Goal: Task Accomplishment & Management: Manage account settings

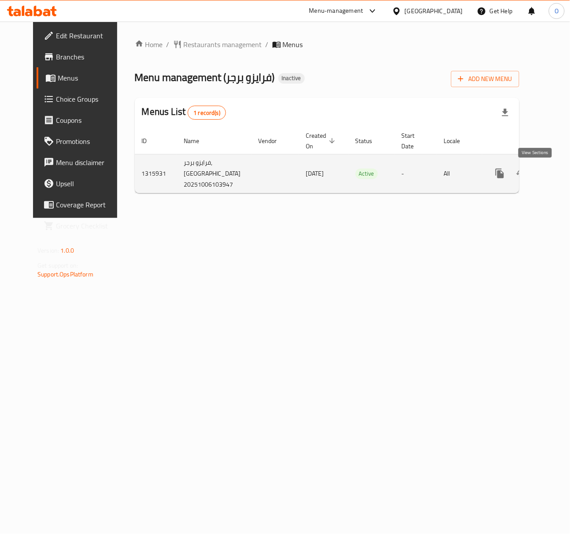
click at [558, 173] on icon "enhanced table" at bounding box center [563, 173] width 11 height 11
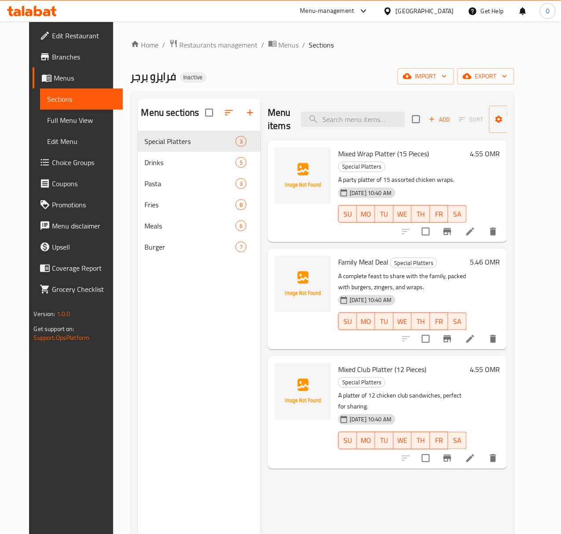
click at [54, 62] on link "Branches" at bounding box center [78, 56] width 90 height 21
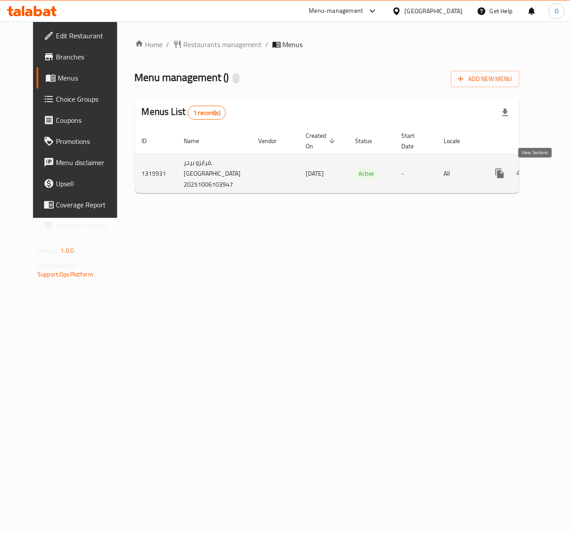
click at [558, 171] on icon "enhanced table" at bounding box center [563, 173] width 11 height 11
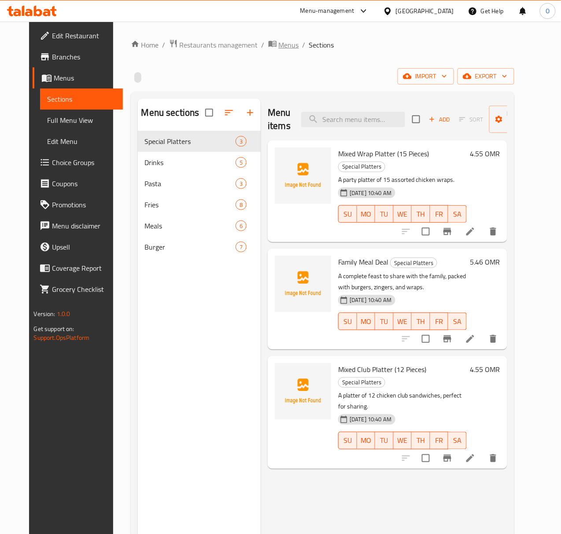
click at [268, 47] on span "breadcrumb" at bounding box center [273, 44] width 11 height 11
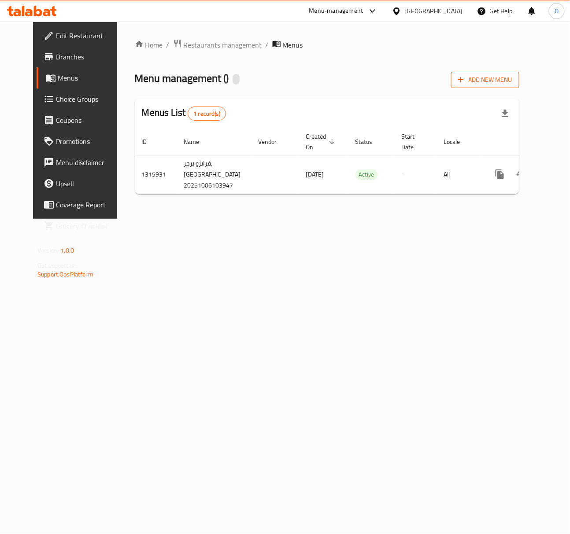
click at [499, 76] on span "Add New Menu" at bounding box center [485, 79] width 54 height 11
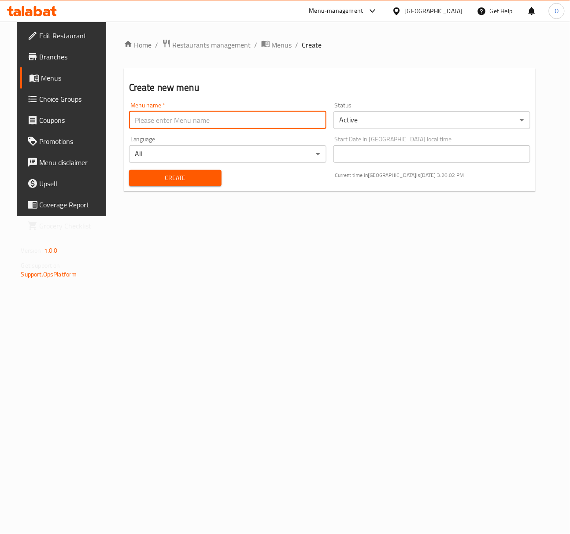
click at [136, 123] on input "text" at bounding box center [227, 120] width 197 height 18
paste input "342744167"
type input "342744167 - 6.10.2025"
click at [129, 170] on button "Create" at bounding box center [175, 178] width 93 height 16
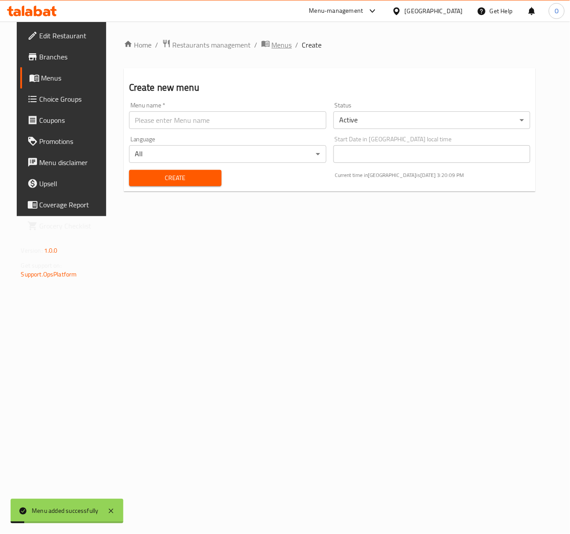
click at [261, 41] on icon "breadcrumb" at bounding box center [265, 43] width 9 height 9
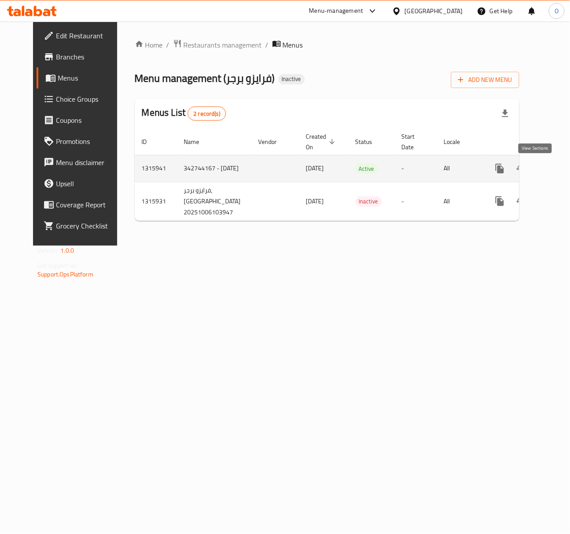
click at [553, 171] on link "enhanced table" at bounding box center [563, 168] width 21 height 21
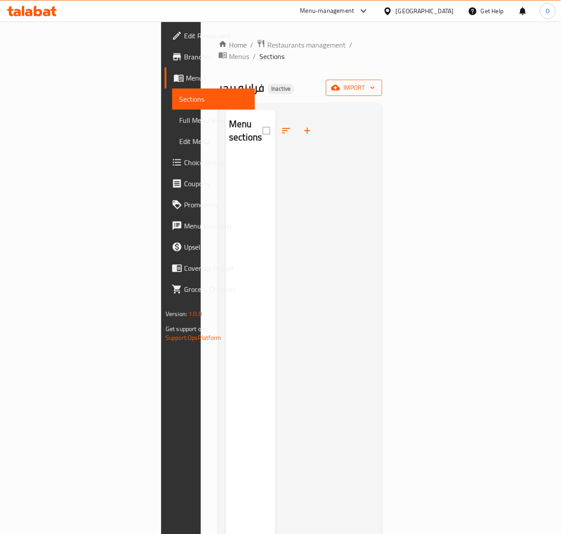
click at [382, 80] on button "import" at bounding box center [354, 88] width 56 height 16
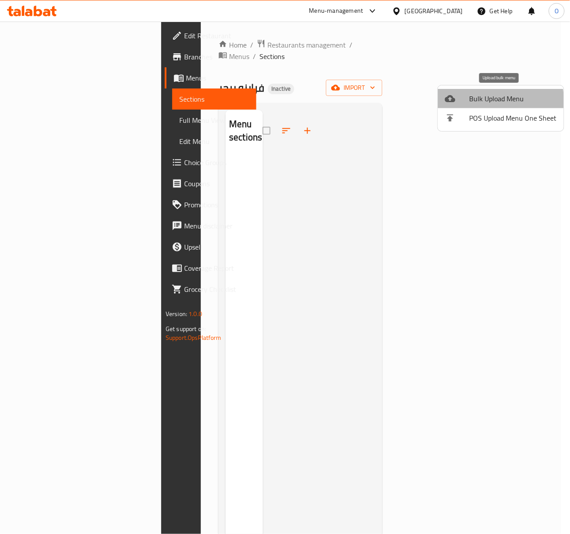
click at [481, 102] on span "Bulk Upload Menu" at bounding box center [513, 98] width 87 height 11
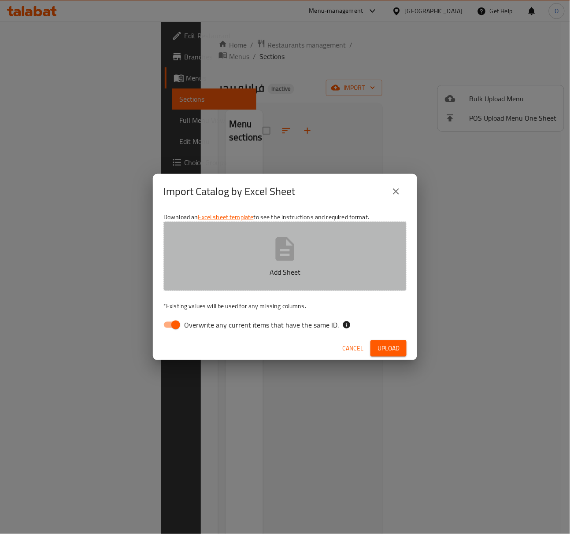
click at [226, 256] on button "Add Sheet" at bounding box center [284, 257] width 243 height 70
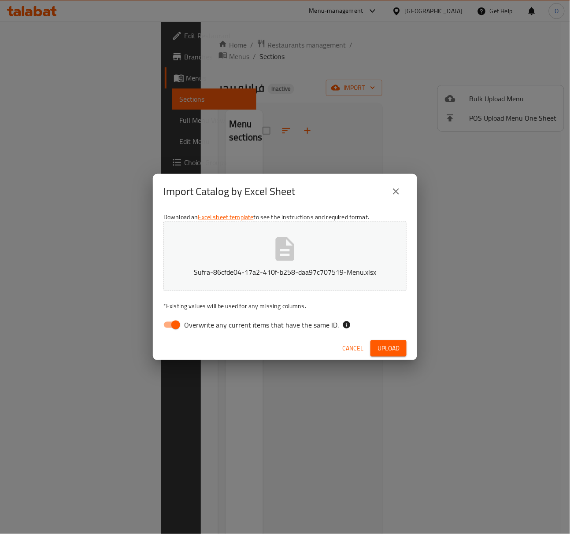
drag, startPoint x: 307, startPoint y: 326, endPoint x: 358, endPoint y: 331, distance: 50.9
click at [308, 326] on span "Overwrite any current items that have the same ID." at bounding box center [261, 325] width 155 height 11
click at [201, 326] on input "Overwrite any current items that have the same ID." at bounding box center [176, 325] width 50 height 17
checkbox input "false"
click at [378, 346] on span "Upload" at bounding box center [389, 348] width 22 height 11
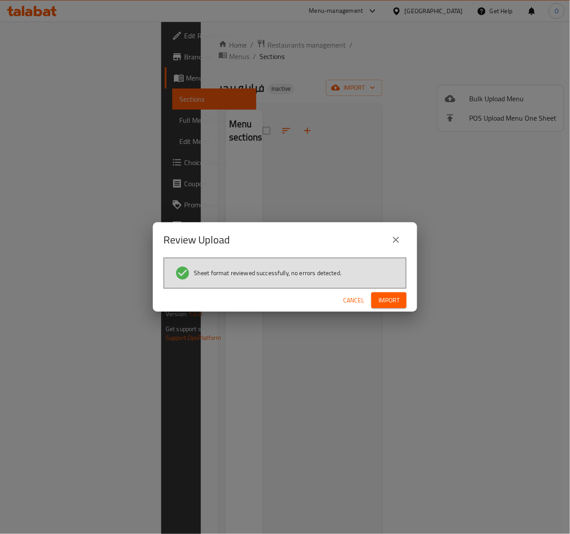
click at [376, 302] on button "Import" at bounding box center [388, 301] width 35 height 16
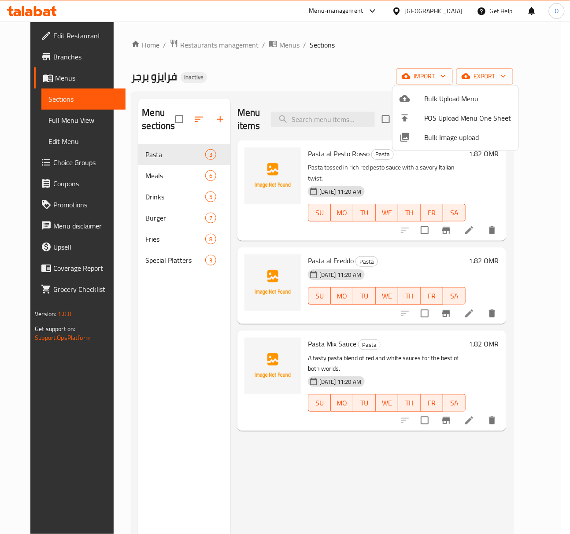
click at [117, 406] on div at bounding box center [285, 267] width 570 height 534
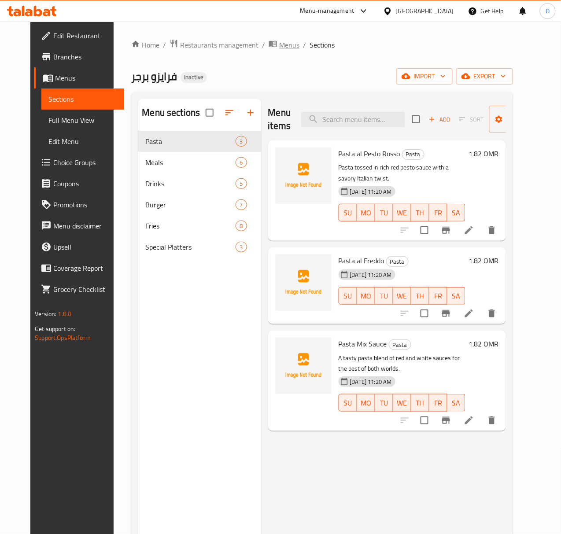
click at [279, 44] on span "Menus" at bounding box center [289, 45] width 20 height 11
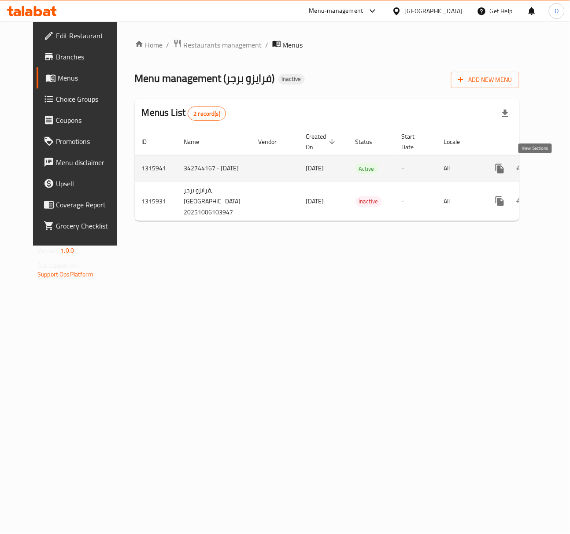
click at [553, 175] on link "enhanced table" at bounding box center [563, 168] width 21 height 21
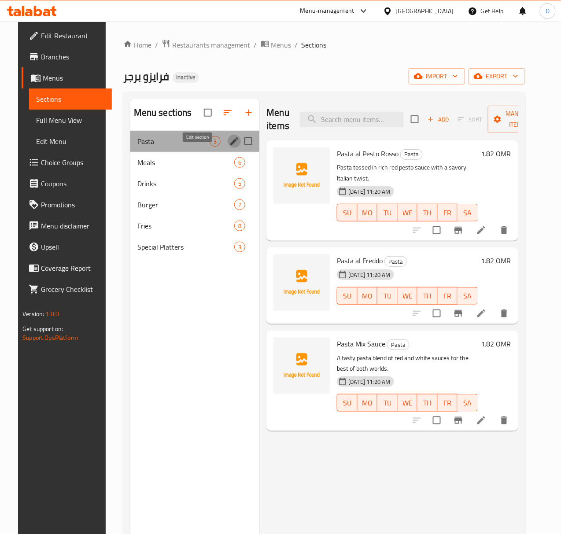
click at [229, 147] on icon "edit" at bounding box center [234, 141] width 11 height 11
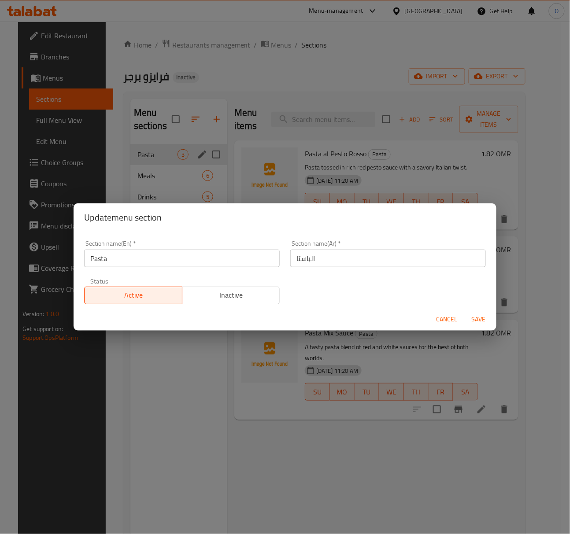
click at [323, 258] on input "الباستا" at bounding box center [388, 259] width 196 height 18
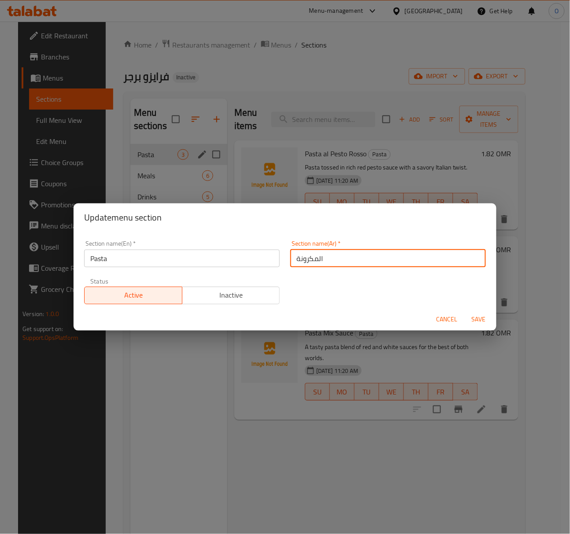
type input "المكرونة"
click at [484, 315] on span "Save" at bounding box center [478, 319] width 21 height 11
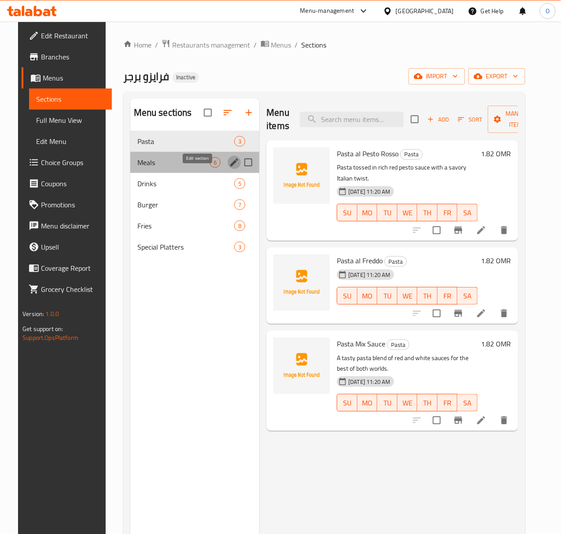
click at [229, 168] on icon "edit" at bounding box center [234, 162] width 11 height 11
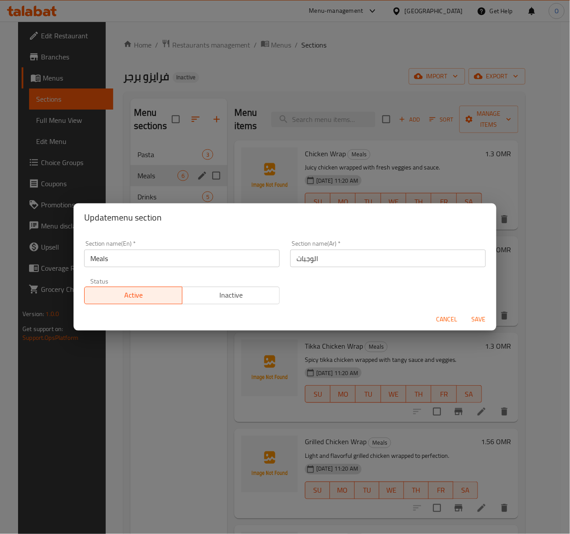
click at [198, 180] on div "Update menu section Section name(En)   * Meals Section name(En) * Section name(…" at bounding box center [285, 267] width 570 height 534
click at [442, 322] on span "Cancel" at bounding box center [447, 319] width 21 height 11
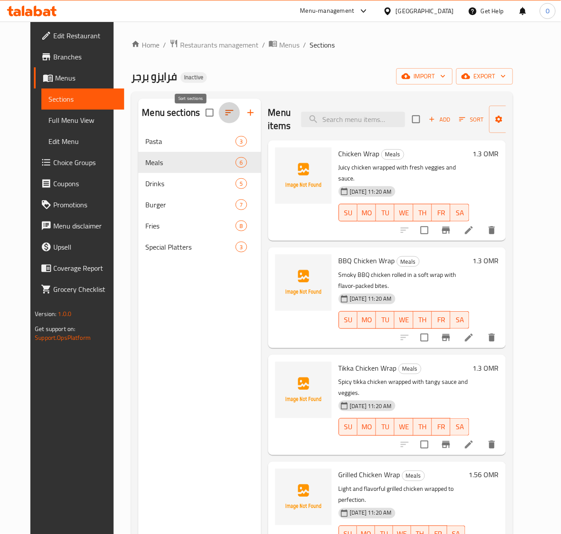
click at [226, 115] on icon "button" at bounding box center [230, 112] width 8 height 5
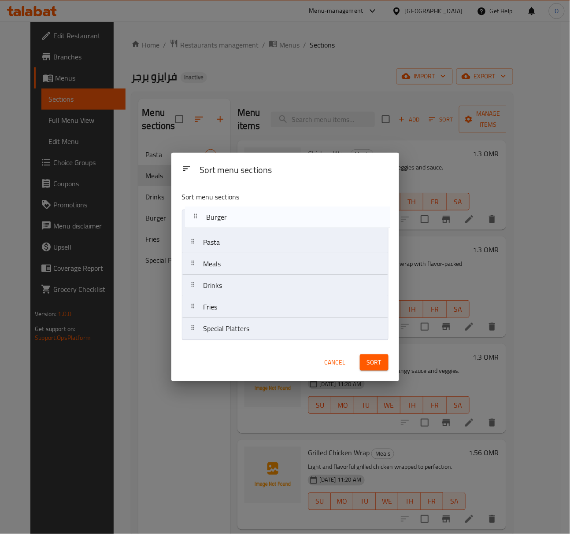
drag, startPoint x: 236, startPoint y: 288, endPoint x: 239, endPoint y: 218, distance: 70.1
click at [239, 218] on nav "Pasta Meals Drinks Burger Fries Special Platters" at bounding box center [285, 275] width 207 height 130
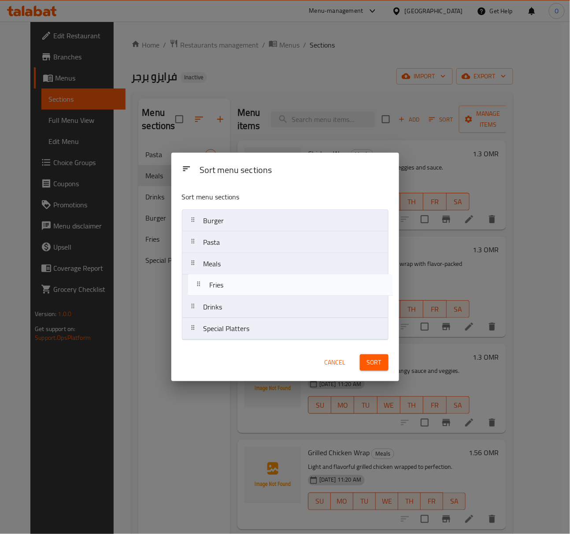
drag, startPoint x: 221, startPoint y: 303, endPoint x: 230, endPoint y: 285, distance: 20.5
click at [230, 285] on nav "Burger Pasta Meals Drinks Fries Special Platters" at bounding box center [285, 275] width 207 height 130
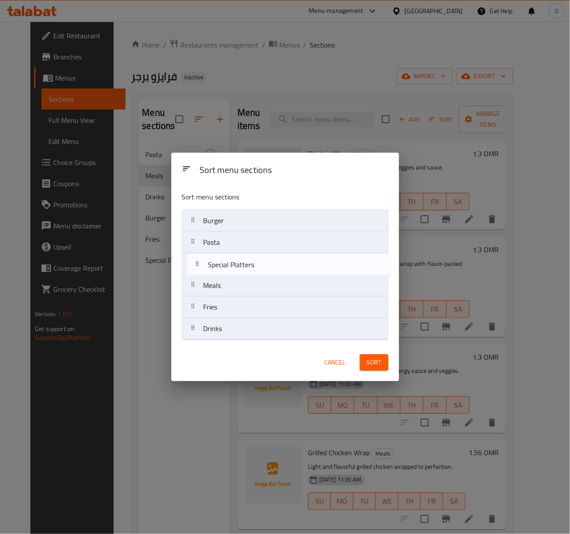
drag, startPoint x: 252, startPoint y: 331, endPoint x: 256, endPoint y: 264, distance: 67.1
click at [256, 264] on nav "Burger Pasta Meals Fries Drinks Special Platters" at bounding box center [285, 275] width 207 height 130
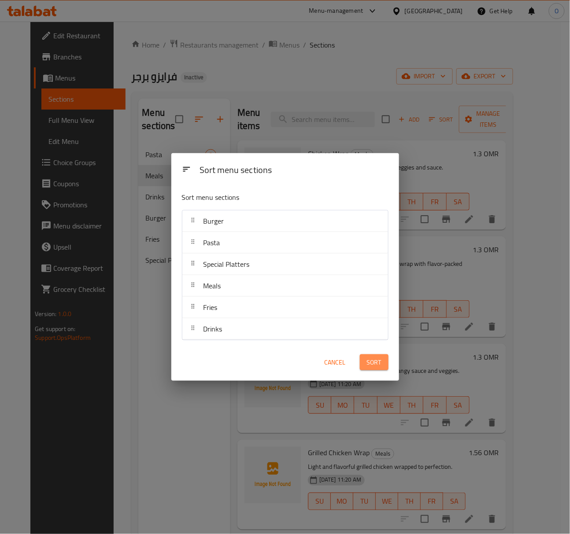
click at [383, 360] on button "Sort" at bounding box center [374, 363] width 29 height 16
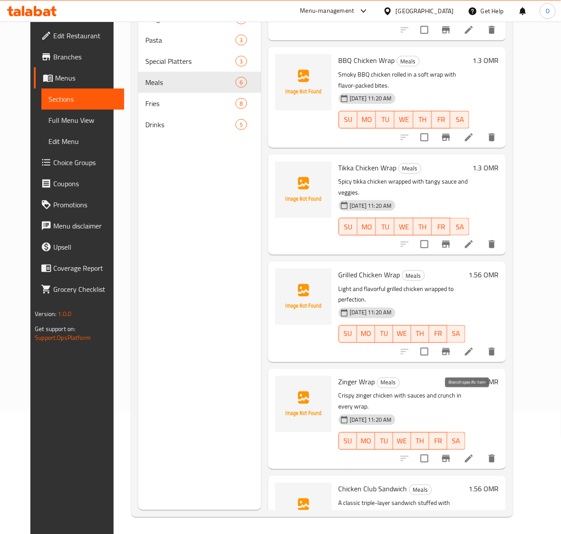
scroll to position [124, 0]
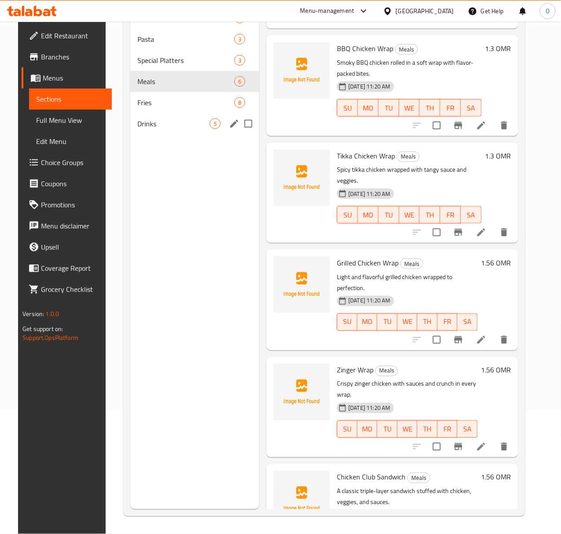
click at [169, 134] on div "Drinks 5" at bounding box center [195, 123] width 130 height 21
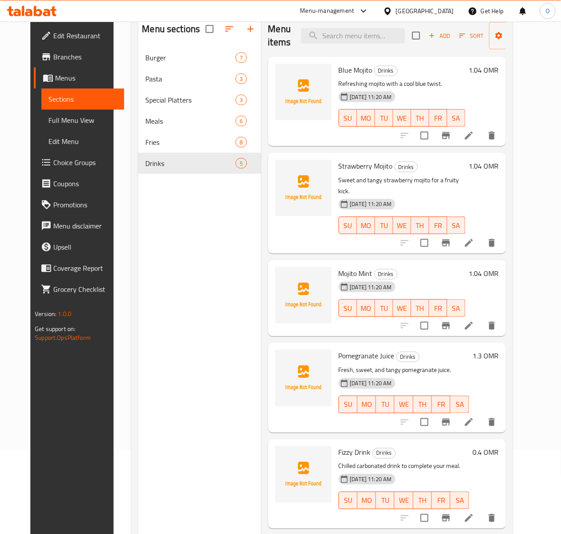
scroll to position [65, 0]
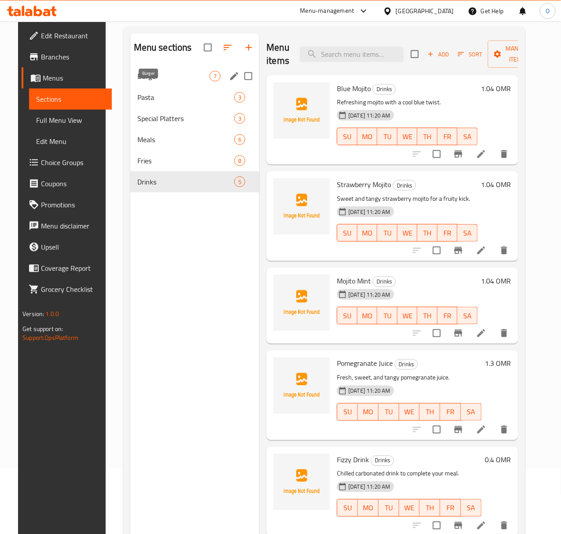
drag, startPoint x: 153, startPoint y: 95, endPoint x: 137, endPoint y: 98, distance: 16.1
click at [153, 82] on span "Burger" at bounding box center [173, 76] width 73 height 11
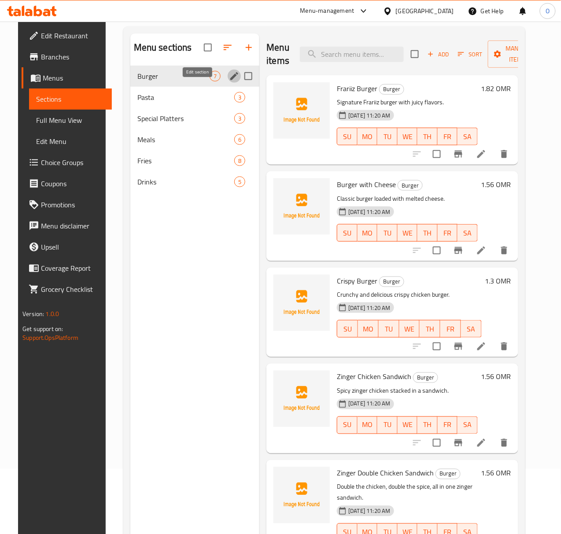
click at [230, 80] on icon "edit" at bounding box center [234, 76] width 8 height 8
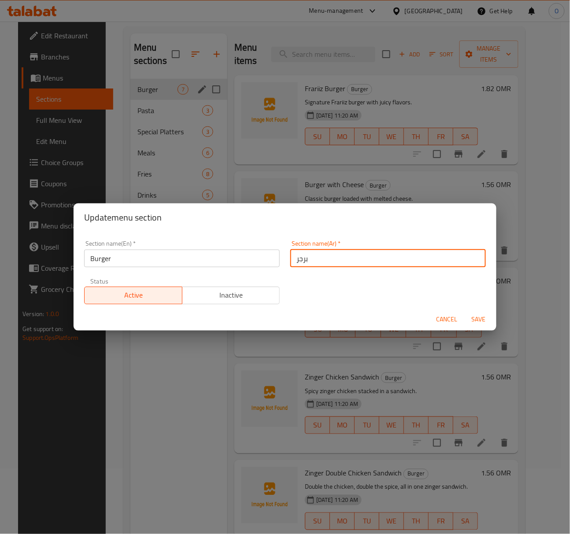
click at [290, 260] on input "برجر" at bounding box center [388, 259] width 196 height 18
type input "البرجر"
click at [471, 315] on span "Save" at bounding box center [478, 319] width 21 height 11
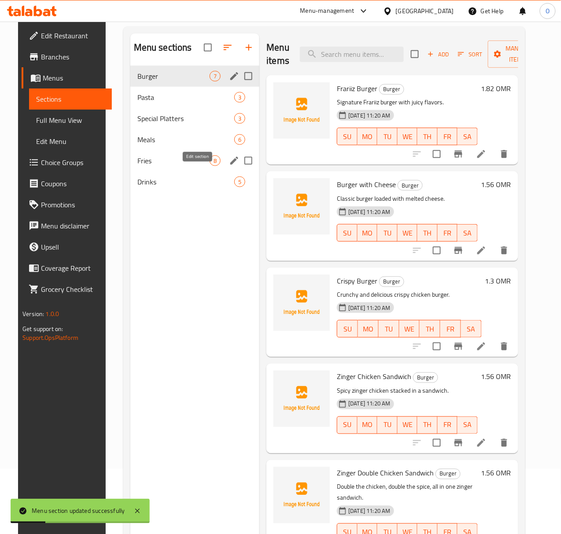
click at [229, 166] on icon "edit" at bounding box center [234, 161] width 11 height 11
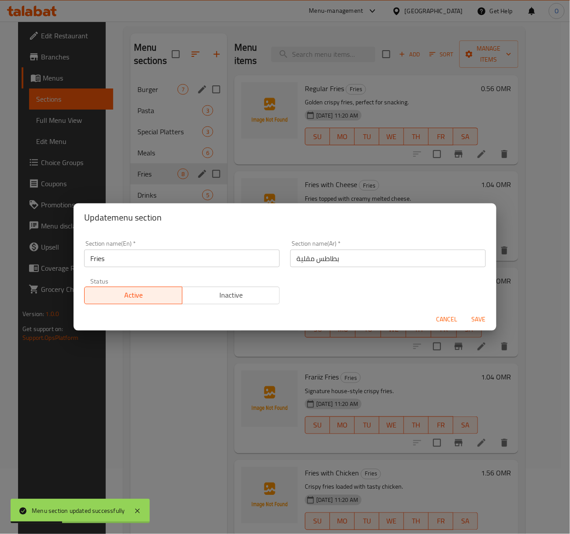
click at [290, 257] on input "بطاطس مقلية" at bounding box center [388, 259] width 196 height 18
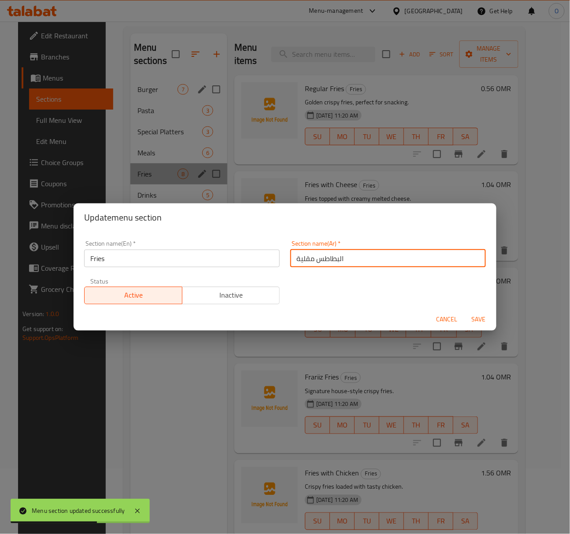
click at [315, 260] on input "البطاطس مقلية" at bounding box center [388, 259] width 196 height 18
click at [307, 258] on input "البطاطا مقلية" at bounding box center [388, 259] width 196 height 18
click at [308, 258] on input "البطاطا مقلية" at bounding box center [388, 259] width 196 height 18
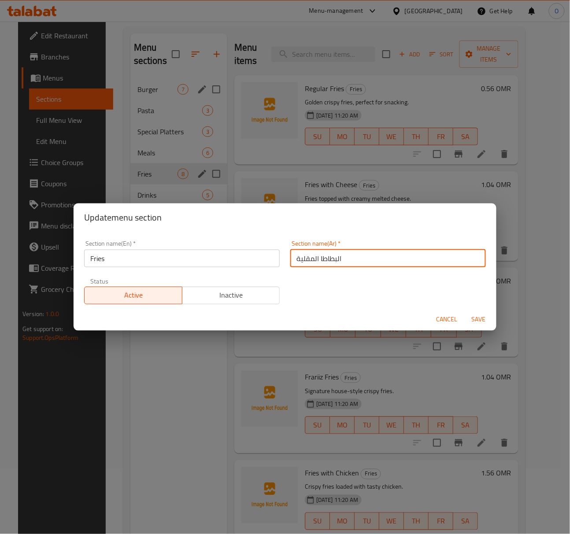
type input "البطاطا المقلية"
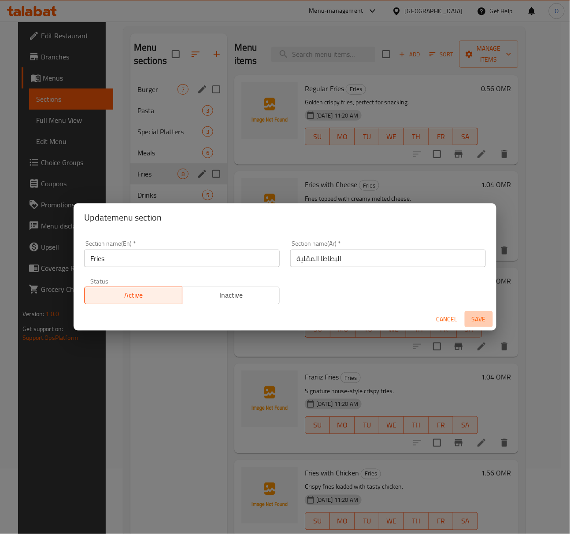
click at [467, 316] on button "Save" at bounding box center [479, 319] width 28 height 16
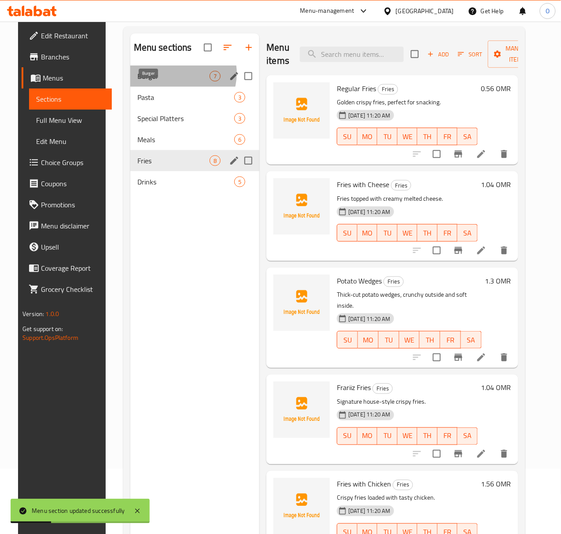
click at [165, 82] on span "Burger" at bounding box center [173, 76] width 73 height 11
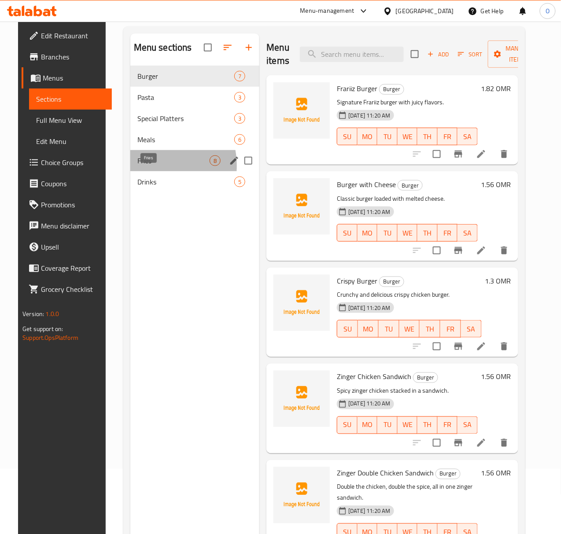
click at [137, 166] on span "Fries" at bounding box center [173, 161] width 73 height 11
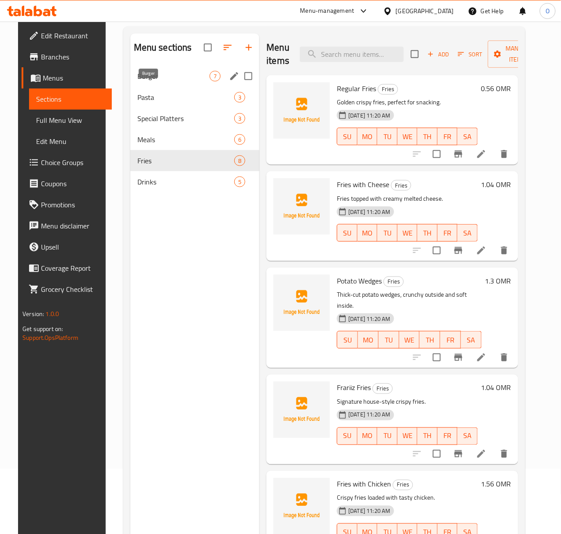
click at [142, 82] on span "Burger" at bounding box center [173, 76] width 73 height 11
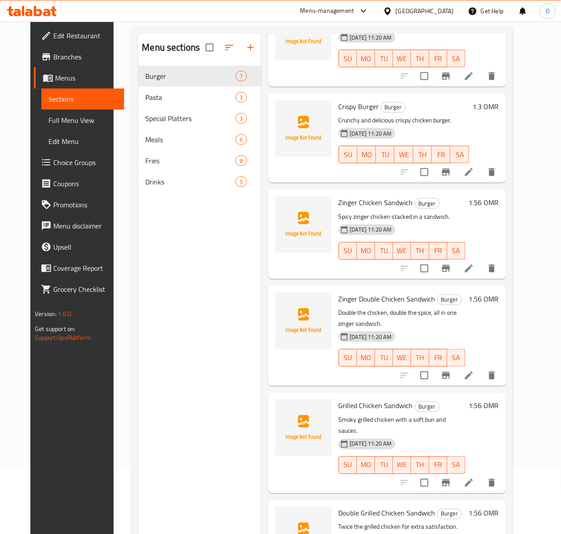
scroll to position [124, 0]
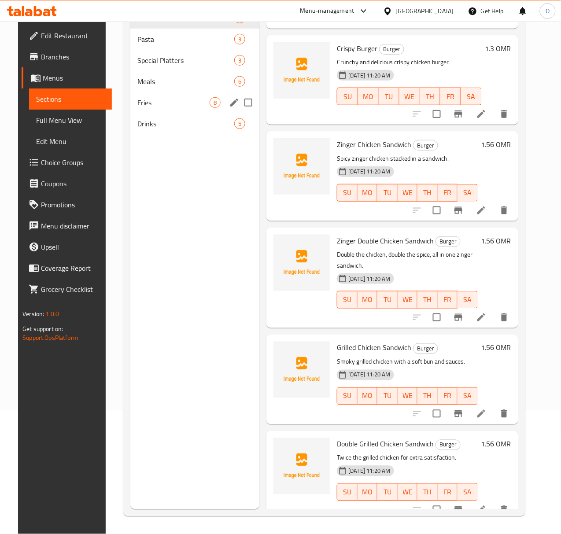
click at [180, 113] on div "Fries 8" at bounding box center [195, 102] width 130 height 21
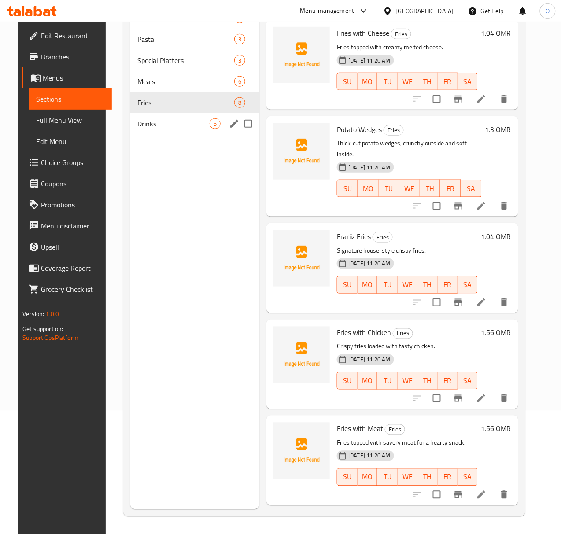
scroll to position [36, 0]
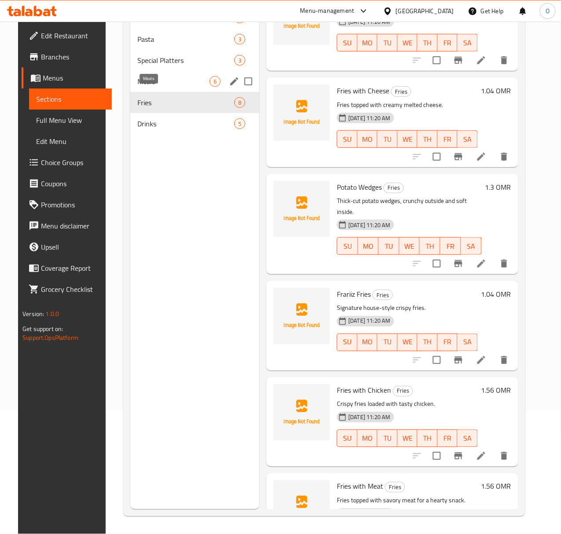
click at [137, 87] on span "Meals" at bounding box center [173, 81] width 73 height 11
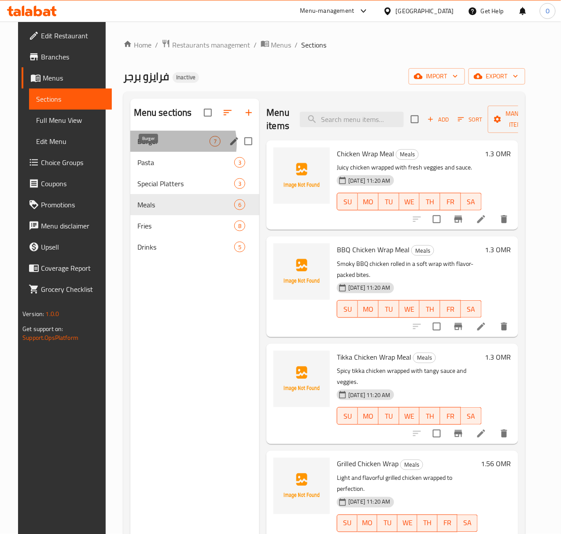
click at [163, 147] on span "Burger" at bounding box center [173, 141] width 73 height 11
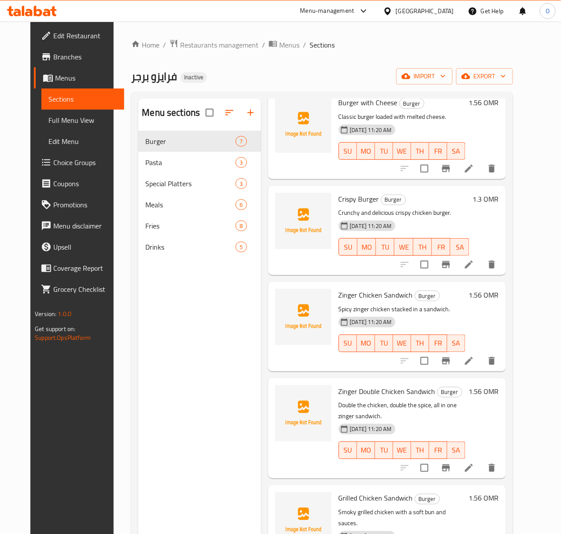
scroll to position [174, 0]
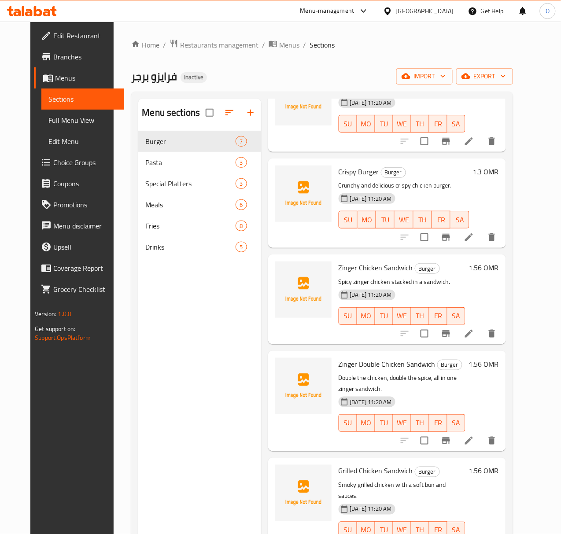
click at [473, 437] on icon at bounding box center [469, 441] width 8 height 8
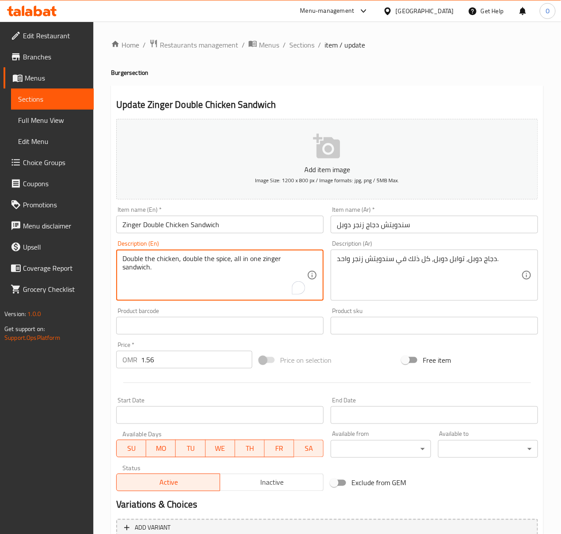
drag, startPoint x: 178, startPoint y: 258, endPoint x: 103, endPoint y: 256, distance: 74.9
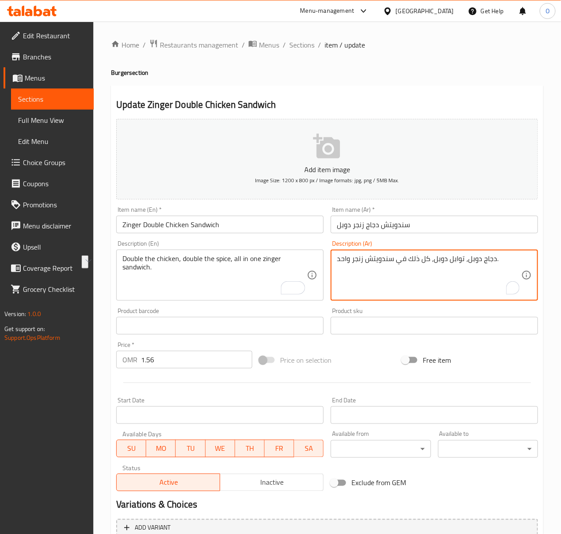
click at [475, 261] on textarea "دجاج دوبل، توابل دوبل، كل ذلك في سندويتش زنجر واحد." at bounding box center [429, 276] width 185 height 42
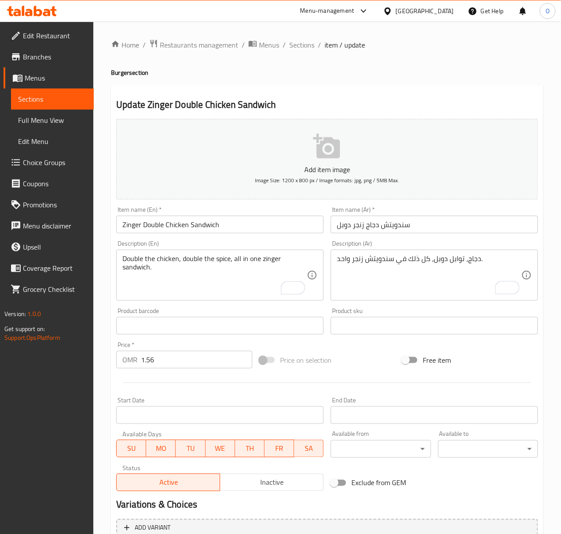
click at [335, 261] on div "دجاج، توابل دوبل، كل ذلك في سندويتش زنجر واحد. Description (Ar)" at bounding box center [435, 275] width 208 height 51
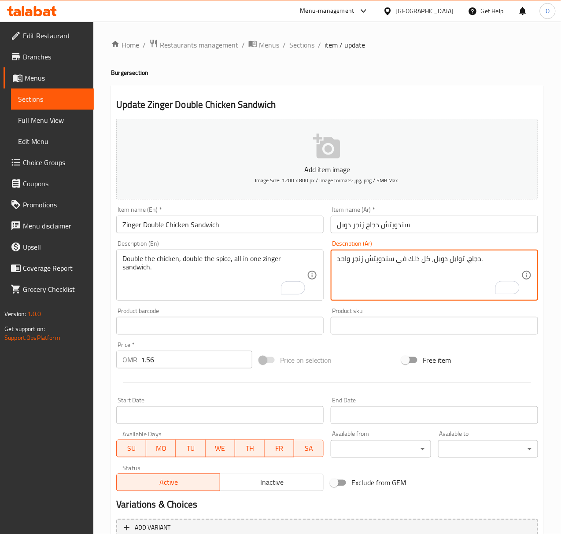
click at [337, 258] on textarea "دجاج، توابل دوبل، كل ذلك في سندويتش زنجر واحد." at bounding box center [429, 276] width 185 height 42
click at [497, 263] on textarea "ضعف دجاج، توابل دوبل، كل ذلك في سندويتش زنجر واحد." at bounding box center [429, 276] width 185 height 42
click at [492, 263] on textarea "ضعف دجاج، توابل دوبل، كل ذلك في سندويتش زنجر واحد." at bounding box center [429, 276] width 185 height 42
click at [480, 263] on textarea "ضعف دجاج، توابل دوبل، كل ذلك في سندويتش زنجر واحد." at bounding box center [429, 276] width 185 height 42
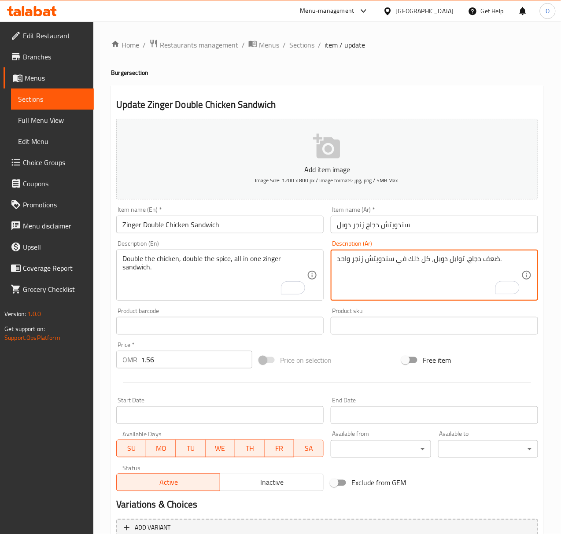
click at [478, 261] on textarea "ضعف دجاج، توابل دوبل، كل ذلك في سندويتش زنجر واحد." at bounding box center [429, 276] width 185 height 42
click at [492, 263] on textarea "ضعف الدجاج، توابل دوبل، كل ذلك في سندويتش زنجر واحد." at bounding box center [429, 276] width 185 height 42
drag, startPoint x: 478, startPoint y: 263, endPoint x: 499, endPoint y: 263, distance: 21.2
click at [499, 263] on textarea "ضعف الدجاج، توابل دوبل، كل ذلك في سندويتش زنجر واحد." at bounding box center [429, 276] width 185 height 42
click at [462, 260] on textarea "ضعف الدجاج، توابل دوبل، كل ذلك في سندويتش زنجر واحد." at bounding box center [429, 276] width 185 height 42
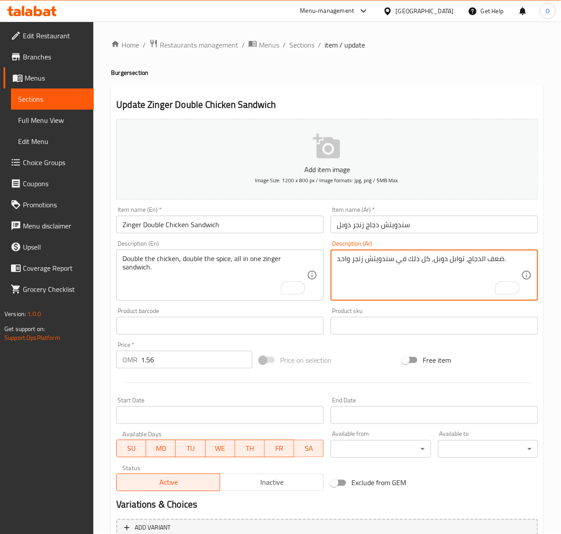
paste textarea "عف ال"
click at [426, 258] on textarea "ضعف الدجاج، ضعف التوابل دوبل، كل ذلك في سندويتش زنجر واحد." at bounding box center [429, 276] width 185 height 42
type textarea "ضعف الدجاج، ضعف التوابل، كل ذلك في سندويتش زنجر واحد."
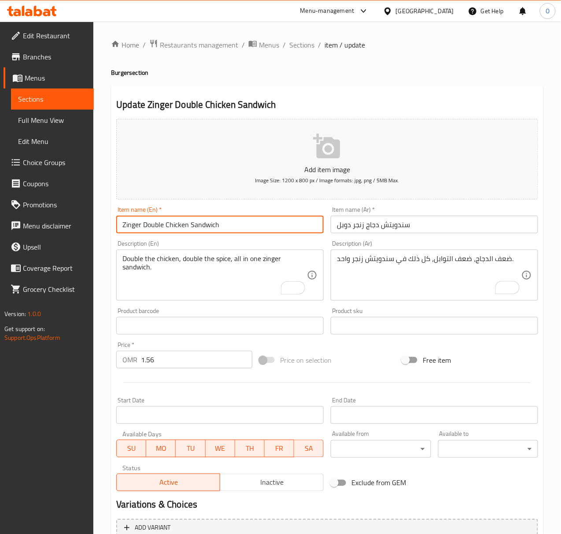
click at [196, 222] on input "Zinger Double Chicken Sandwich" at bounding box center [220, 225] width 208 height 18
drag, startPoint x: 305, startPoint y: 47, endPoint x: 279, endPoint y: 32, distance: 30.4
click at [305, 46] on span "Sections" at bounding box center [301, 45] width 25 height 11
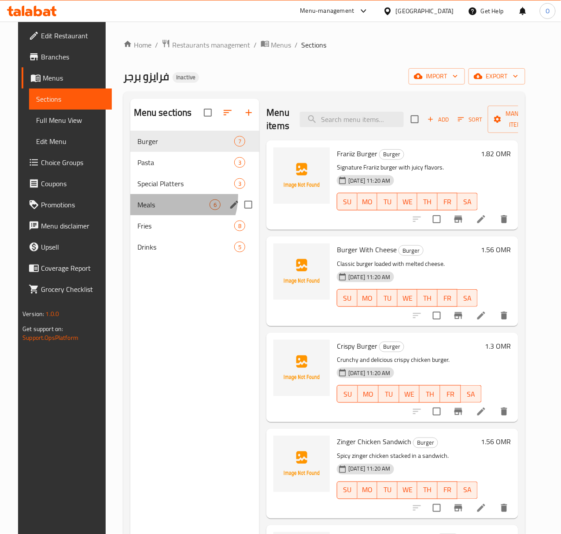
click at [158, 210] on div "Meals 6" at bounding box center [195, 204] width 130 height 21
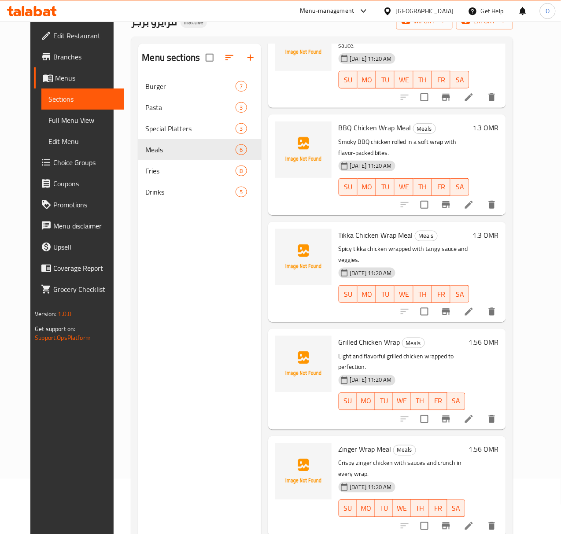
scroll to position [124, 0]
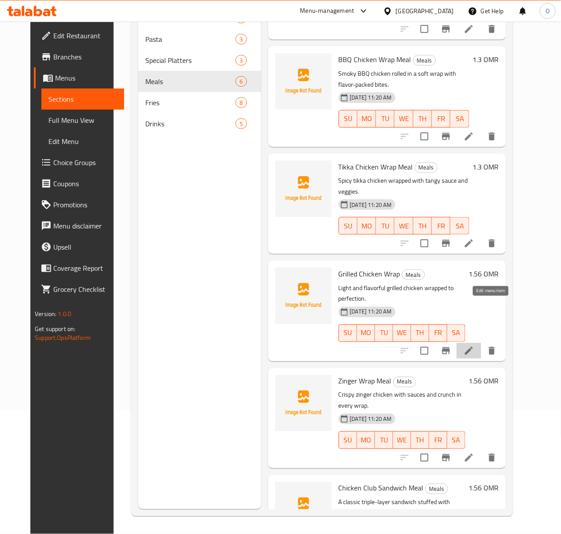
click at [475, 346] on icon at bounding box center [469, 351] width 11 height 11
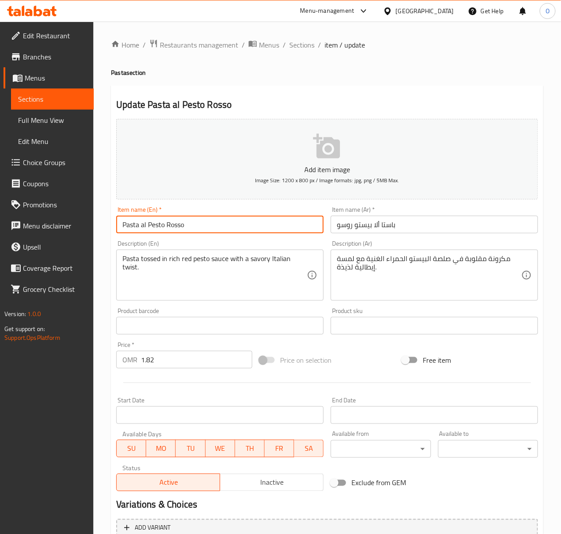
click at [143, 228] on input "Pasta al Pesto Rosso" at bounding box center [220, 225] width 208 height 18
drag, startPoint x: 141, startPoint y: 230, endPoint x: 192, endPoint y: 228, distance: 50.7
click at [192, 228] on input "Pasta Al Pesto Rosso" at bounding box center [220, 225] width 208 height 18
click at [282, 233] on input "Pasta Al Pesto Rosso" at bounding box center [220, 225] width 208 height 18
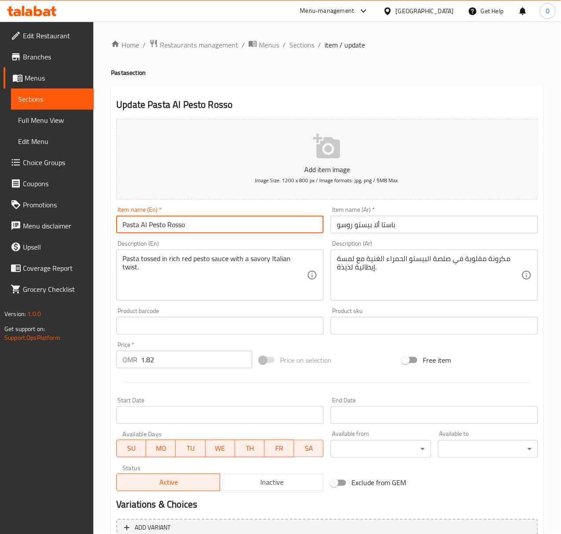
click at [282, 233] on input "Pasta Al Pesto Rosso" at bounding box center [220, 225] width 208 height 18
type input "Pasta Al Pesto Rosso"
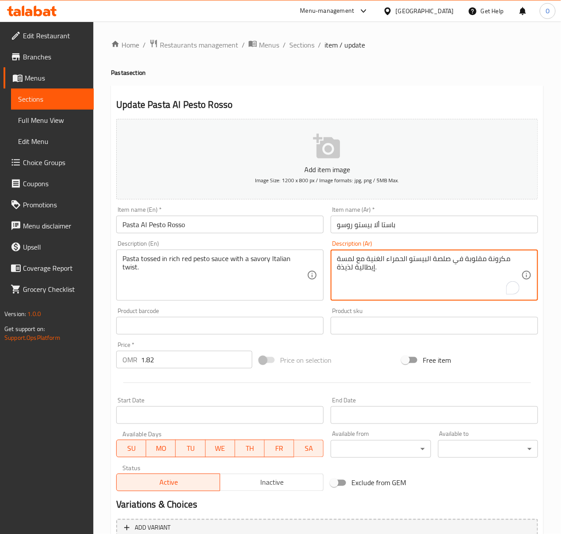
click at [473, 258] on textarea "مكرونة مقلوبة في صلصة البيستو الحمراء الغنية مع لمسة إيطالية لذيذة." at bounding box center [429, 276] width 185 height 42
click at [434, 257] on textarea "مكرونة مغموسة في صلصة البيستو الحمراء الغنية مع لمسة إيطالية لذيذة." at bounding box center [429, 276] width 185 height 42
click at [349, 273] on textarea "مكرونة مغموسة في صلصة البيستو الحمراء الغنية مع لمسة إيطالية لذيذة." at bounding box center [429, 276] width 185 height 42
click at [349, 272] on textarea "مكرونة مغموسة في صلصة البيستو الحمراء الغنية مع لمسة إيطالية لذيذة." at bounding box center [429, 276] width 185 height 42
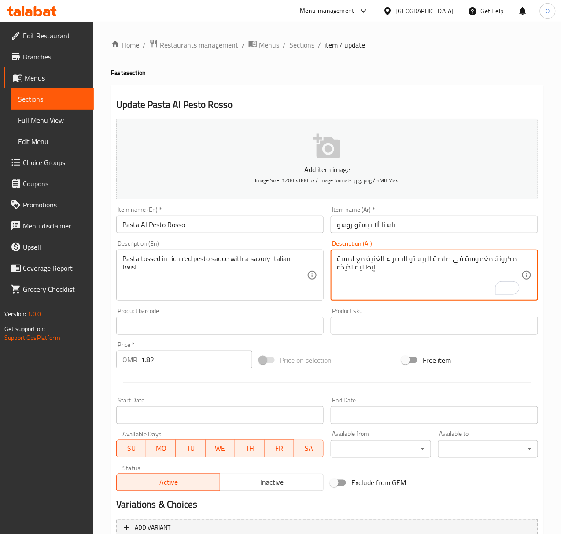
click at [349, 272] on textarea "مكرونة مغموسة في صلصة البيستو الحمراء الغنية مع لمسة إيطالية لذيذة." at bounding box center [429, 276] width 185 height 42
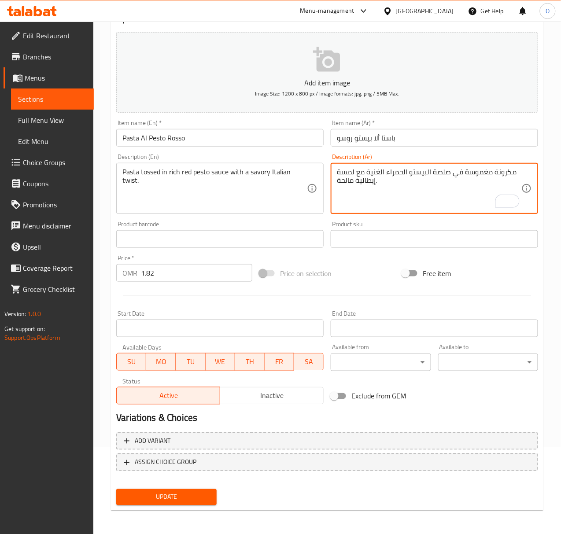
scroll to position [87, 0]
type textarea "مكرونة مغموسة في صلصة البيستو الحمراء الغنية مع لمسة إيطالية مالحة."
click at [508, 174] on textarea "مكرونة مغموسة في صلصة البيستو الحمراء الغنية مع لمسة إيطالية مالحة." at bounding box center [429, 188] width 185 height 42
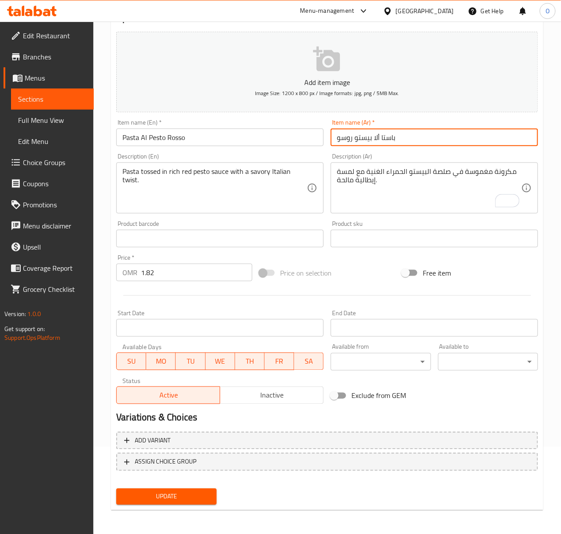
click at [391, 146] on input "باستا ألا بيستو روسو" at bounding box center [435, 138] width 208 height 18
paste input "مكرونة"
type input "مكرونة ألا بيستو روسو"
click at [116, 489] on button "Update" at bounding box center [166, 497] width 100 height 16
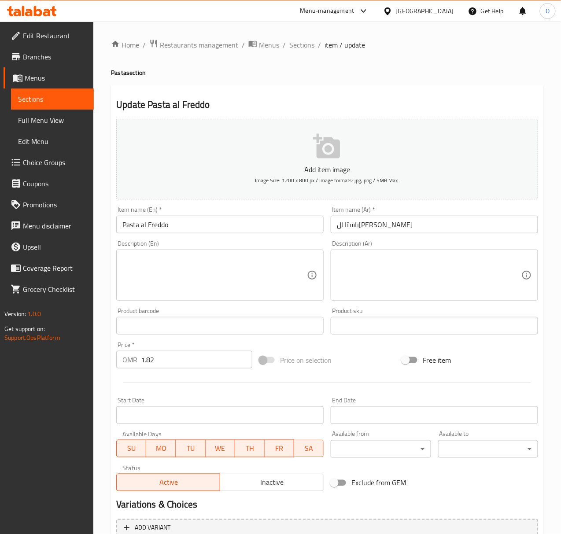
click at [386, 231] on input "باستا ال[PERSON_NAME]" at bounding box center [435, 225] width 208 height 18
click at [386, 231] on input "باستا الفريدو الباردة" at bounding box center [435, 225] width 208 height 18
paste input "مكرونة"
click at [372, 226] on input "مكرونة الفريدو الباردة" at bounding box center [435, 225] width 208 height 18
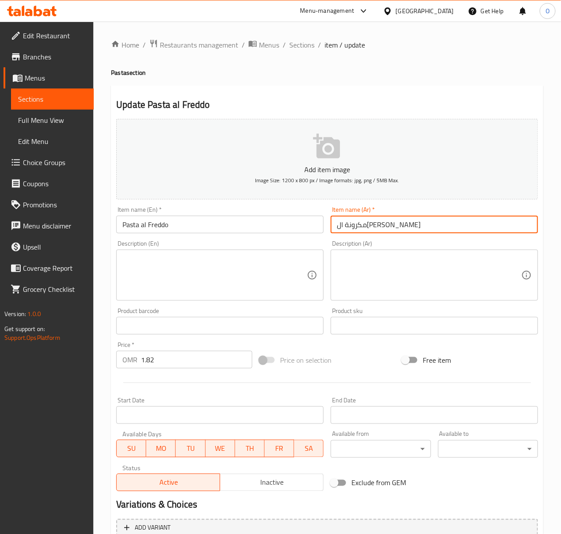
click at [365, 224] on input "مكرونة الفريدو الباردة" at bounding box center [435, 225] width 208 height 18
drag, startPoint x: 376, startPoint y: 224, endPoint x: 266, endPoint y: 225, distance: 110.2
click at [266, 225] on div "Add item image Image Size: 1200 x 800 px / Image formats: jpg, png / 5MB Max. I…" at bounding box center [327, 305] width 429 height 380
type input "مكرونة ألفريدو"
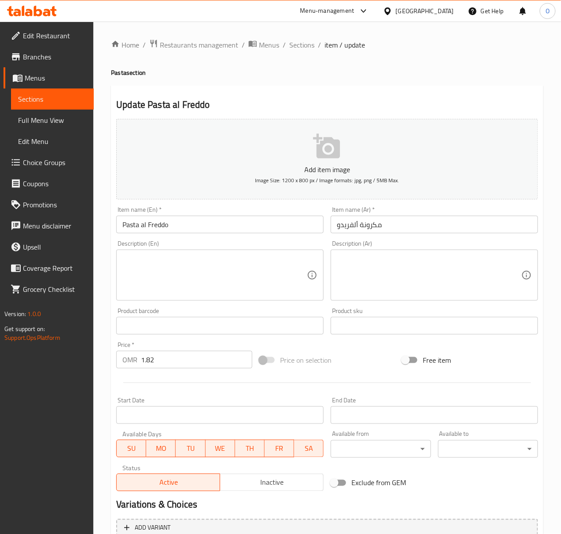
click at [129, 278] on textarea at bounding box center [214, 276] width 185 height 42
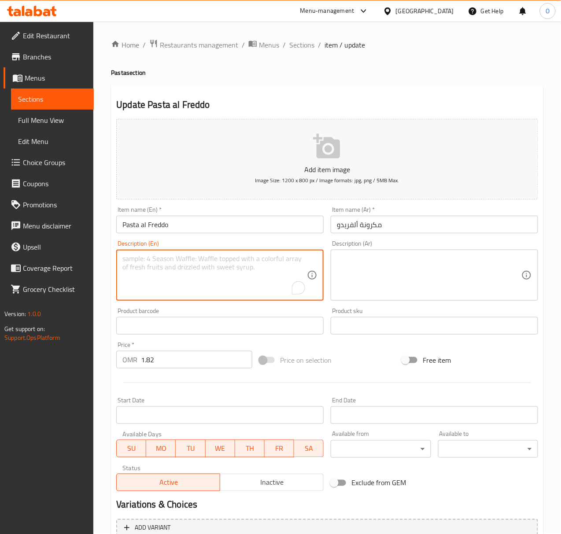
paste textarea "Creamy Alfredo-style pasta that’s smooth and comforting."
drag, startPoint x: 204, startPoint y: 263, endPoint x: 303, endPoint y: 268, distance: 99.7
click at [303, 268] on textarea "Creamy Alfredo-style pasta that’s smooth and comforting." at bounding box center [214, 276] width 185 height 42
click at [275, 278] on textarea "Creamy Alfredo-style pasta." at bounding box center [214, 276] width 185 height 42
click at [274, 278] on textarea "Creamy Alfredo-style pasta." at bounding box center [214, 276] width 185 height 42
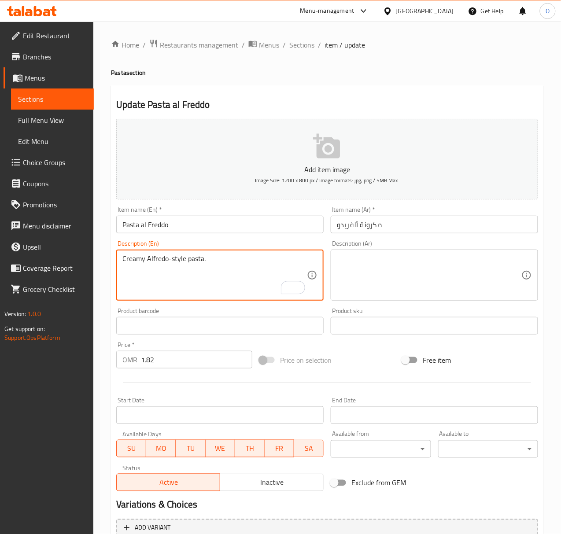
click at [274, 278] on textarea "Creamy Alfredo-style pasta." at bounding box center [214, 276] width 185 height 42
type textarea "Creamy Alfredo-style pasta."
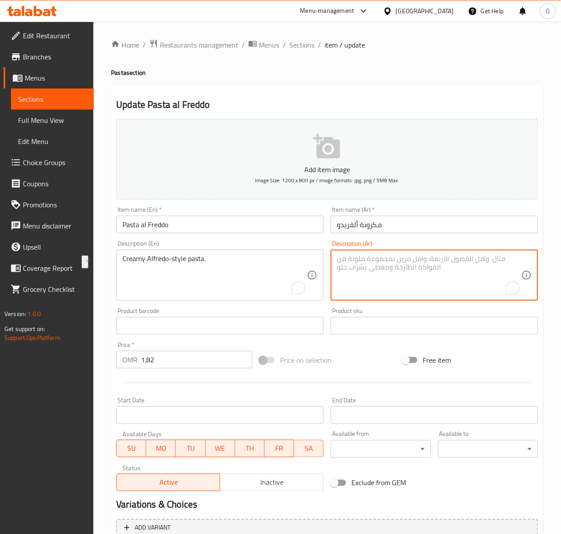
click at [386, 283] on textarea "To enrich screen reader interactions, please activate Accessibility in Grammarl…" at bounding box center [429, 276] width 185 height 42
paste textarea "معكرونة كريمية على طريقة ألفريدو."
type textarea "معكرونة كريمية على طريقة ألفريدو."
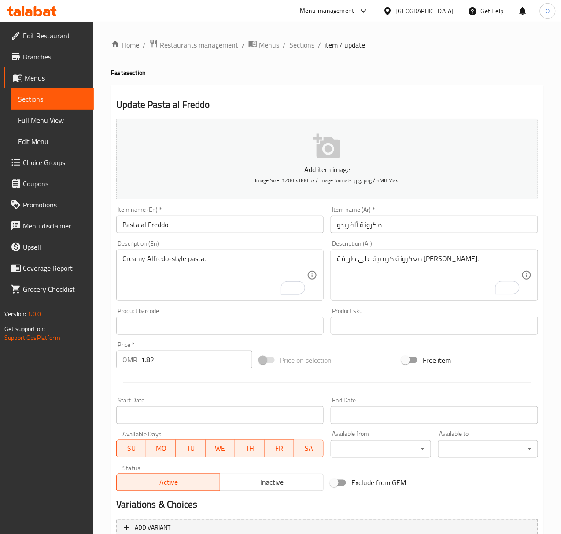
click at [253, 214] on div "Item name (En)   * Pasta al Freddo Item name (En) *" at bounding box center [220, 220] width 208 height 27
click at [247, 226] on input "Pasta al Freddo" at bounding box center [220, 225] width 208 height 18
click at [382, 228] on input "باستا مكس صوص" at bounding box center [435, 225] width 208 height 18
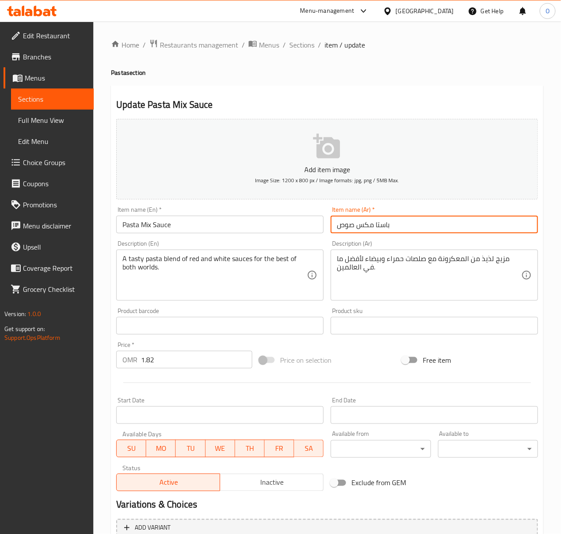
click at [382, 228] on input "باستا مكس صوص" at bounding box center [435, 225] width 208 height 18
type input "مكرونة مكس صوص"
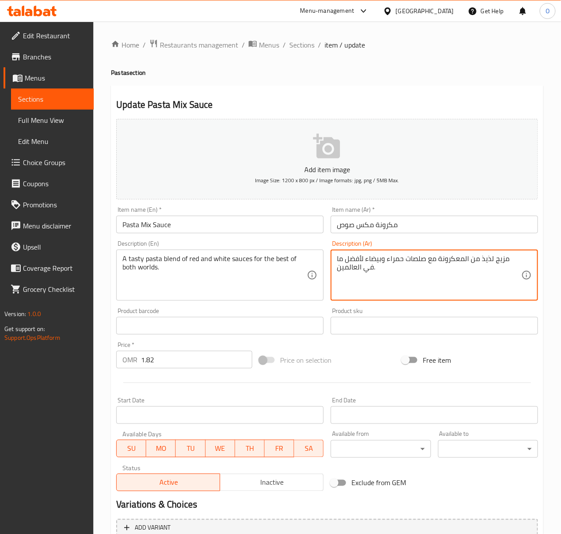
click at [501, 260] on textarea "مزيج لذيذ من المعكرونة مع صلصات حمراء وبيضاء لأفضل ما في العالمين." at bounding box center [429, 276] width 185 height 42
type textarea "مزيج من المعكرونة مع صلصات حمراء وبيضاء لأفضل ما في العالمين."
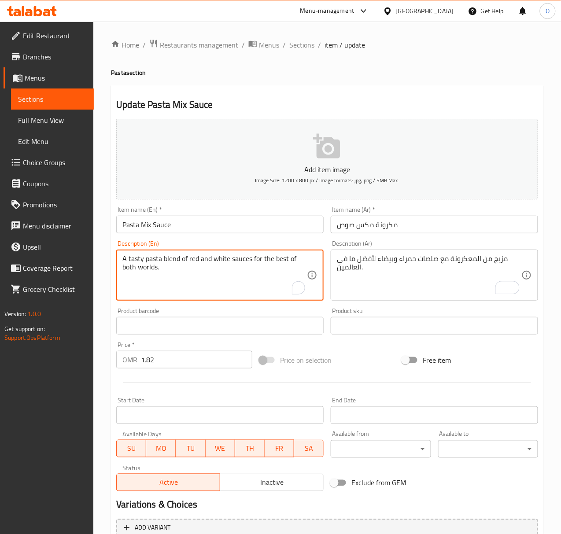
click at [133, 261] on textarea "A tasty pasta blend of red and white sauces for the best of both worlds." at bounding box center [214, 276] width 185 height 42
type textarea "A pasta blend of red and white sauces for the best of both worlds."
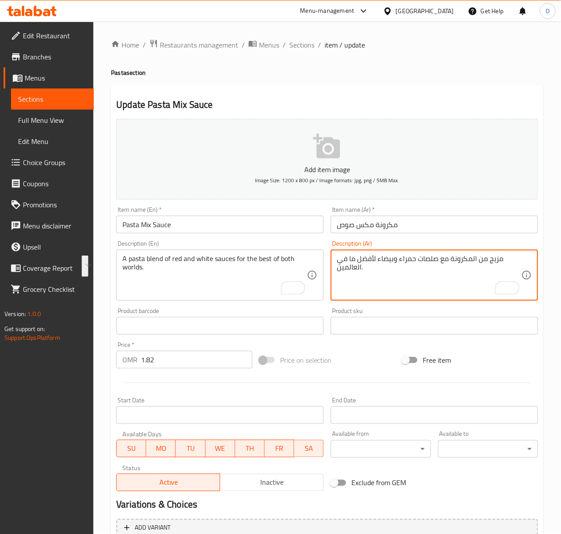
drag, startPoint x: 379, startPoint y: 264, endPoint x: 378, endPoint y: 276, distance: 11.6
click at [378, 276] on textarea "مزيج من المكرونة مع صلصات حمراء وبيضاء لأفضل ما في العالمين." at bounding box center [429, 276] width 185 height 42
type textarea "مزيج من المكرونة مع صلصات حمراء وبيضاء."
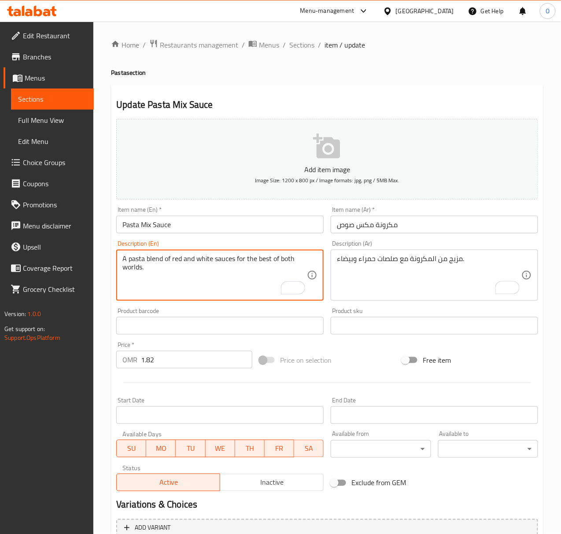
click at [234, 260] on textarea "A pasta blend of red and white sauces for the best of both worlds." at bounding box center [214, 276] width 185 height 42
drag, startPoint x: 234, startPoint y: 260, endPoint x: 235, endPoint y: 280, distance: 20.7
click at [235, 280] on textarea "A pasta blend of red and white sauces for the best of both worlds." at bounding box center [214, 276] width 185 height 42
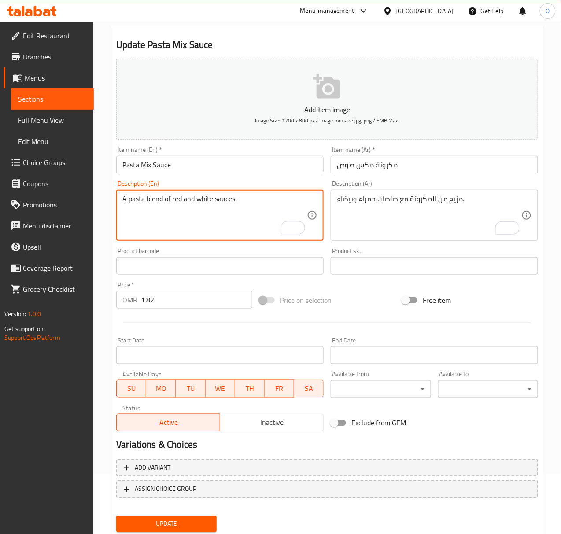
scroll to position [87, 0]
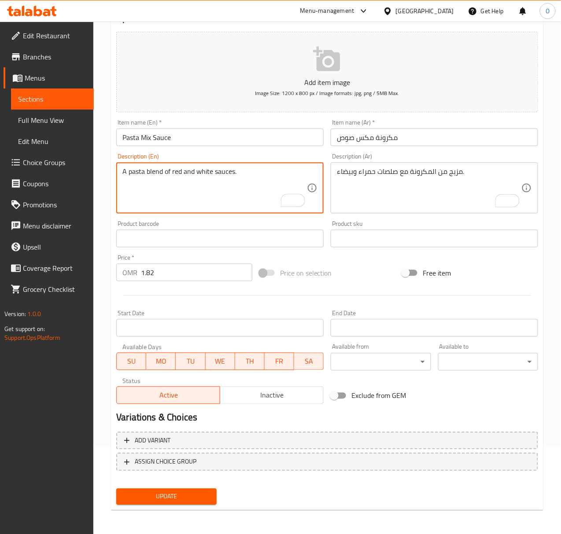
type textarea "A pasta blend of red and white sauces."
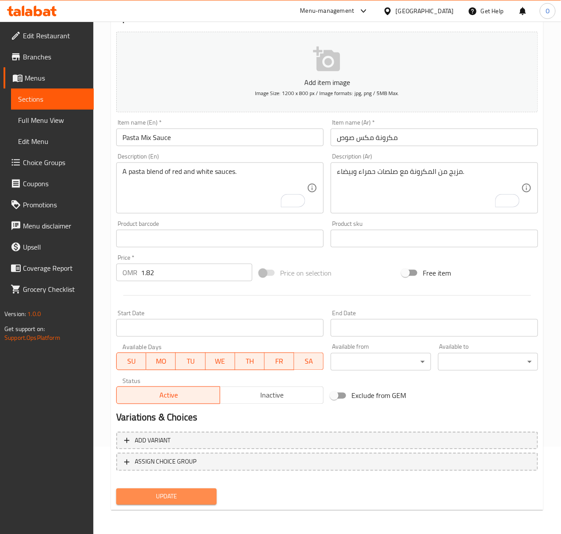
click at [168, 493] on span "Update" at bounding box center [166, 497] width 86 height 11
click at [164, 493] on span "Update" at bounding box center [166, 497] width 86 height 11
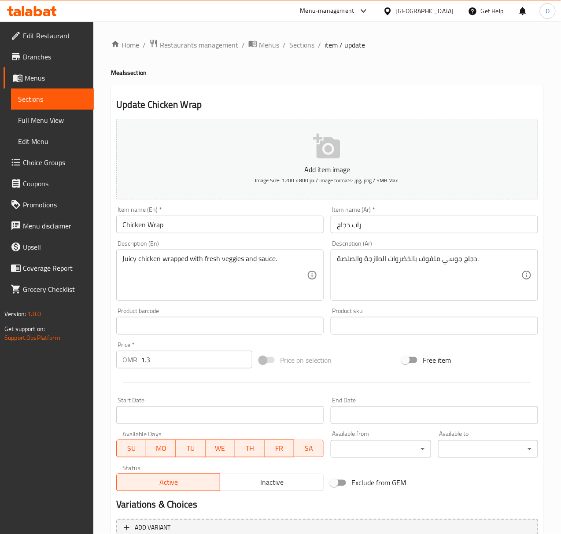
click at [230, 230] on input "Chicken Wrap" at bounding box center [220, 225] width 208 height 18
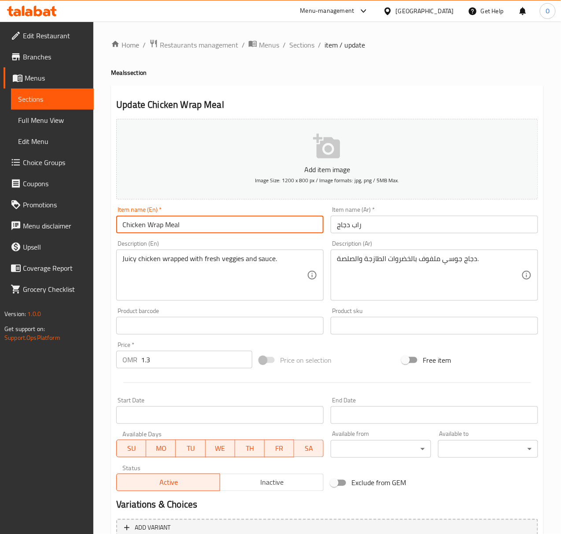
type input "Chicken Wrap Meal"
click at [335, 226] on input "راب دجاج" at bounding box center [435, 225] width 208 height 18
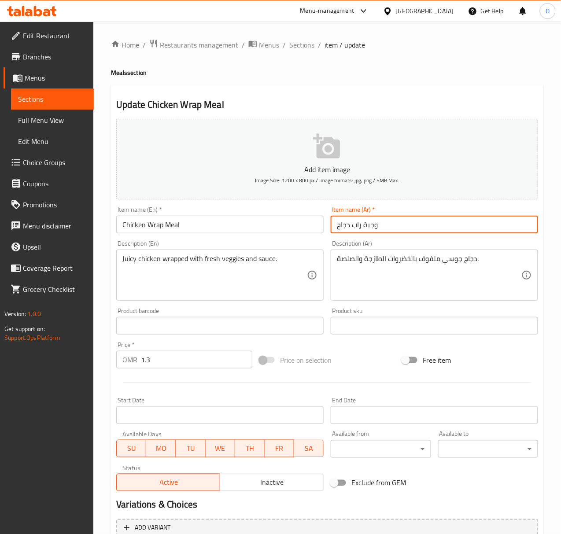
type input "وجبة راب دجاج"
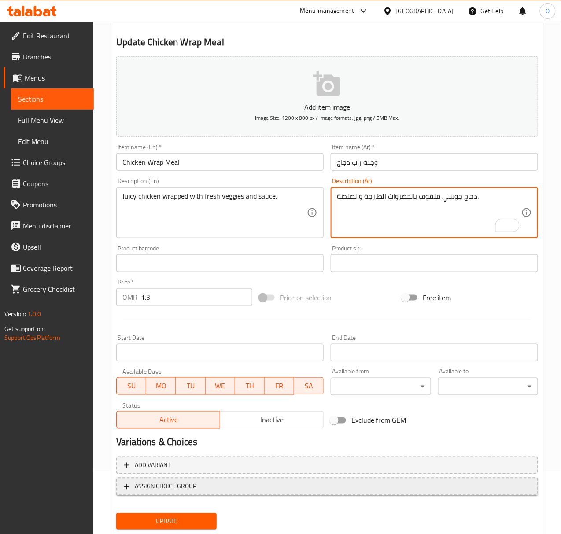
scroll to position [87, 0]
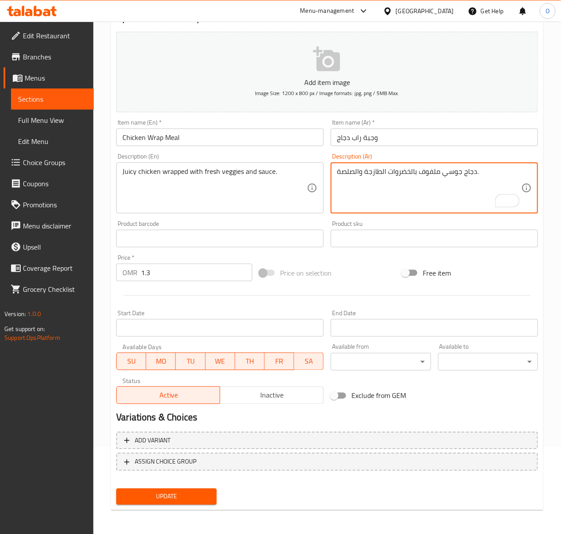
click at [186, 496] on span "Update" at bounding box center [166, 497] width 86 height 11
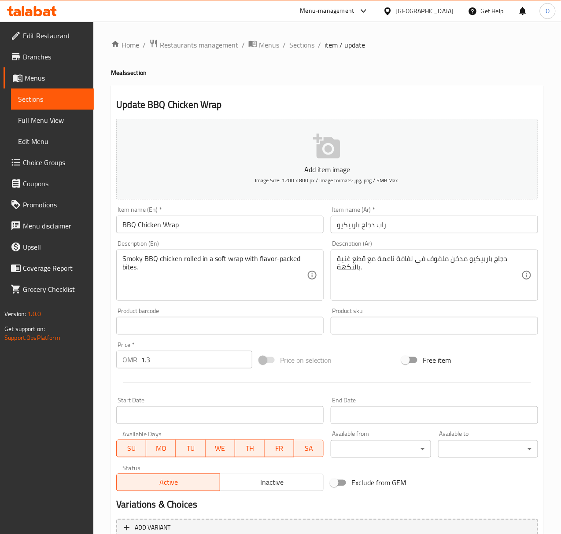
click at [185, 221] on input "BBQ Chicken Wrap" at bounding box center [220, 225] width 208 height 18
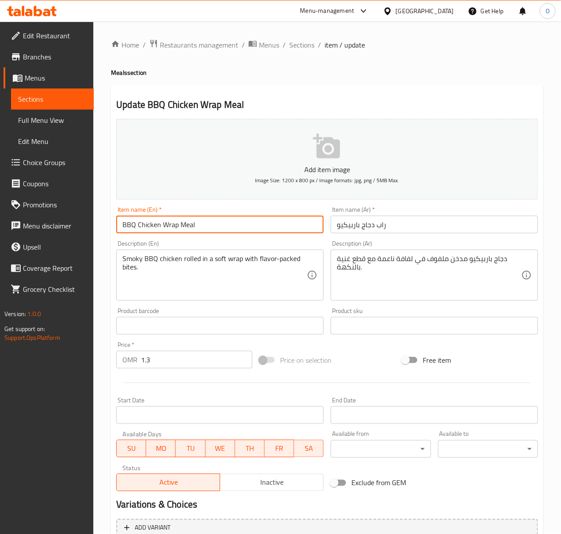
click at [175, 221] on input "BBQ Chicken Wrap Meal" at bounding box center [220, 225] width 208 height 18
drag, startPoint x: 177, startPoint y: 222, endPoint x: 194, endPoint y: 226, distance: 17.6
click at [194, 226] on input "BBQ Chicken Wrap Meal" at bounding box center [220, 225] width 208 height 18
type input "BBQ Chicken Wrap Meal"
click at [337, 228] on input "راب دجاج باربيكيو" at bounding box center [435, 225] width 208 height 18
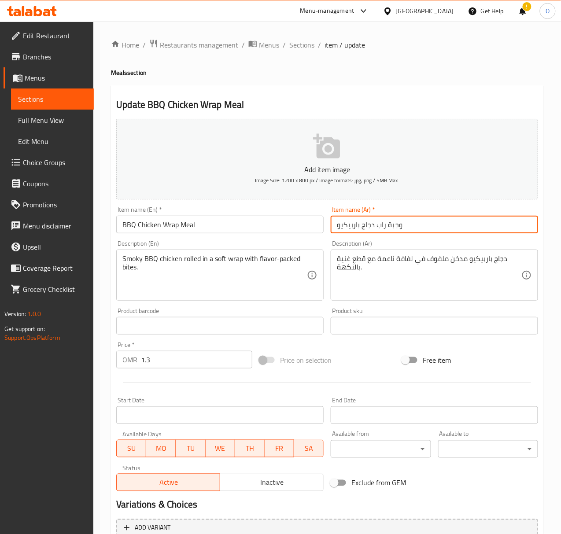
click at [361, 229] on input "وجبة راب دجاج باربيكيو" at bounding box center [435, 225] width 208 height 18
type input "وجبة راب دجاج بالباربيكيو"
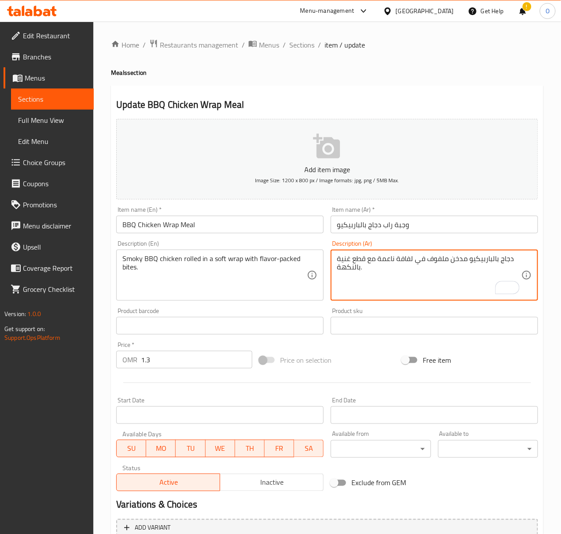
click at [466, 258] on textarea "دجاج بالباربيكيو مدخن ملفوف في لفافة ناعمة مع قطع غنية بالنكهة." at bounding box center [429, 276] width 185 height 42
click at [402, 266] on textarea "دجاج بالباربيكيو المدخن ملفوف في لفافة ناعمة مع قطع غنية بالنكهة." at bounding box center [429, 276] width 185 height 42
click at [403, 260] on textarea "دجاج بالباربيكيو المدخن ملفوف في لفافة ناعمة مع قطع غنية بالنكهة." at bounding box center [429, 276] width 185 height 42
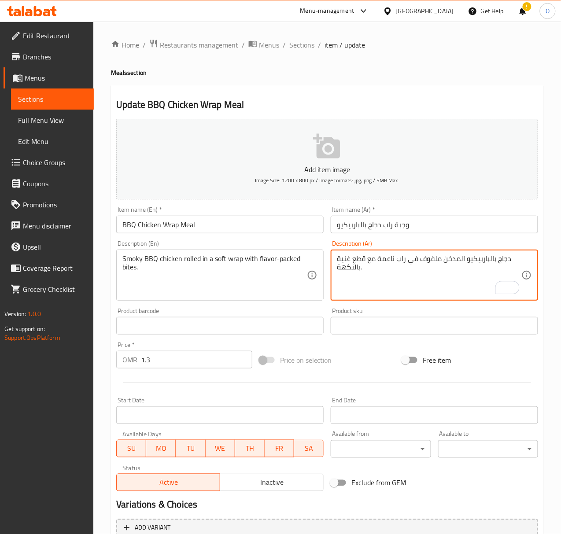
click at [379, 265] on textarea "دجاج بالباربيكيو المدخن ملفوف في راب ناعمة مع قطع غنية بالنكهة." at bounding box center [429, 276] width 185 height 42
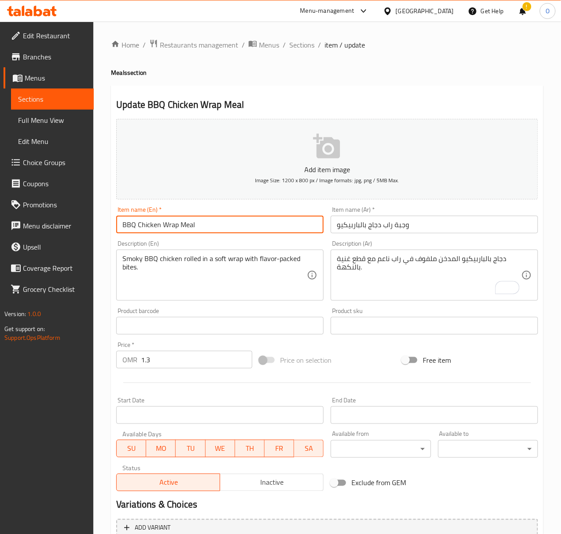
click at [241, 217] on input "BBQ Chicken Wrap Meal" at bounding box center [220, 225] width 208 height 18
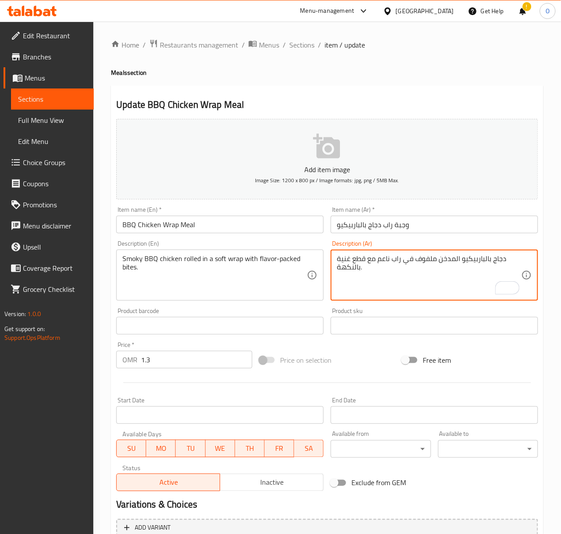
click at [362, 261] on textarea "دجاج بالباربيكيو المدخن ملفوف في راب ناعم مع قطع غنية بالنكهة." at bounding box center [429, 276] width 185 height 42
type textarea "دجاج بالباربيكيو المدخن ملفوف في راب ناعم مع لقيمات غنية بالنكهة."
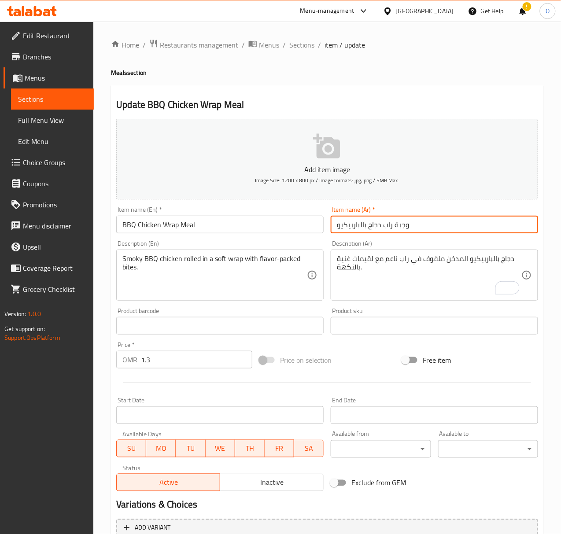
click at [404, 222] on input "وجبة راب دجاج بالباربيكيو" at bounding box center [435, 225] width 208 height 18
click at [403, 222] on input "وجبة راب دجاج بالباربيكيو" at bounding box center [435, 225] width 208 height 18
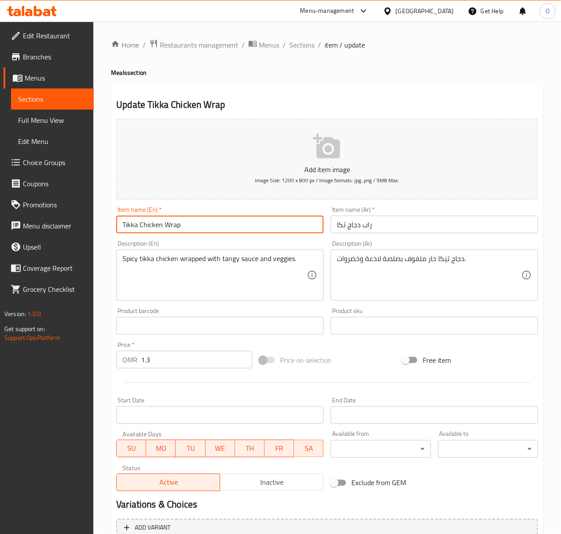
click at [193, 221] on input "Tikka Chicken Wrap" at bounding box center [220, 225] width 208 height 18
paste input "Meal"
type input "Tikka Chicken Wrap Meal"
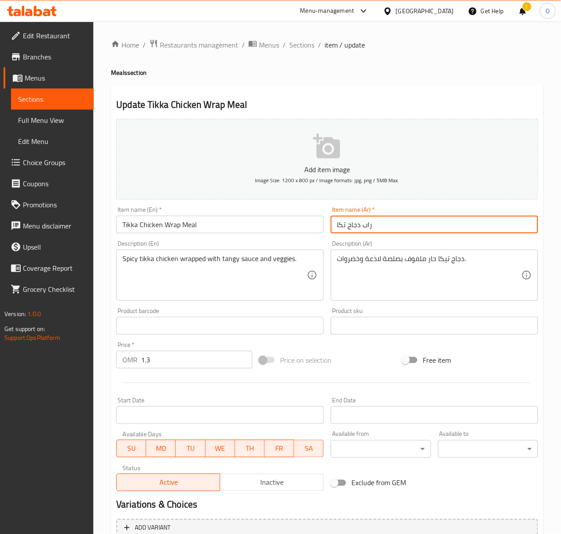
click at [335, 227] on input "راب دجاج تكا" at bounding box center [435, 225] width 208 height 18
paste input "وجبة"
type input "وجبة راب دجاج تكا"
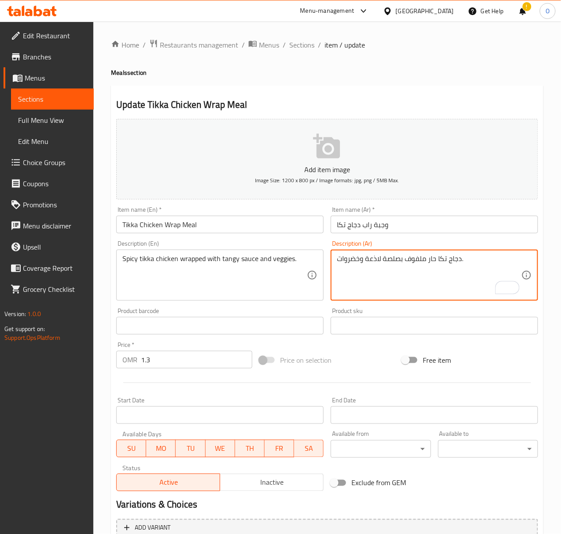
click at [375, 263] on textarea "دجاج تكا حار ملفوف بصلصة لاذعة وخضروات." at bounding box center [429, 276] width 185 height 42
type textarea "دجاج تكا حار ملفوف بصلصة منعشة وخضروات."
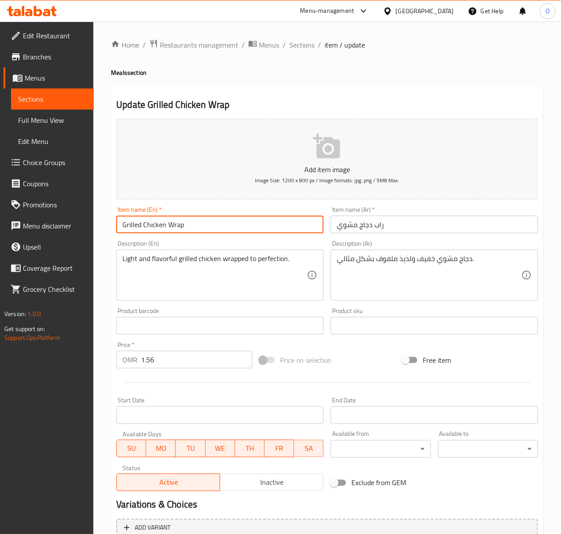
click at [191, 219] on input "Grilled Chicken Wrap" at bounding box center [220, 225] width 208 height 18
paste input "Meal"
type input "Grilled Chicken Wrap Meal"
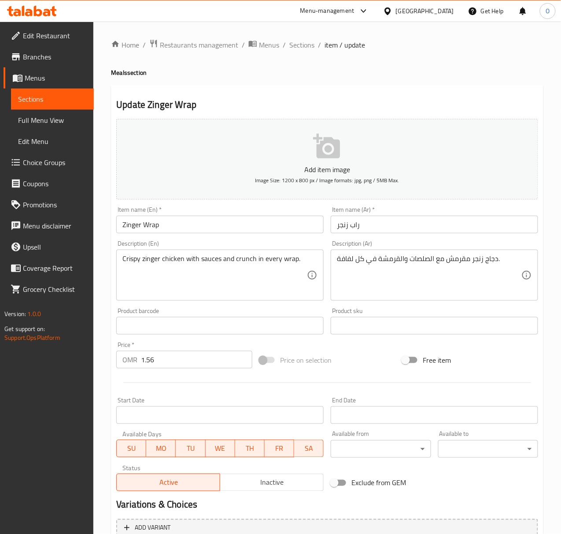
click at [185, 220] on input "Zinger Wrap" at bounding box center [220, 225] width 208 height 18
paste input "Meal"
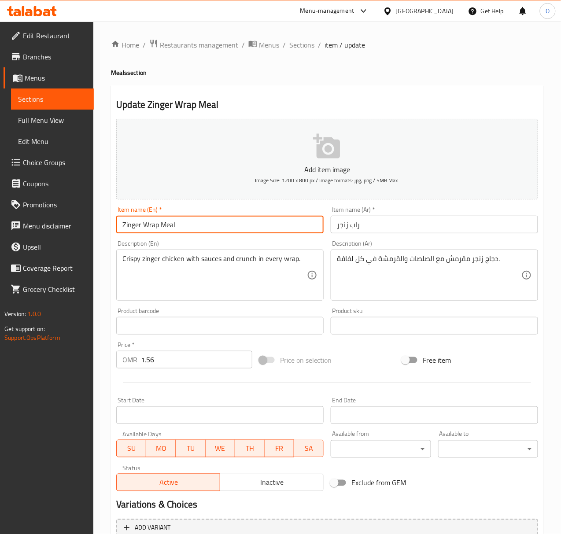
type input "Zinger Wrap Meal"
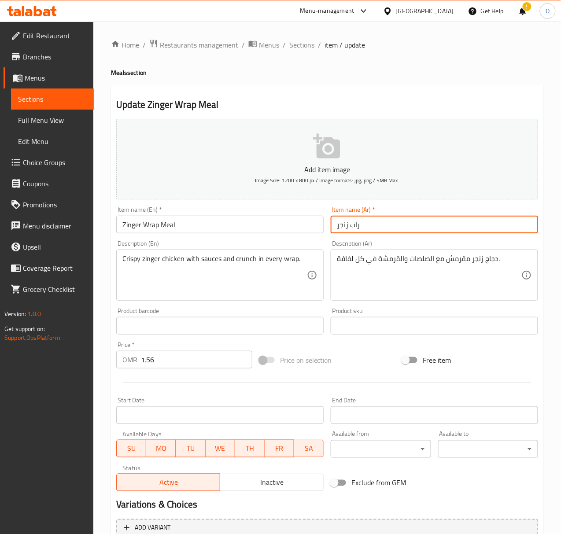
click at [333, 230] on input "راب زنجر" at bounding box center [435, 225] width 208 height 18
paste input "وجبة"
type input "وجبة راب زنجر"
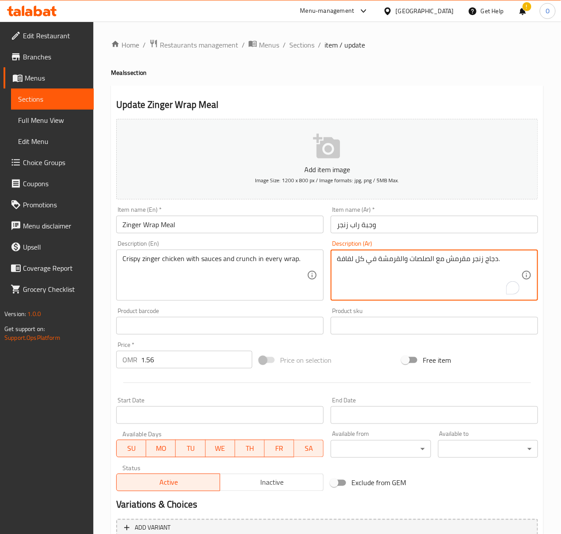
click at [386, 261] on textarea "دجاج زنجر مقرمش مع الصلصات والقرمشة في كل لفافة." at bounding box center [429, 276] width 185 height 42
click at [334, 265] on div "دجاج زنجر مقرمش مع الصلصات و كرانش في كل لفافة. Description (Ar)" at bounding box center [435, 275] width 208 height 51
click at [341, 257] on textarea "دجاج زنجر مقرمش مع الصلصات و كرانش في كل لفافة." at bounding box center [429, 276] width 185 height 42
type textarea "دجاج زنجر مقرمش مع الصلصات و كرانش في كل راب."
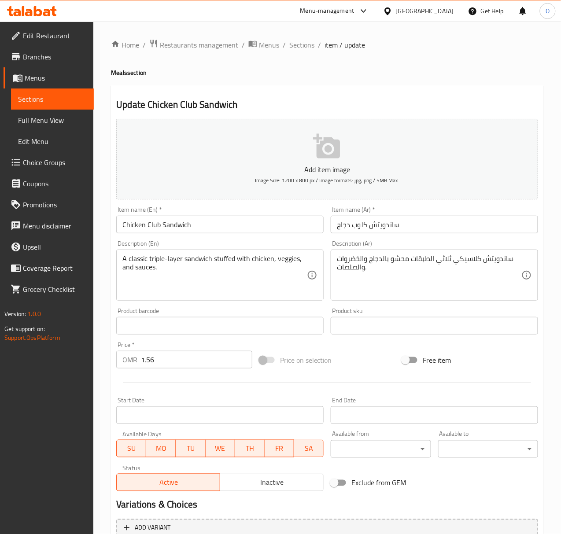
click at [209, 224] on input "Chicken Club Sandwich" at bounding box center [220, 225] width 208 height 18
paste input "Meal"
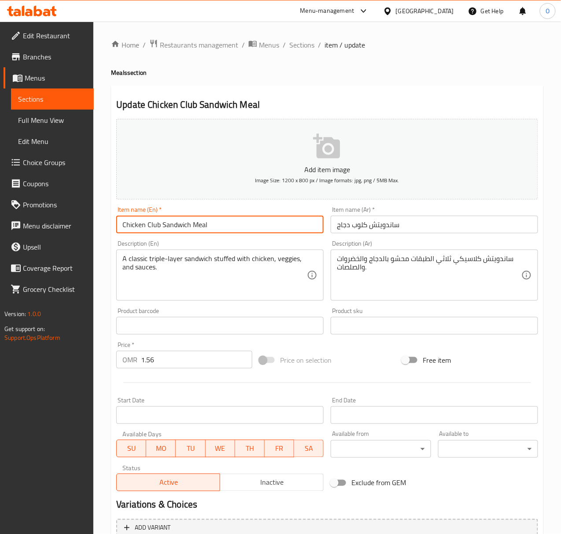
type input "Chicken Club Sandwich Meal"
click at [337, 230] on input "ساندويتش كلوب دجاج" at bounding box center [435, 225] width 208 height 18
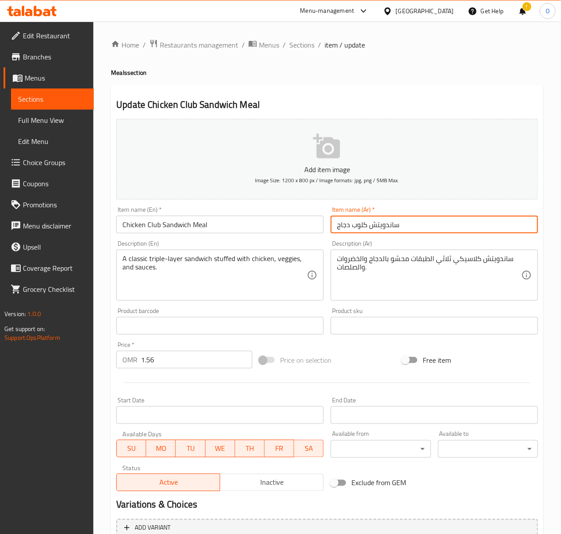
paste input "وجبة"
click at [390, 226] on input "وجبة ساندويتش كلوب دجاج" at bounding box center [435, 225] width 208 height 18
type input "وجبة سندويتش كلوب دجاج"
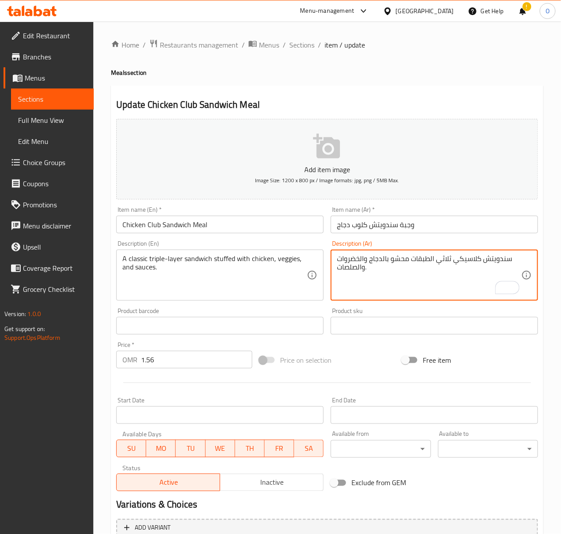
click at [455, 258] on textarea "سندويتش كلاسيكي ثلاثي الطبقات محشو بالدجاج والخضروات والصلصات." at bounding box center [429, 276] width 185 height 42
click at [365, 258] on textarea "سندويتش كلاسيك ثلاثي الطبقات محشو بالدجاج والخضروات والصلصات." at bounding box center [429, 276] width 185 height 42
type textarea "سندويتش كلاسيك ثلاثي الطبقات محشو بالدجاج، الخضروات والصلصات."
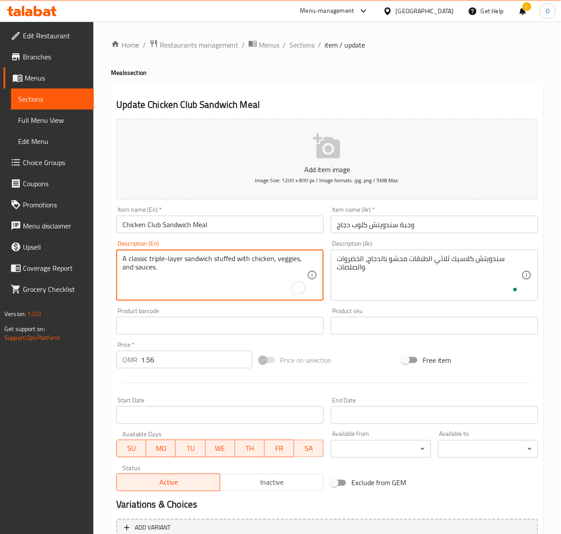
click at [286, 262] on textarea "A classic triple-layer sandwich stuffed with chicken, veggies, and sauces." at bounding box center [214, 276] width 185 height 42
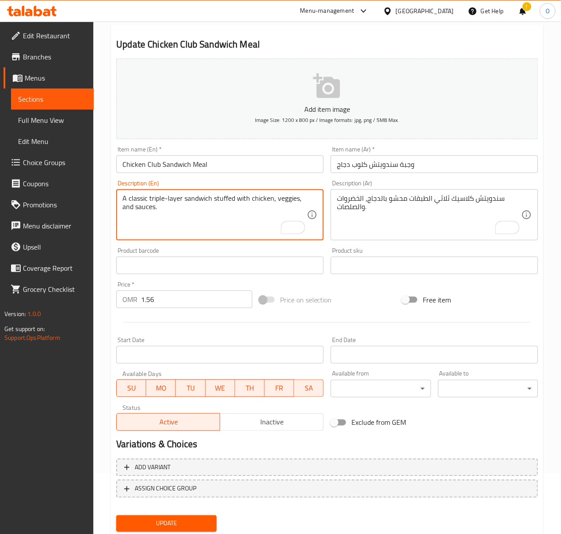
scroll to position [87, 0]
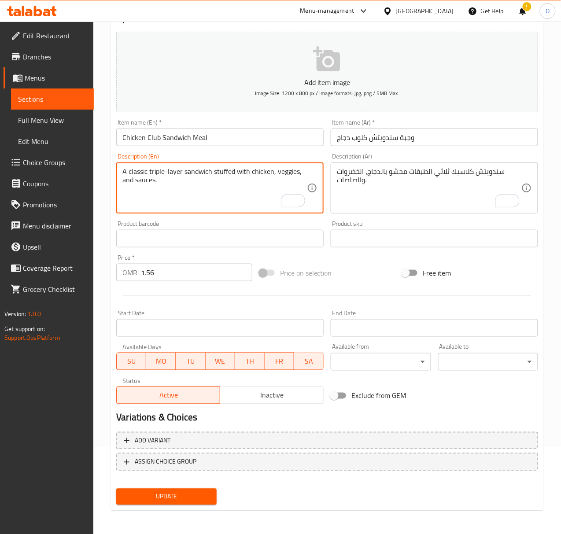
click at [178, 494] on span "Update" at bounding box center [166, 497] width 86 height 11
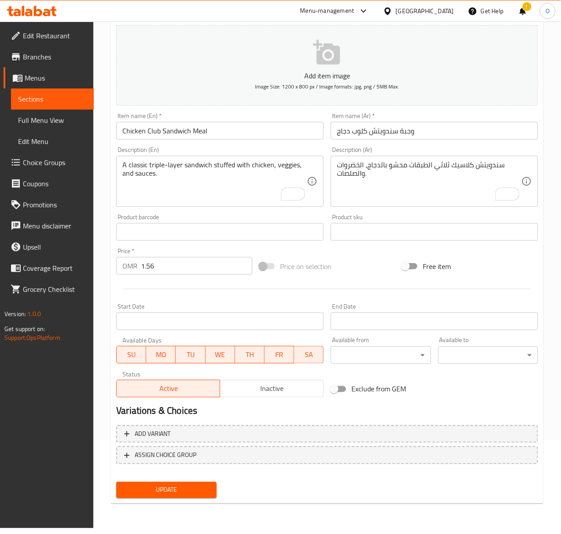
scroll to position [96, 0]
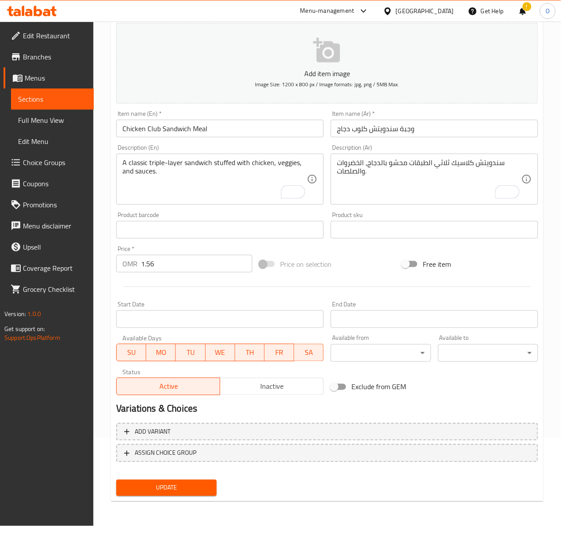
click at [185, 492] on span "Update" at bounding box center [166, 488] width 86 height 11
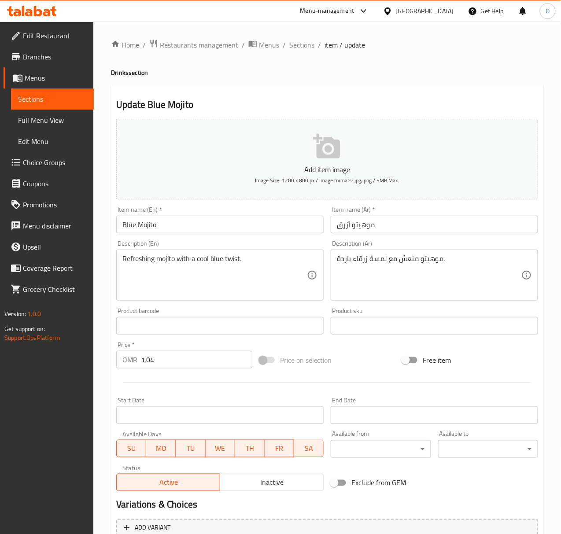
click at [346, 234] on input "موهيتو أزرق" at bounding box center [435, 225] width 208 height 18
drag, startPoint x: 346, startPoint y: 234, endPoint x: 281, endPoint y: 221, distance: 66.4
click at [346, 233] on input "موهيتو أزرق" at bounding box center [435, 225] width 208 height 18
click at [145, 223] on input "Blue Mojito" at bounding box center [220, 225] width 208 height 18
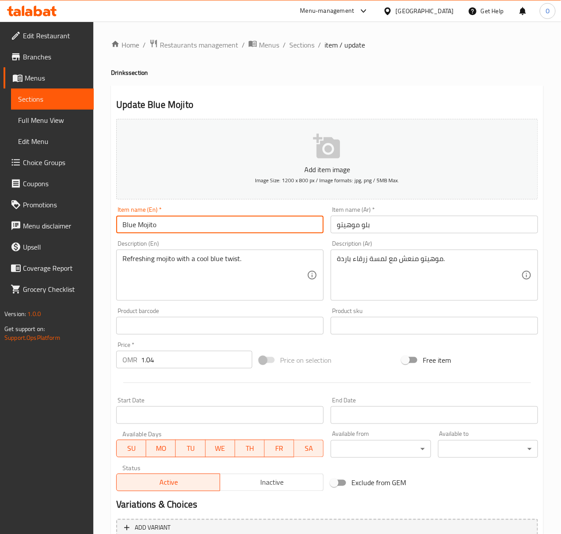
click at [145, 223] on input "Blue Mojito" at bounding box center [220, 225] width 208 height 18
click at [382, 228] on input "بلو موهيتو" at bounding box center [435, 225] width 208 height 18
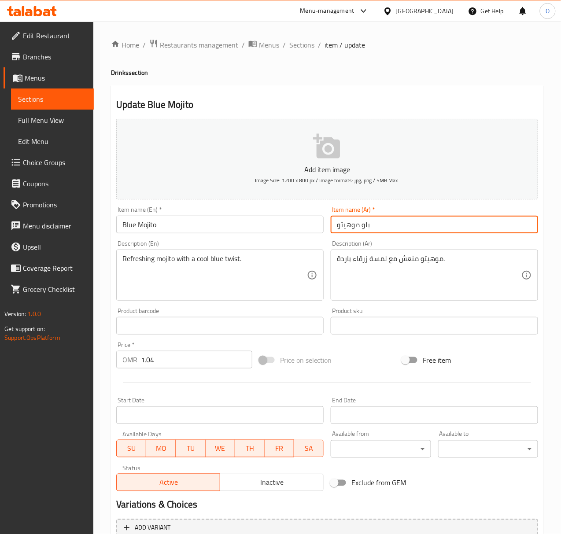
click at [382, 228] on input "بلو موهيتو" at bounding box center [435, 225] width 208 height 18
paste input "موهيتو بل"
type input "موهيتو بلو"
drag, startPoint x: 303, startPoint y: 286, endPoint x: 356, endPoint y: 274, distance: 54.8
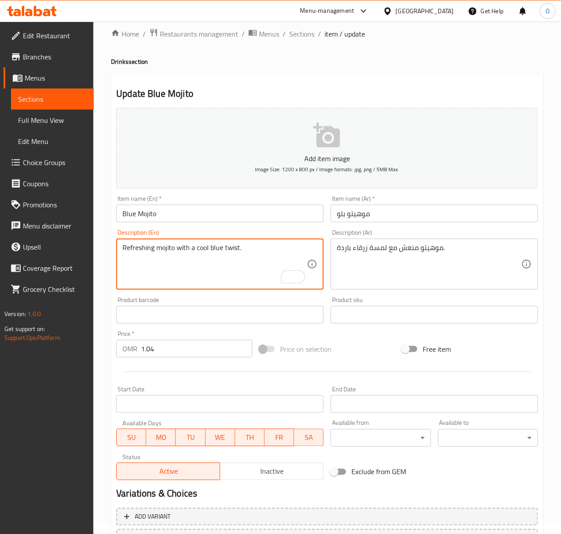
scroll to position [87, 0]
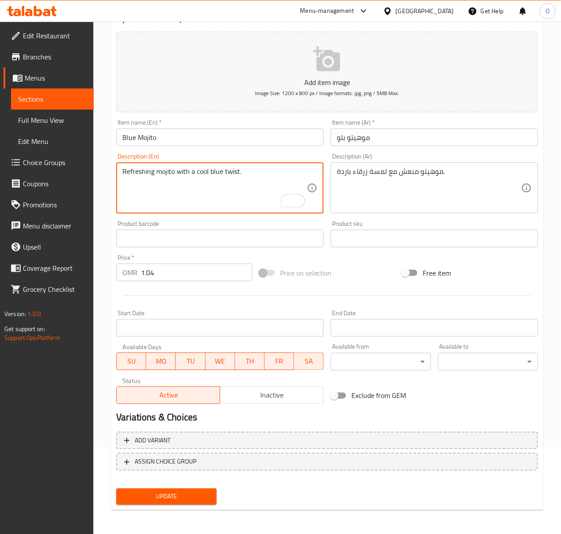
click at [182, 494] on span "Update" at bounding box center [166, 497] width 86 height 11
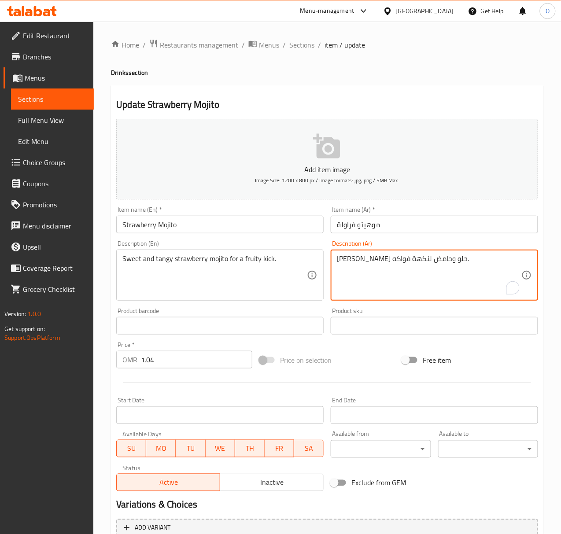
type textarea "[PERSON_NAME] حلوة وحامض لنكهة فواكه."
click at [386, 256] on textarea "[PERSON_NAME] حلوة وحامض لنكهة فواكه." at bounding box center [429, 276] width 185 height 42
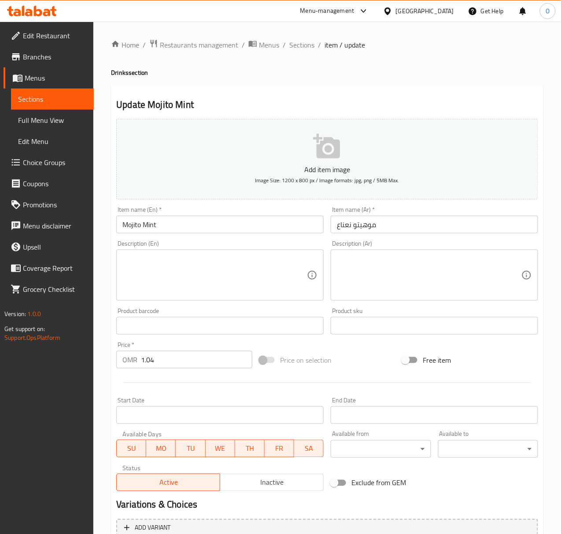
click at [159, 265] on textarea at bounding box center [214, 276] width 185 height 42
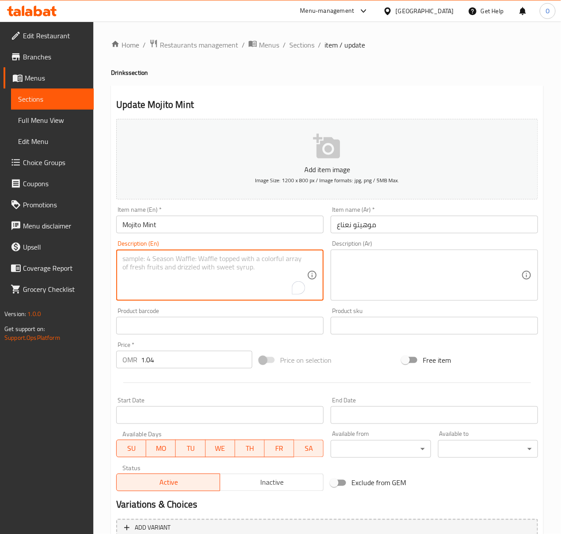
paste textarea "Classic mint [PERSON_NAME] that’s cool and refreshing."
type textarea "Classic mint [PERSON_NAME] that’s cool and refreshing."
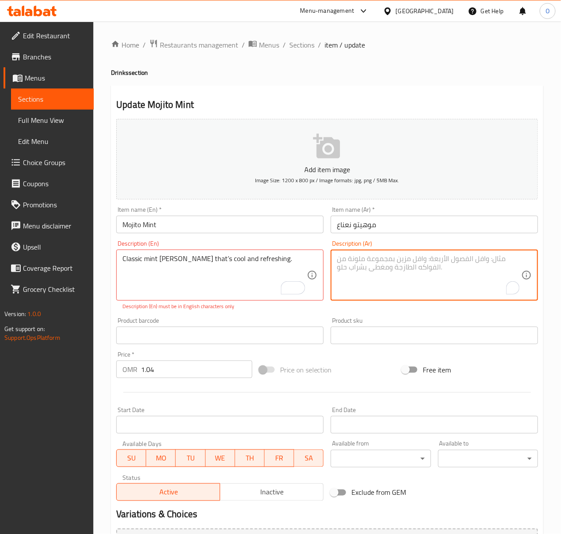
click at [435, 277] on textarea "To enrich screen reader interactions, please activate Accessibility in Grammarl…" at bounding box center [429, 276] width 185 height 42
type textarea "موهيتو نعناع كلاسيك بارد و منعش"
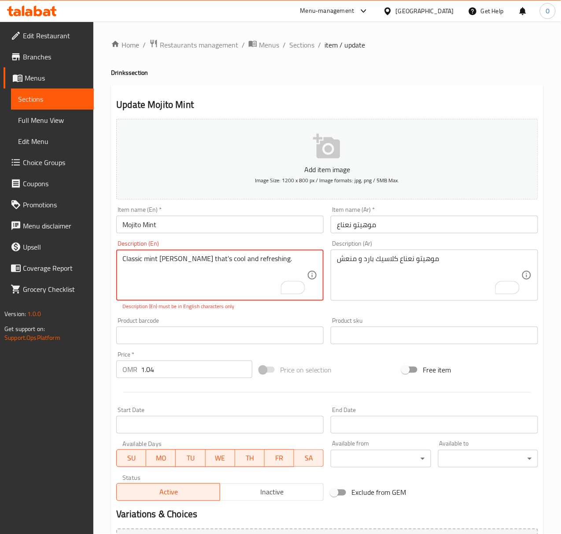
type textarea "Classic mint [PERSON_NAME] that's cool and refreshing."
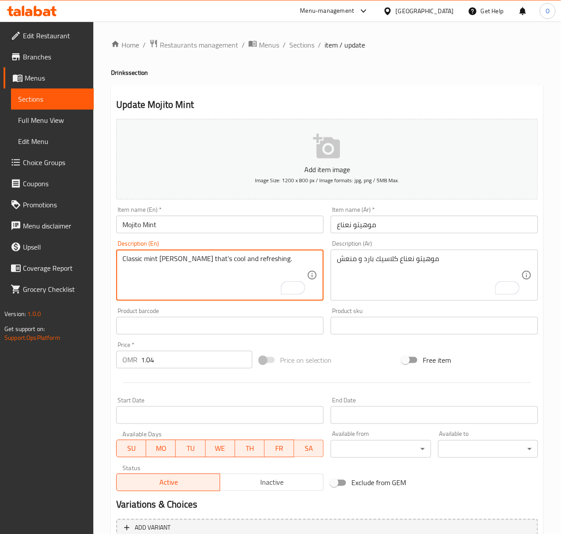
click at [256, 270] on textarea "Classic mint [PERSON_NAME] that's cool and refreshing." at bounding box center [214, 276] width 185 height 42
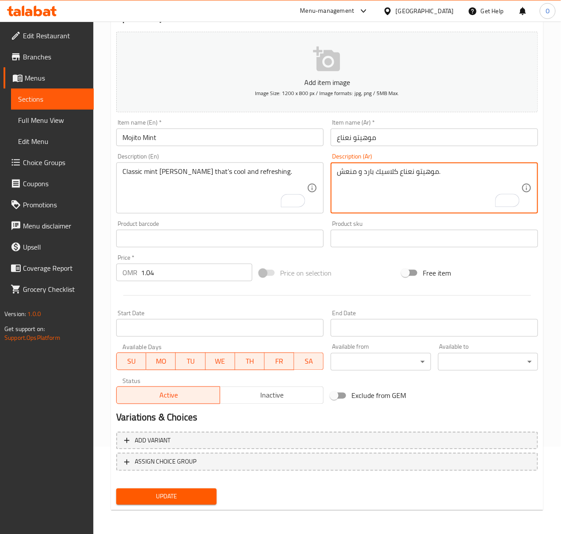
type textarea "موهيتو نعناع كلاسيك بارد و منعش."
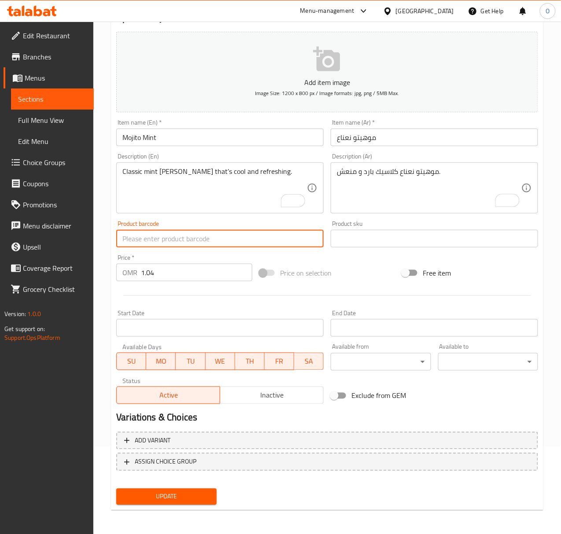
click at [116, 489] on button "Update" at bounding box center [166, 497] width 100 height 16
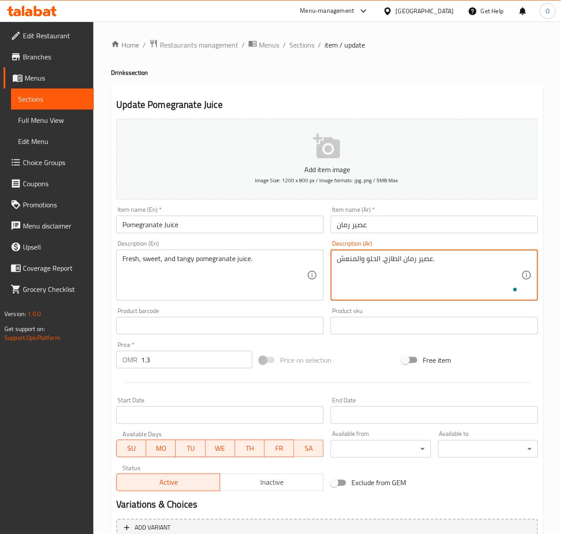
click at [397, 260] on textarea "عصير رمان الطازج، الحلو والمنعش." at bounding box center [429, 276] width 185 height 42
click at [377, 260] on textarea "عصير رمان طازج، الحلو والمنعش." at bounding box center [429, 276] width 185 height 42
click at [356, 265] on textarea "عصير رمان طازج، حلو والمنعش." at bounding box center [429, 276] width 185 height 42
type textarea "عصير رمان طازج، حلو و منعش."
click at [241, 226] on input "Pomegranate Juice" at bounding box center [220, 225] width 208 height 18
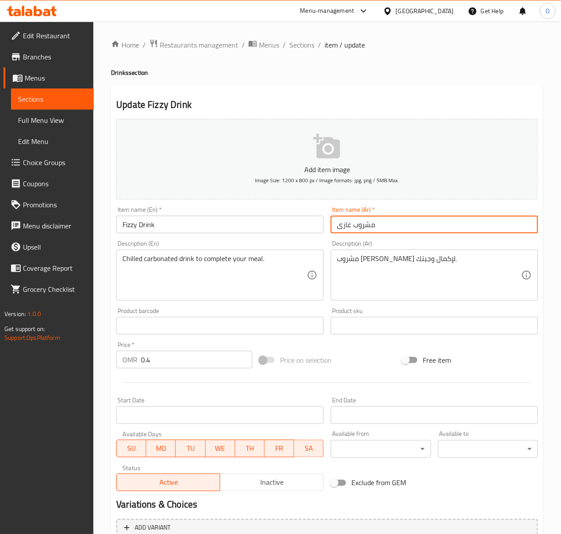
click at [351, 226] on input "مشروب غازى" at bounding box center [435, 225] width 208 height 18
click at [196, 231] on input "Fizzy Drink" at bounding box center [220, 225] width 208 height 18
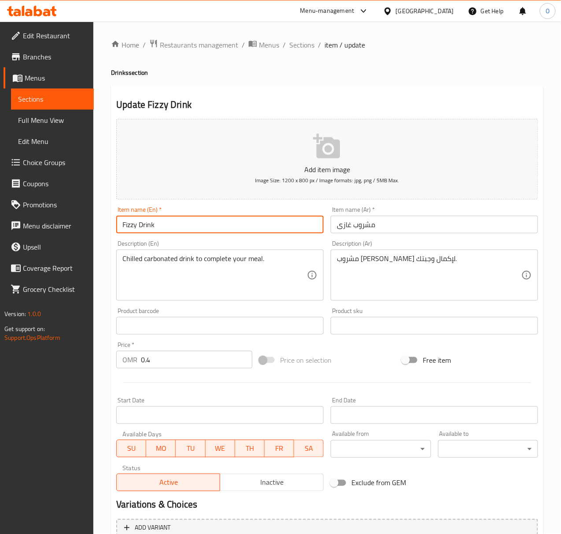
click at [196, 231] on input "Fizzy Drink" at bounding box center [220, 225] width 208 height 18
click at [349, 220] on input "مشروب غازى" at bounding box center [435, 225] width 208 height 18
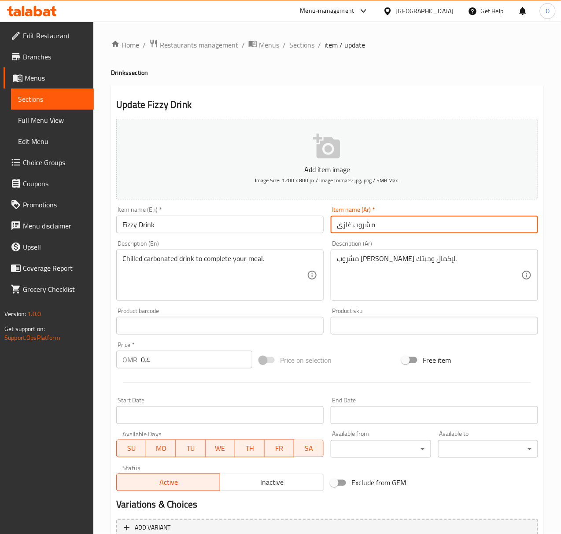
click at [349, 220] on input "مشروب غازى" at bounding box center [435, 225] width 208 height 18
type input "مشروب فيزي"
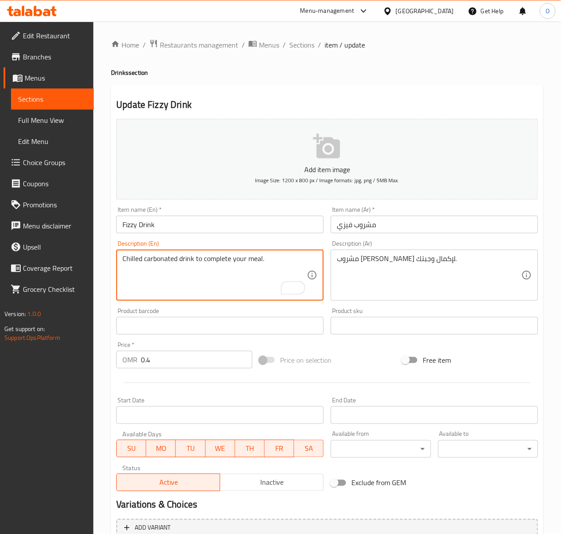
click at [246, 277] on textarea "Chilled carbonated drink to complete your meal." at bounding box center [214, 276] width 185 height 42
click at [202, 264] on textarea "Chilled carbonated drink to complete your meal." at bounding box center [214, 276] width 185 height 42
drag, startPoint x: 193, startPoint y: 260, endPoint x: 288, endPoint y: 269, distance: 95.2
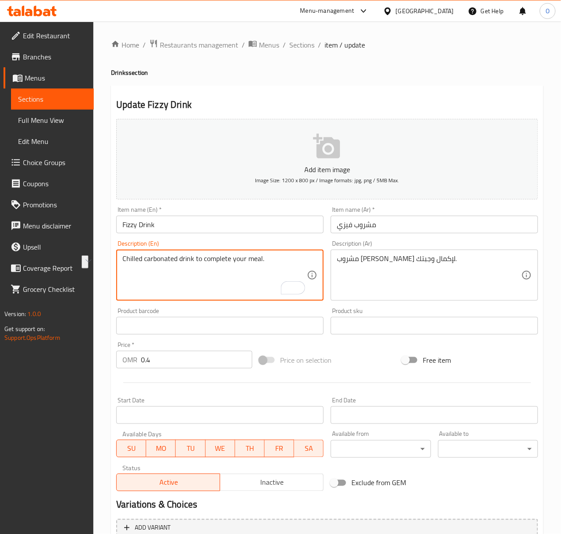
click at [288, 269] on textarea "Chilled carbonated drink to complete your meal." at bounding box center [214, 276] width 185 height 42
type textarea "Chilled carbonated drink."
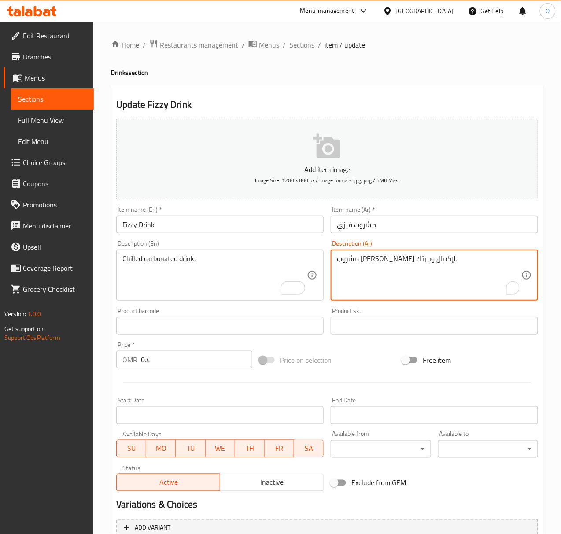
drag, startPoint x: 380, startPoint y: 261, endPoint x: 312, endPoint y: 270, distance: 68.0
click at [312, 270] on div "Add item image Image Size: 1200 x 800 px / Image formats: jpg, png / 5MB Max. I…" at bounding box center [327, 305] width 429 height 380
click at [357, 260] on textarea "مشروب غازي مبرد." at bounding box center [429, 276] width 185 height 42
type textarea "مشروب مكربن مبرد."
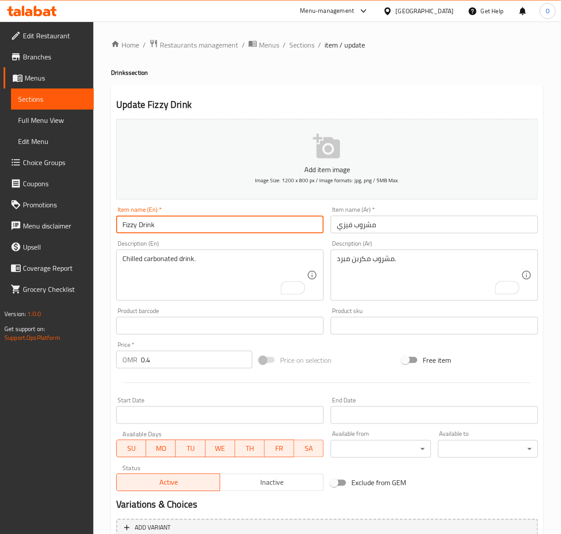
click at [242, 222] on input "Fizzy Drink" at bounding box center [220, 225] width 208 height 18
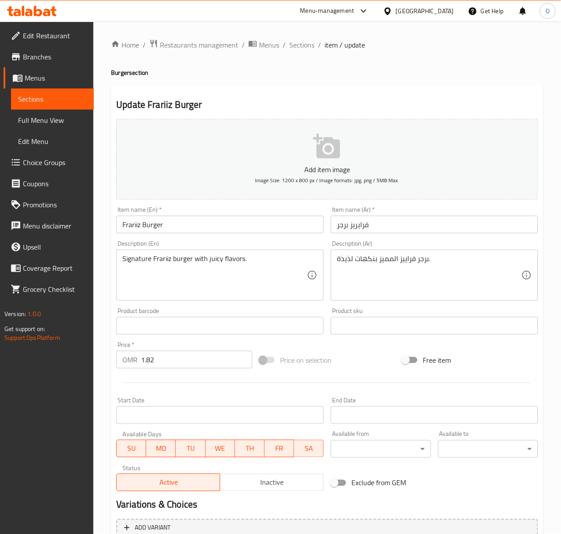
click at [341, 225] on input "فرايريز برجر" at bounding box center [435, 225] width 208 height 18
click at [332, 226] on input "فرايريز" at bounding box center [435, 225] width 208 height 18
paste input "برجر"
type input "برجر فرايريز"
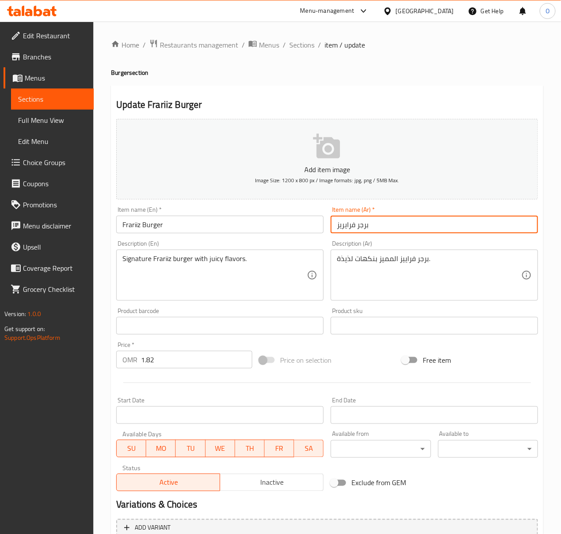
click at [178, 234] on input "Frariiz Burger" at bounding box center [220, 225] width 208 height 18
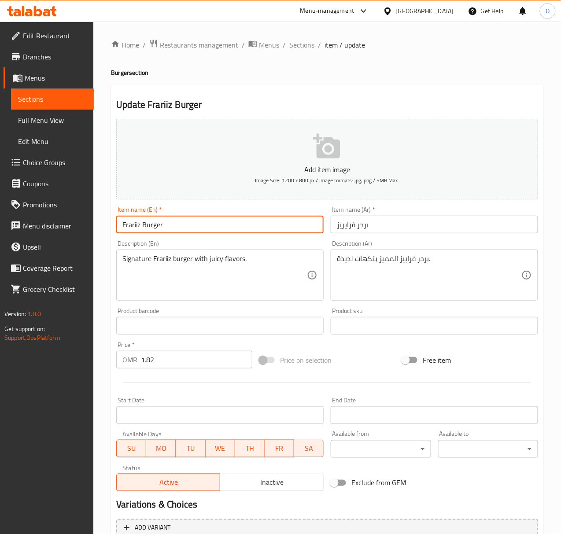
click at [178, 234] on input "Frariiz Burger" at bounding box center [220, 225] width 208 height 18
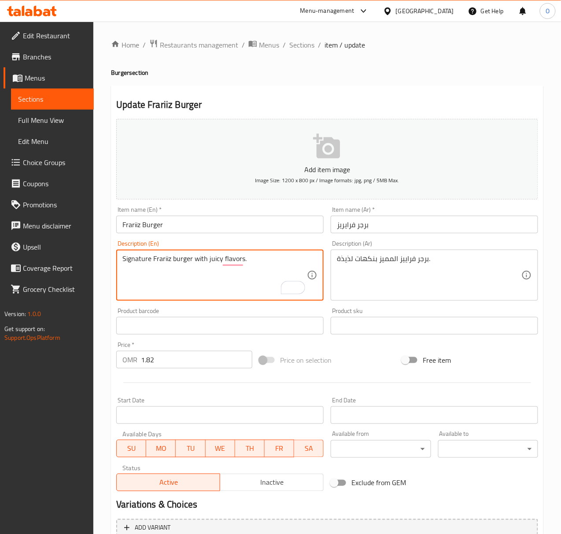
click at [352, 226] on input "برجر فرايريز" at bounding box center [435, 225] width 208 height 18
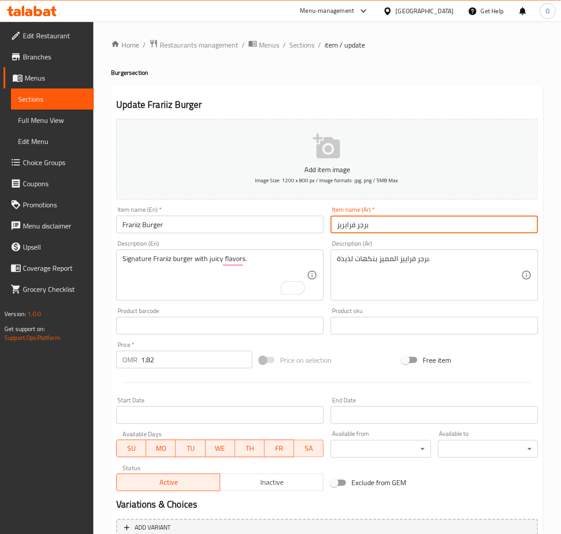
click at [352, 226] on input "برجر فرايريز" at bounding box center [435, 225] width 208 height 18
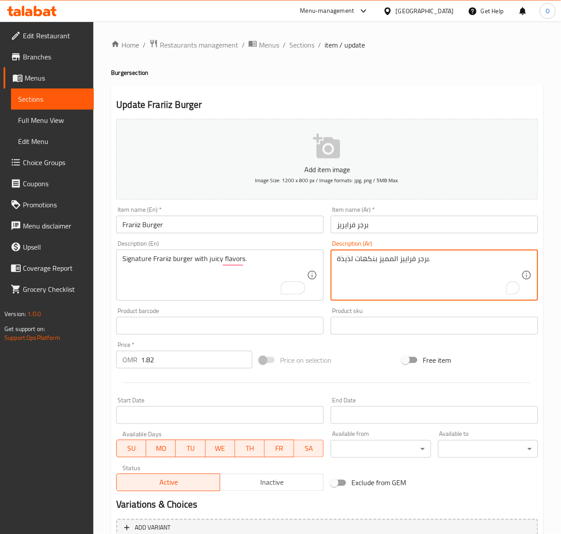
click at [407, 265] on textarea "برجر فراييز المميز بنكهات لذيذة." at bounding box center [429, 276] width 185 height 42
paste textarea "ر"
click at [390, 259] on textarea "برجر فرايريز المميز بنكهات لذيذة." at bounding box center [429, 276] width 185 height 42
click at [390, 258] on textarea "برجر فرايريز المميز بنكهات لذيذة." at bounding box center [429, 276] width 185 height 42
click at [344, 265] on textarea "برجر فرايريز سيجنتشر بنكهات لذيذة." at bounding box center [429, 276] width 185 height 42
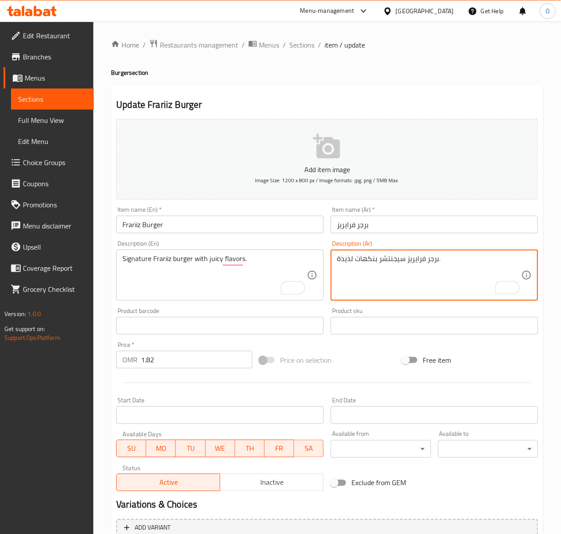
click at [344, 265] on textarea "برجر فرايريز سيجنتشر بنكهات لذيذة." at bounding box center [429, 276] width 185 height 42
type textarea "برجر فرايريز سيجنتشر بنكهات جوسي."
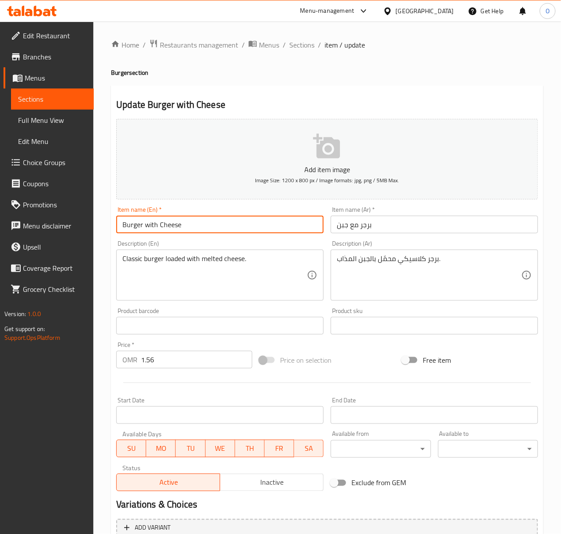
click at [147, 230] on input "Burger with Cheese" at bounding box center [220, 225] width 208 height 18
click at [148, 230] on input "Burger With Cheese" at bounding box center [220, 225] width 208 height 18
type input "Burger With Cheese"
click at [381, 221] on input "برجر مع جبن" at bounding box center [435, 225] width 208 height 18
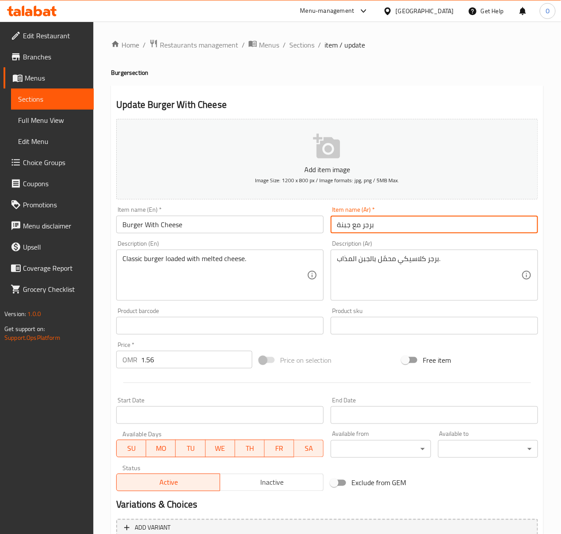
type input "برجر مع جبنة"
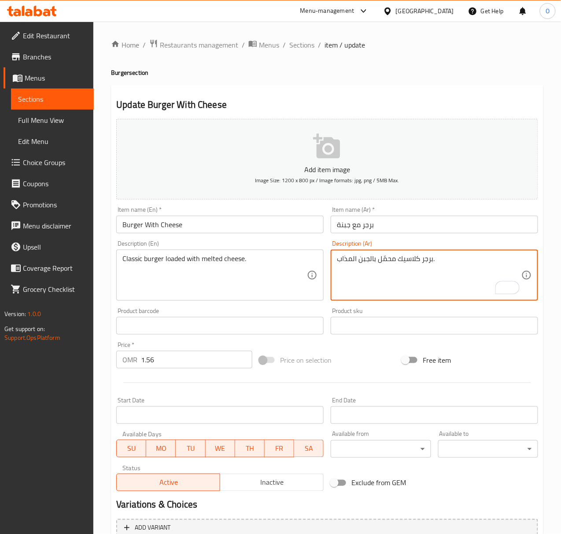
click at [394, 262] on textarea "برجر كلاسيك محمّل بالجبن المذاب." at bounding box center [429, 276] width 185 height 42
click at [360, 262] on textarea "برجر كلاسيك لودد بالجبن المذاب." at bounding box center [429, 276] width 185 height 42
click at [352, 261] on textarea "برجر كلاسيك لودد بالجبن المذاب." at bounding box center [429, 276] width 185 height 42
click at [349, 261] on textarea "برجر كلاسيك لودد بالجبن المذاب." at bounding box center [429, 276] width 185 height 42
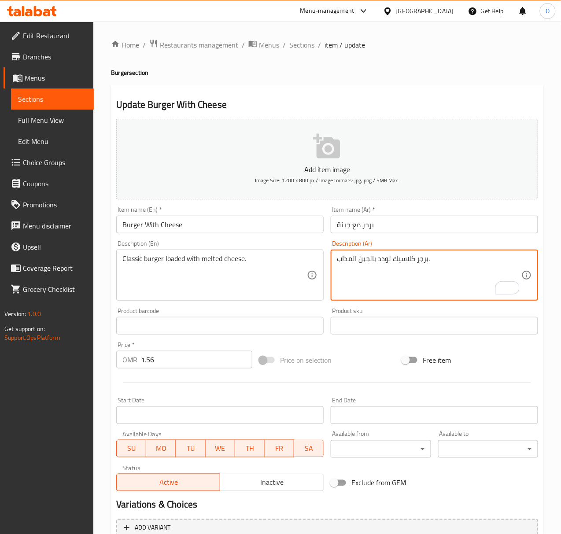
click at [349, 261] on textarea "برجر كلاسيك لودد بالجبن المذاب." at bounding box center [429, 276] width 185 height 42
type textarea "برجر كلاسيك لودد بالجبن الذائب."
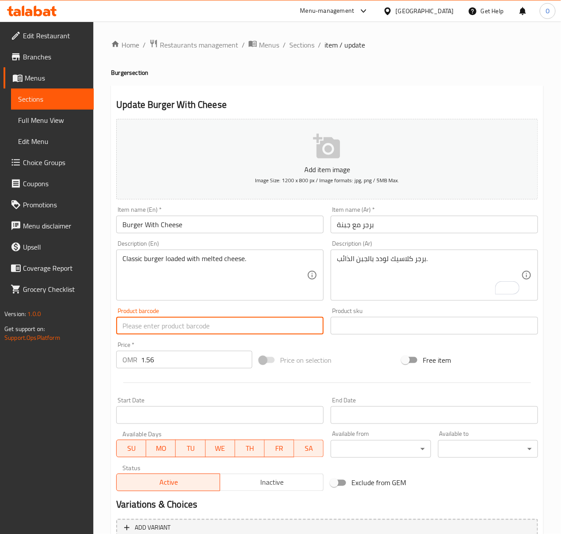
scroll to position [87, 0]
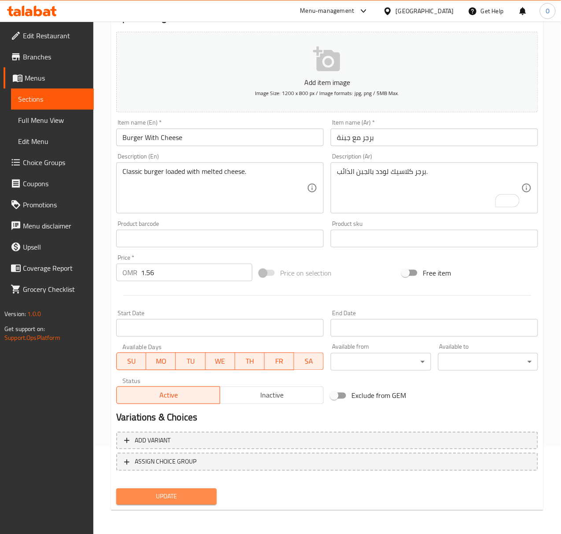
click at [145, 501] on span "Update" at bounding box center [166, 497] width 86 height 11
click at [141, 489] on button "Update" at bounding box center [166, 497] width 100 height 16
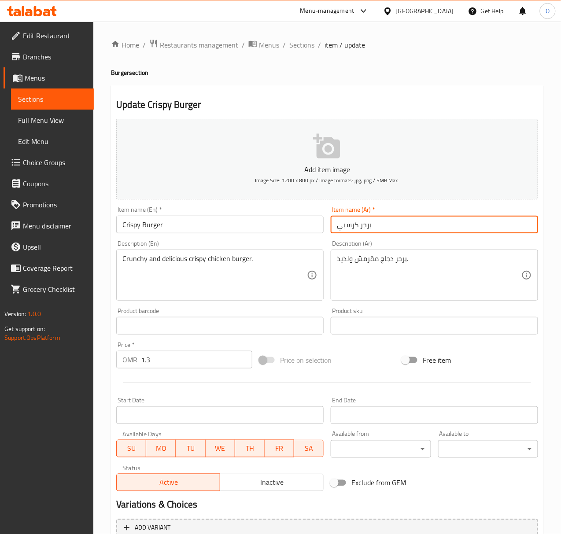
click at [357, 223] on input "برجر كرسبي" at bounding box center [435, 225] width 208 height 18
type input "برجر مقرمش"
click at [386, 226] on input "ساندويتش دجاج زنجر" at bounding box center [435, 225] width 208 height 18
type input "سندويتش دجاج زنجر"
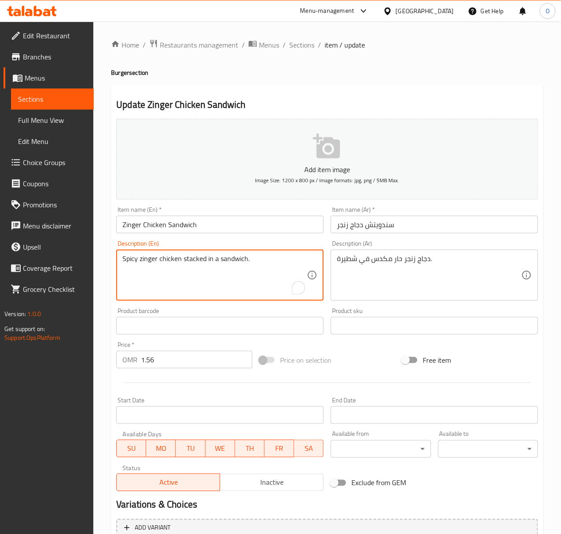
click at [275, 266] on textarea "Spicy zinger chicken stacked in a sandwich." at bounding box center [214, 276] width 185 height 42
click at [184, 268] on textarea "Spicy zinger chicken stacked in a sandwich." at bounding box center [214, 276] width 185 height 42
click at [197, 263] on textarea "Spicy zinger chicken stacked in a sandwich." at bounding box center [214, 276] width 185 height 42
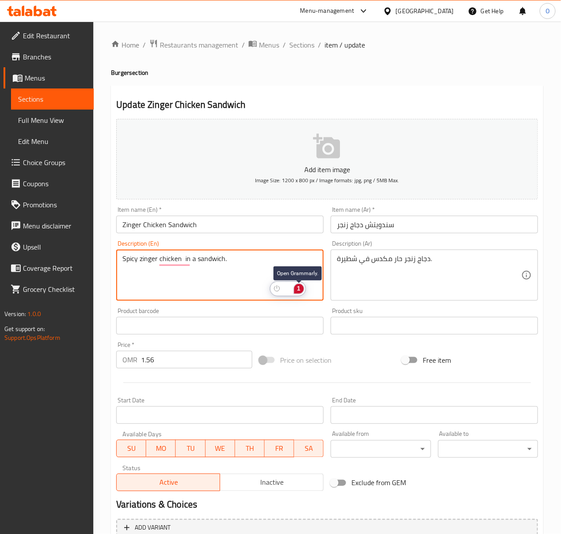
type textarea "Spicy zinger chicken stacked in a sandwich."
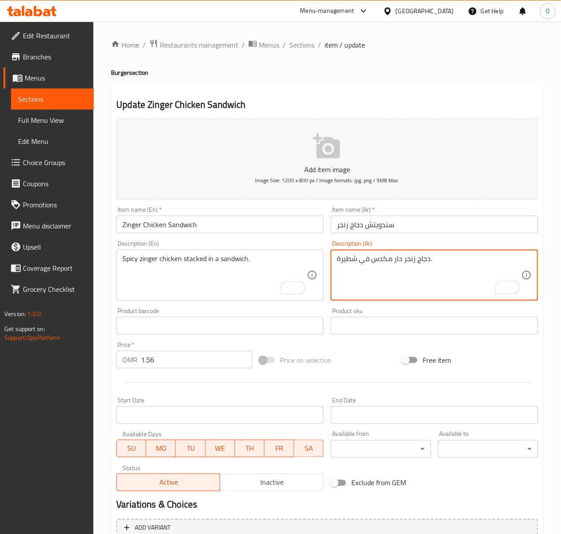
drag, startPoint x: 391, startPoint y: 260, endPoint x: 374, endPoint y: 263, distance: 17.9
click at [348, 258] on textarea "دجاج زنجر حار ستاكد في شطيرة." at bounding box center [429, 276] width 185 height 42
type textarea "دجاج زنجر حار ستاكد في سندويتش."
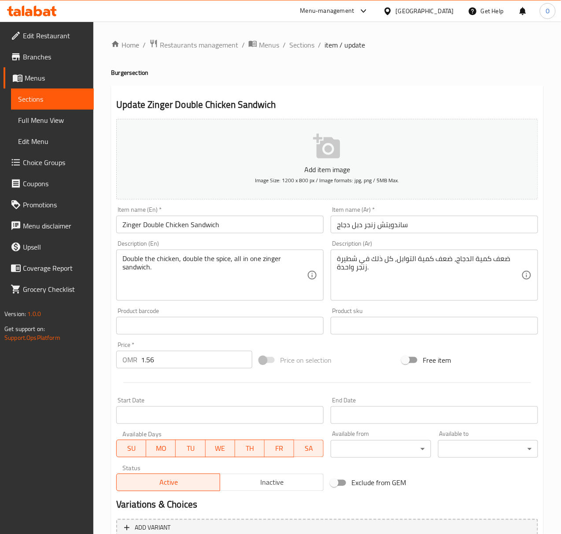
click at [399, 225] on input "ساندويتش زنجر دبل دجاج" at bounding box center [435, 225] width 208 height 18
click at [358, 229] on input "سندويتش زنجر دبل دجاج" at bounding box center [435, 225] width 208 height 18
click at [374, 225] on input "سندويتش زنجر دبل دجاج" at bounding box center [435, 225] width 208 height 18
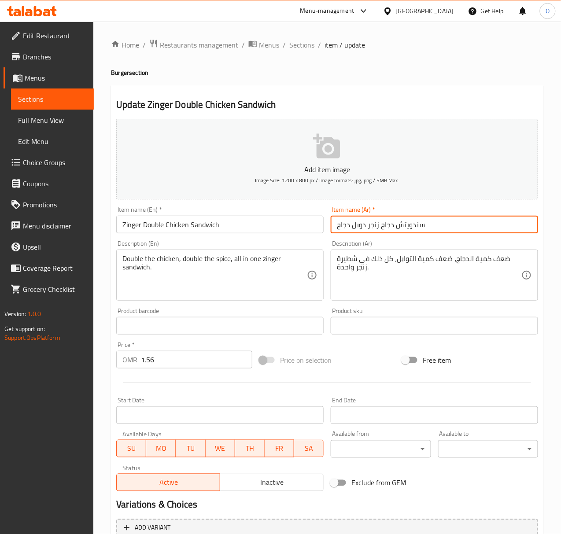
click at [431, 225] on input "سندويتش دجاج زنجر دوبل دجاج" at bounding box center [435, 225] width 208 height 18
type input "سندويتش دجاج زنجر دوبل"
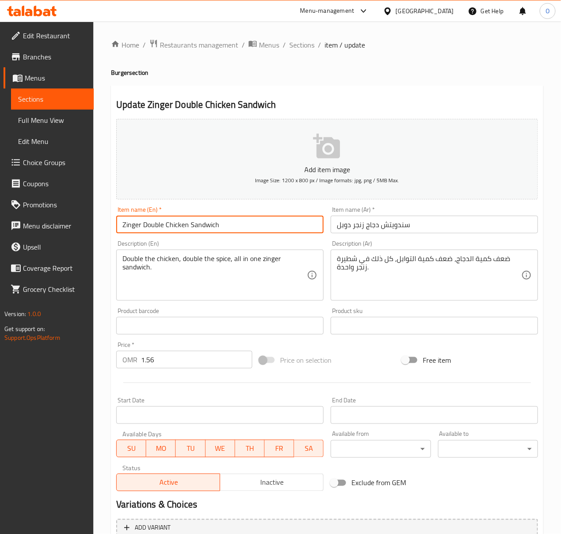
click at [117, 221] on input "Zinger Double Chicken Sandwich" at bounding box center [220, 225] width 208 height 18
click at [141, 230] on input "Zinger Double Chicken Sandwich" at bounding box center [220, 225] width 208 height 18
click at [141, 228] on input "Zinger Double Chicken Sandwich" at bounding box center [220, 225] width 208 height 18
click at [136, 228] on input "Zinger Double Chicken Sandwich" at bounding box center [220, 225] width 208 height 18
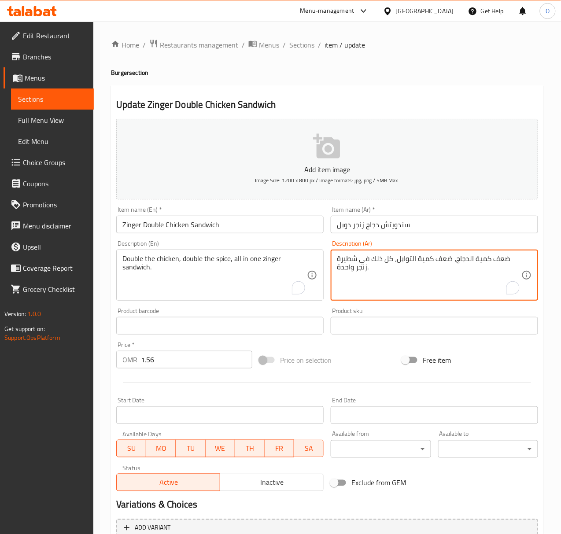
drag, startPoint x: 469, startPoint y: 259, endPoint x: 519, endPoint y: 263, distance: 50.4
click at [493, 261] on textarea "ضعف كمية الدجاج، ضعف كمية التوابل، كل ذلك في شطيرة زنجر واحدة." at bounding box center [429, 276] width 185 height 42
drag, startPoint x: 411, startPoint y: 264, endPoint x: 520, endPoint y: 261, distance: 109.8
click at [520, 261] on textarea "ضعف كمية الدجاج، ضعف كمية التوابل، كل ذلك في شطيرة زنجر واحدة." at bounding box center [429, 276] width 185 height 42
click at [379, 261] on textarea "دجاج دوبل، توابل دوبل، كل ذلك في شطيرة زنجر واحدة." at bounding box center [429, 276] width 185 height 42
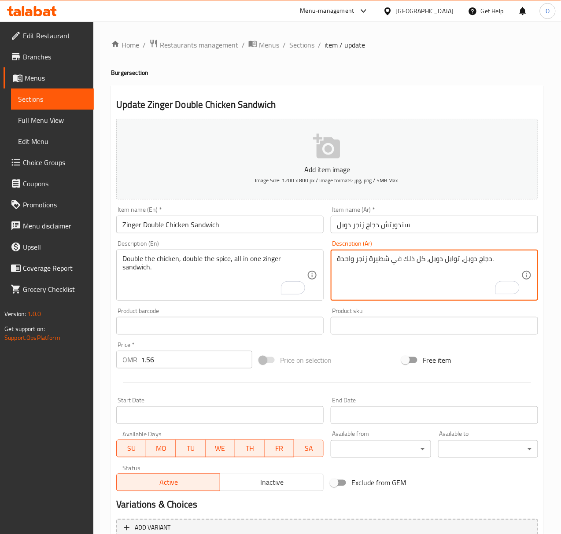
click at [379, 261] on textarea "دجاج دوبل، توابل دوبل، كل ذلك في شطيرة زنجر واحدة." at bounding box center [429, 276] width 185 height 42
drag, startPoint x: 341, startPoint y: 263, endPoint x: 336, endPoint y: 261, distance: 5.6
click at [336, 261] on div "دجاج دوبل، توابل دوبل، كل ذلك في سندويتش زنجر واحدة. Description (Ar)" at bounding box center [435, 275] width 208 height 51
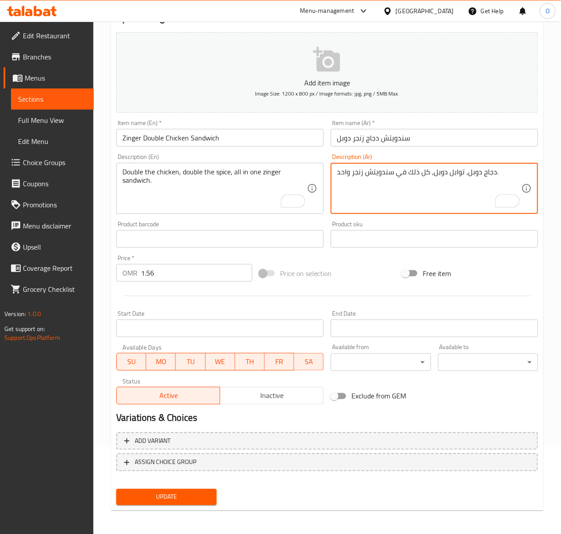
scroll to position [87, 0]
type textarea "دجاج دوبل، توابل دوبل، كل ذلك في سندويتش زنجر واحد."
click at [174, 499] on span "Update" at bounding box center [166, 497] width 86 height 11
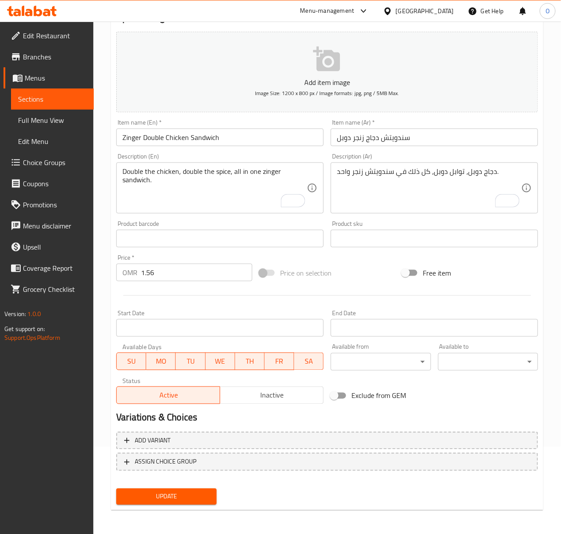
click at [159, 506] on div "Update" at bounding box center [166, 497] width 107 height 23
click at [162, 493] on span "Update" at bounding box center [166, 497] width 86 height 11
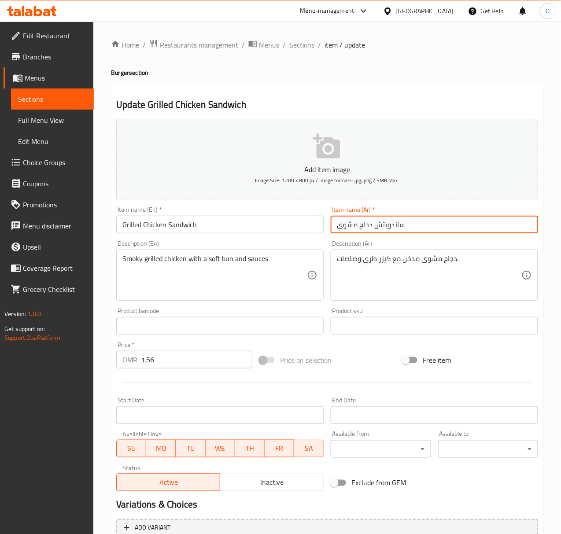
click at [397, 228] on input "ساندويتش دجاج مشوي" at bounding box center [435, 225] width 208 height 18
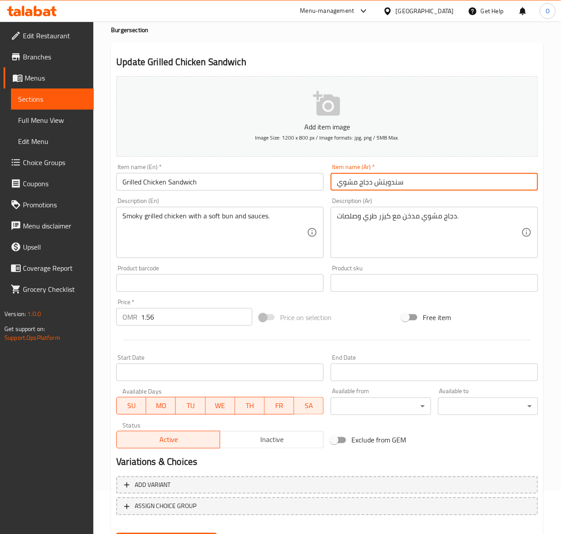
scroll to position [87, 0]
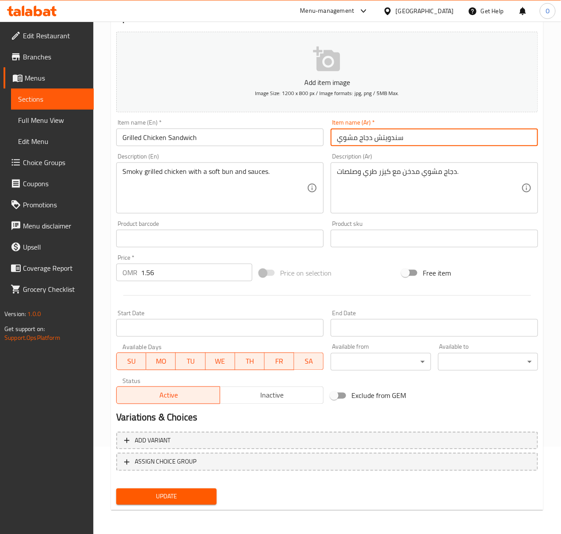
type input "سندويتش دجاج مشوي"
click at [134, 501] on span "Update" at bounding box center [166, 497] width 86 height 11
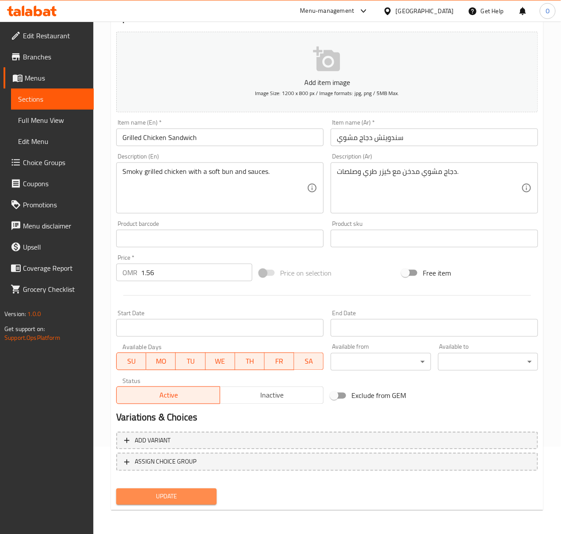
click at [168, 498] on span "Update" at bounding box center [166, 497] width 86 height 11
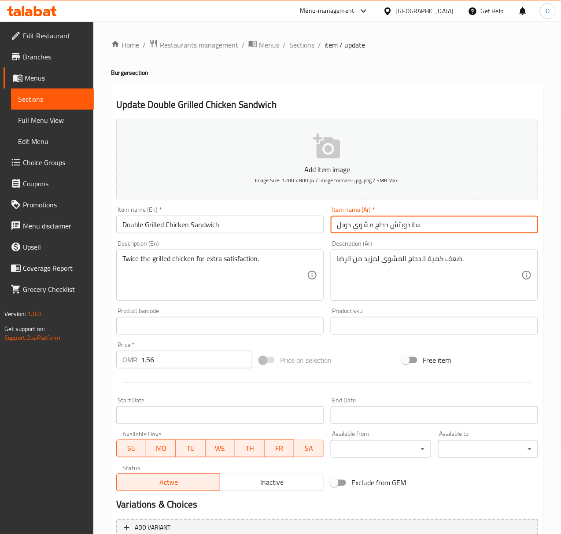
click at [411, 222] on input "ساندويتش دجاج مشوي دوبل" at bounding box center [435, 225] width 208 height 18
type input "سندويتش دجاج مشوي دوبل"
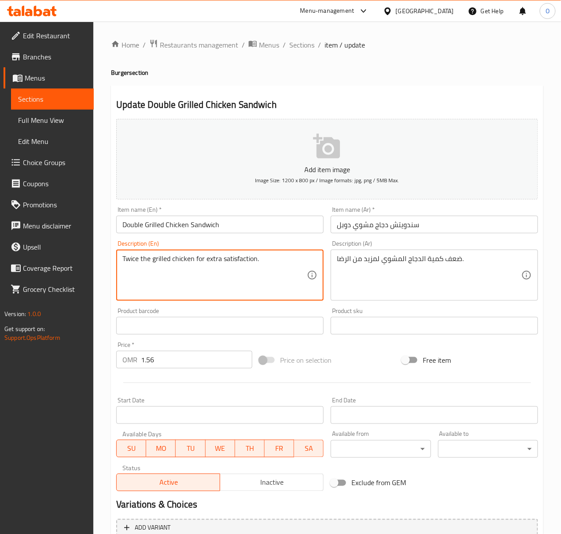
click at [159, 269] on textarea "Twice the grilled chicken for extra satisfaction." at bounding box center [214, 276] width 185 height 42
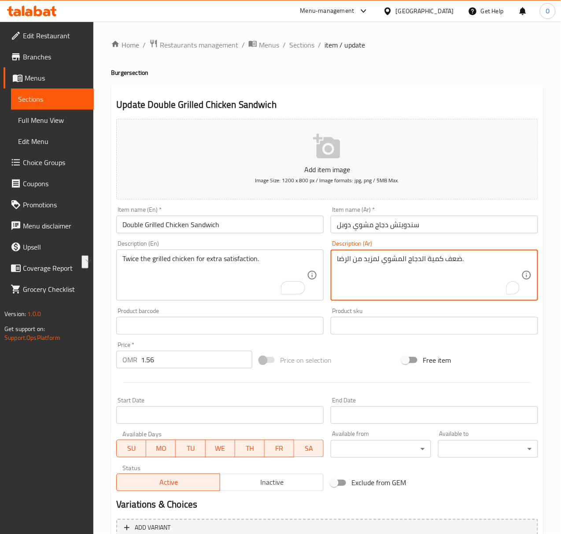
click at [404, 258] on textarea "ضعف كمية الدجاج المشوي لمزيد من الرضا." at bounding box center [429, 276] width 185 height 42
click at [403, 258] on textarea "ضعف كمية الدجاج المشوي لمزيد من الرضا." at bounding box center [429, 276] width 185 height 42
paste textarea "الدجاج المشوي"
type textarea "ضعف الدجاج المشوي."
click at [277, 232] on input "Double Grilled Chicken Sandwich" at bounding box center [220, 225] width 208 height 18
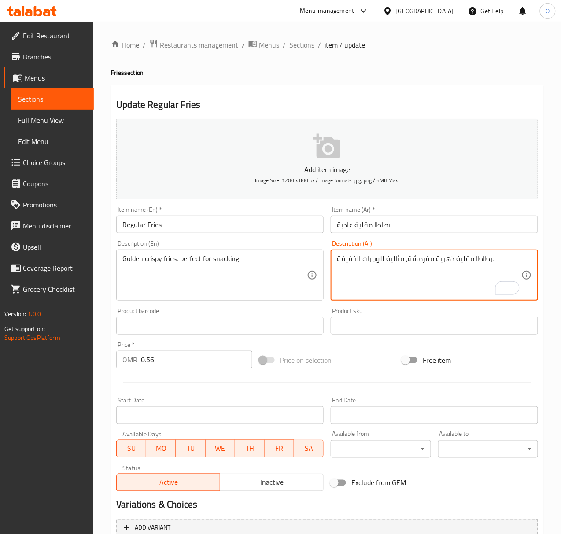
type textarea "بطاطا مقلية ذهبية مقرمشة، مثالية للوجبات الخفيفة."
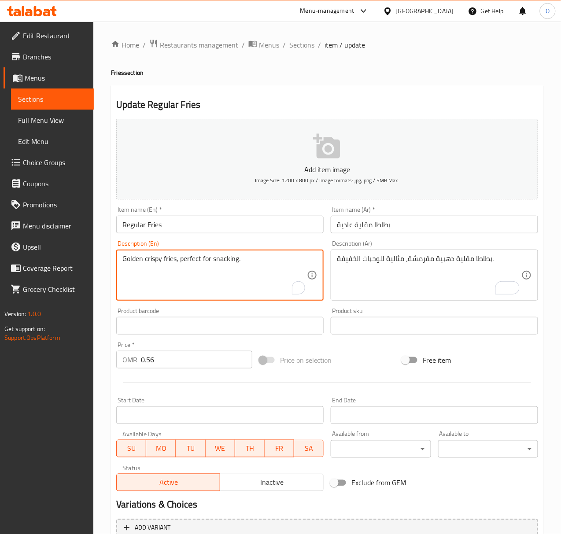
drag, startPoint x: 175, startPoint y: 258, endPoint x: 283, endPoint y: 270, distance: 108.2
type textarea "Golden crispy fries."
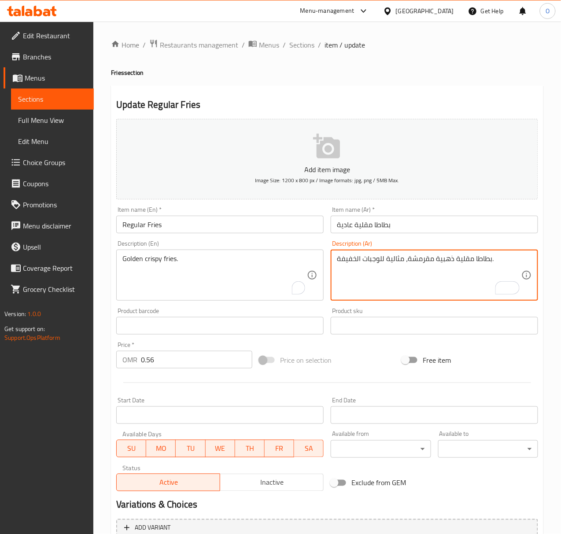
drag, startPoint x: 407, startPoint y: 261, endPoint x: 316, endPoint y: 254, distance: 91.5
click at [272, 226] on input "Regular Fries" at bounding box center [220, 225] width 208 height 18
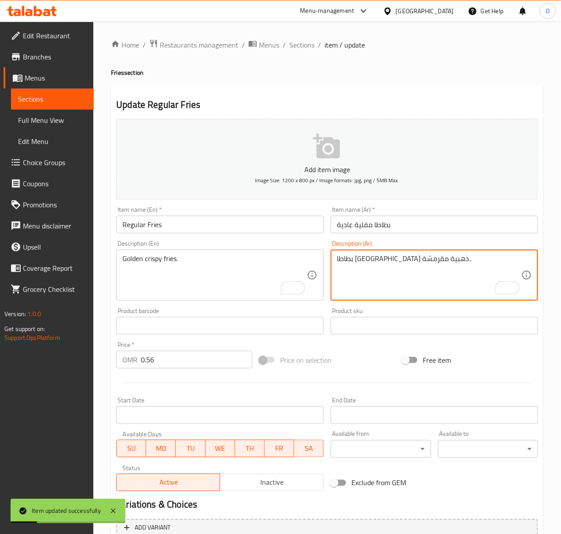
drag, startPoint x: 422, startPoint y: 261, endPoint x: 430, endPoint y: 260, distance: 8.5
type textarea "بطاطا [GEOGRAPHIC_DATA] ذهبية مقرمشة."
click at [288, 215] on div "Item name (En)   * Regular Fries Item name (En) *" at bounding box center [220, 220] width 208 height 27
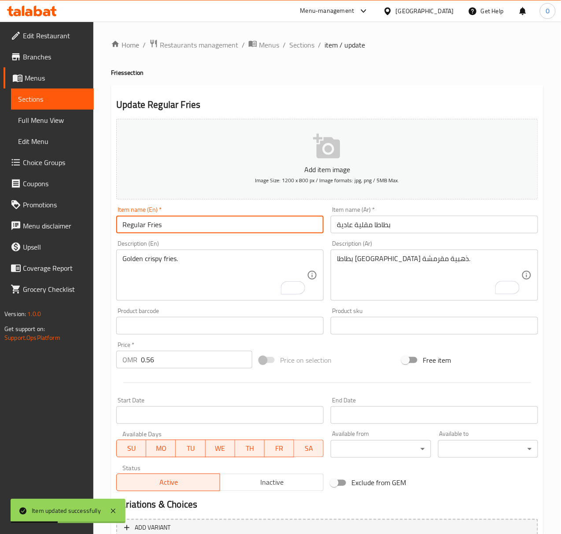
click at [285, 219] on input "Regular Fries" at bounding box center [220, 225] width 208 height 18
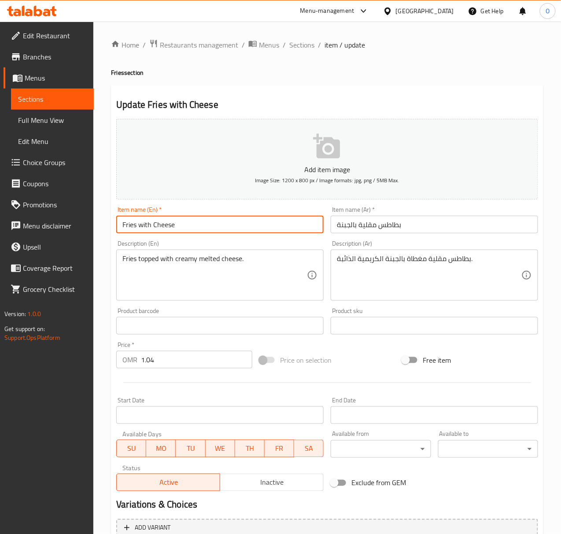
click at [144, 226] on input "Fries with Cheese" at bounding box center [220, 225] width 208 height 18
drag, startPoint x: 142, startPoint y: 228, endPoint x: 138, endPoint y: 226, distance: 4.5
click at [138, 226] on input "Fries with Cheese" at bounding box center [220, 225] width 208 height 18
type input "Fries With Cheese"
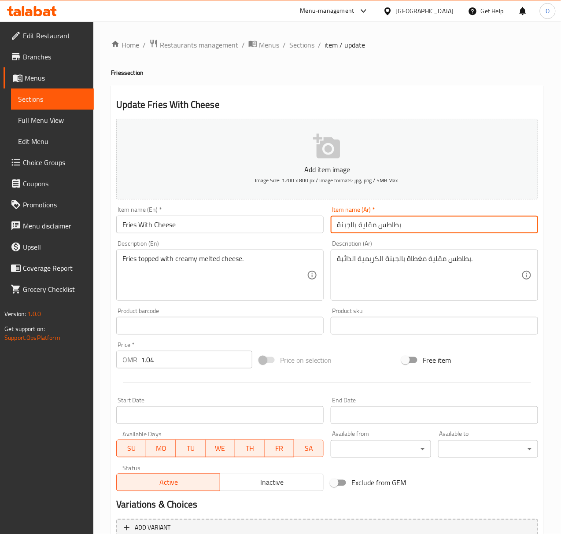
click at [382, 229] on input "بطاطس مقلية بالجبنة" at bounding box center [435, 225] width 208 height 18
click at [379, 228] on input "بطاطس مقلية بالجبنة" at bounding box center [435, 225] width 208 height 18
type input "بطاطا مقلية بالجبنة"
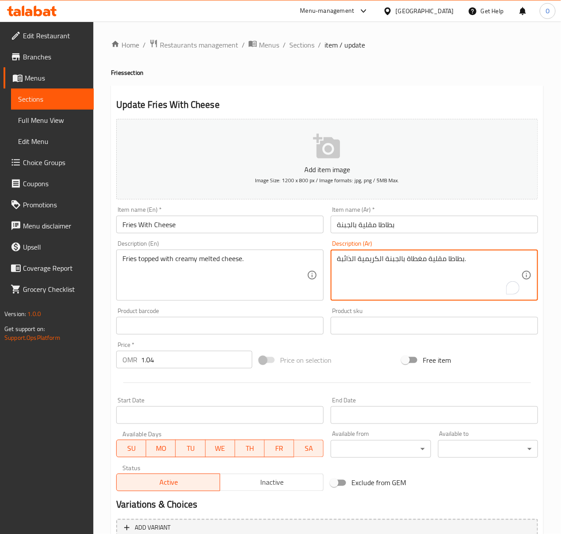
type textarea "بطاطا مقلية مغطاة بالجبنة الكريمية الذائبة."
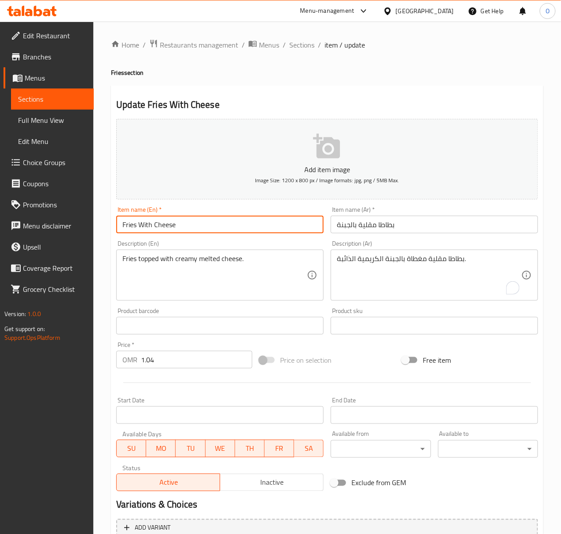
click at [286, 228] on input "Fries With Cheese" at bounding box center [220, 225] width 208 height 18
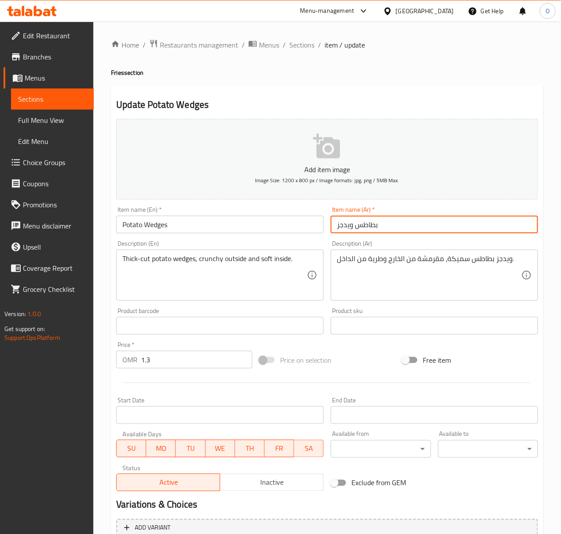
drag, startPoint x: 356, startPoint y: 222, endPoint x: 362, endPoint y: 224, distance: 5.4
click at [362, 224] on input "بطاطس ويدجز" at bounding box center [435, 225] width 208 height 18
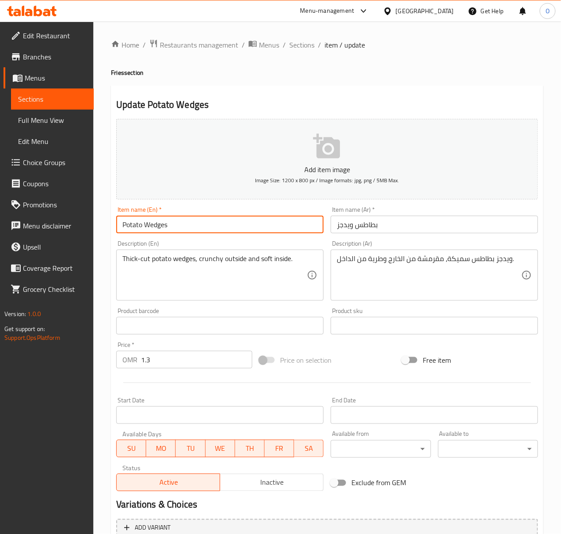
click at [195, 228] on input "Potato Wedges" at bounding box center [220, 225] width 208 height 18
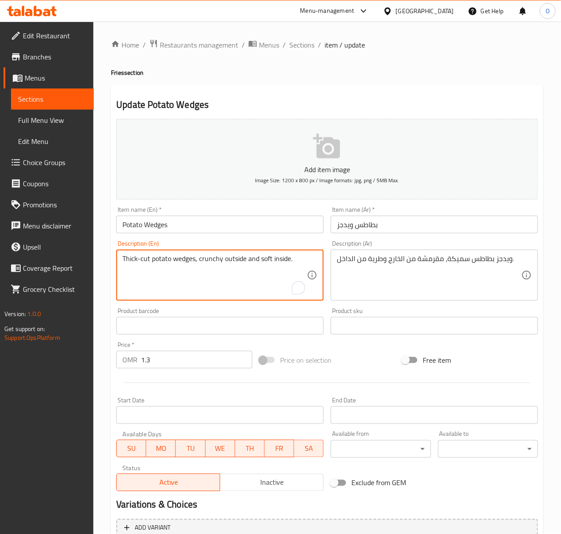
click at [390, 230] on input "بطاطس ويدجز" at bounding box center [435, 225] width 208 height 18
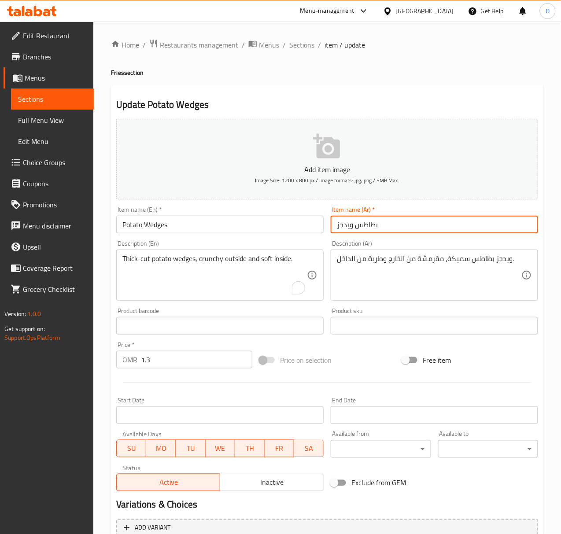
click at [390, 230] on input "بطاطس ويدجز" at bounding box center [435, 225] width 208 height 18
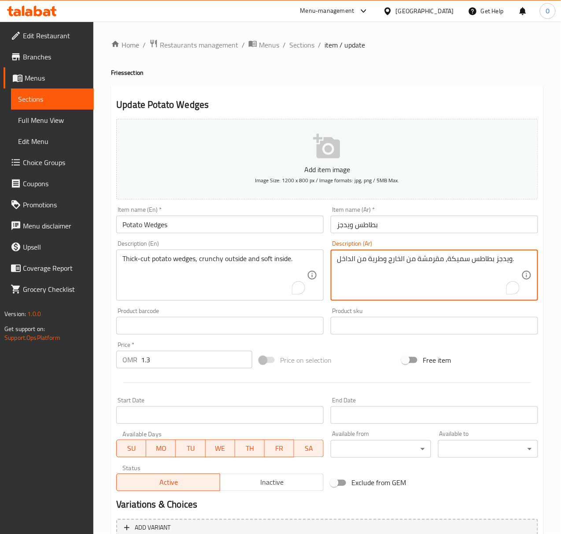
drag, startPoint x: 471, startPoint y: 262, endPoint x: 509, endPoint y: 258, distance: 38.9
click at [509, 259] on textarea "ويدجز بطاطس سميكة، مقرمشة من الخارج وطرية من الداخل." at bounding box center [429, 276] width 185 height 42
paste textarea "بطاطس ويدجز"
click at [457, 261] on textarea "بطاطس ويدجز سميكة، مقرمشة من الخارج وطرية من الداخل." at bounding box center [429, 276] width 185 height 42
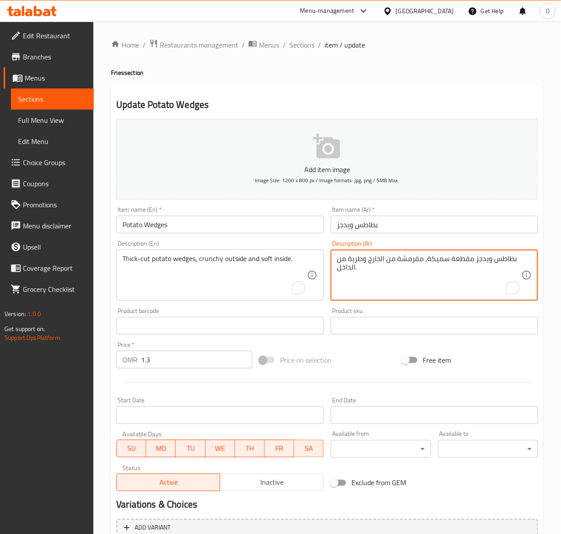
click at [400, 264] on textarea "بطاطس ويدجز مقطعة سميكة، مقرمشة من الخارج وطرية من الداخل." at bounding box center [429, 276] width 185 height 42
click at [402, 264] on textarea "بطاطس ويدجز مقطعة سميكة، مقرمشة من الخارج وطرية من الداخل." at bounding box center [429, 276] width 185 height 42
type textarea "بطاطس ويدجز مقطعة سميكة، كرانشي من الخارج وطرية من الداخل."
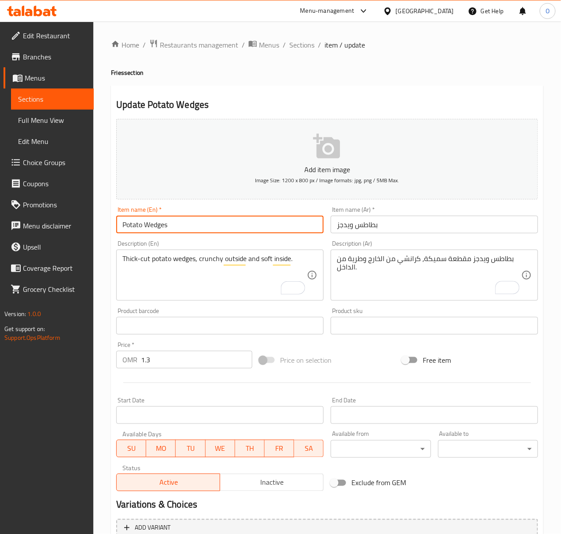
click at [261, 226] on input "Potato Wedges" at bounding box center [220, 225] width 208 height 18
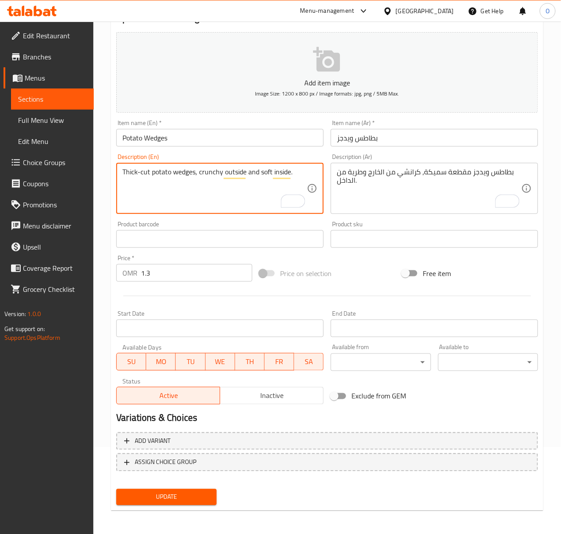
scroll to position [87, 0]
click at [205, 496] on span "Update" at bounding box center [166, 497] width 86 height 11
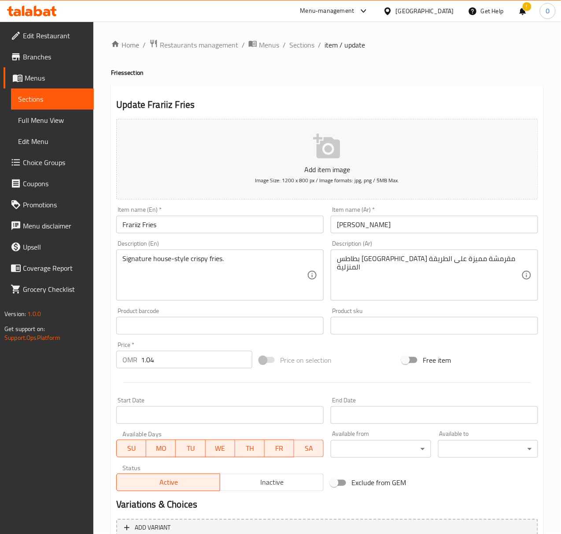
click at [359, 233] on input "[PERSON_NAME]" at bounding box center [435, 225] width 208 height 18
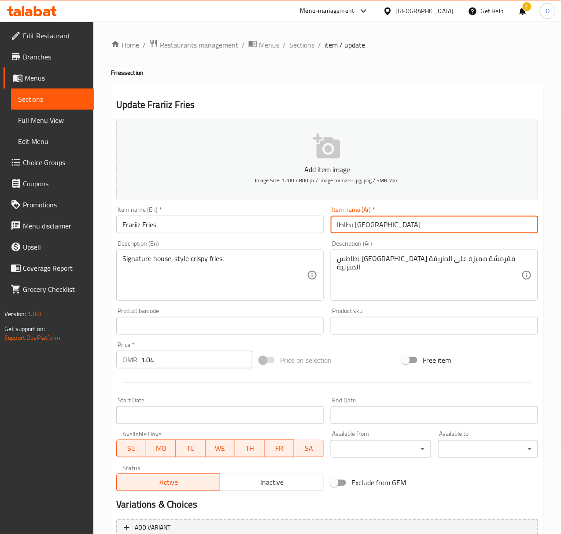
paste input "فرايريز"
type input "بطاطا مقلية فرايريز"
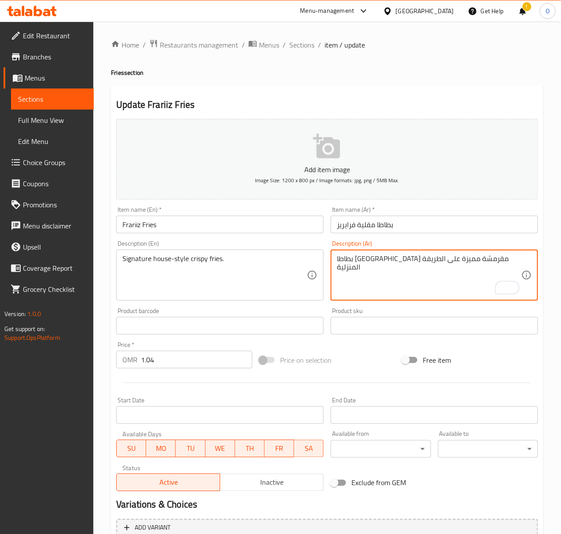
click at [411, 267] on textarea "بطاطا مقلية مقرمشة مميزة على الطريقة المنزلية" at bounding box center [429, 276] width 185 height 42
click at [426, 262] on textarea "بطاطا مقلية مقرمشة على الطريقة المنزلية" at bounding box center [429, 276] width 185 height 42
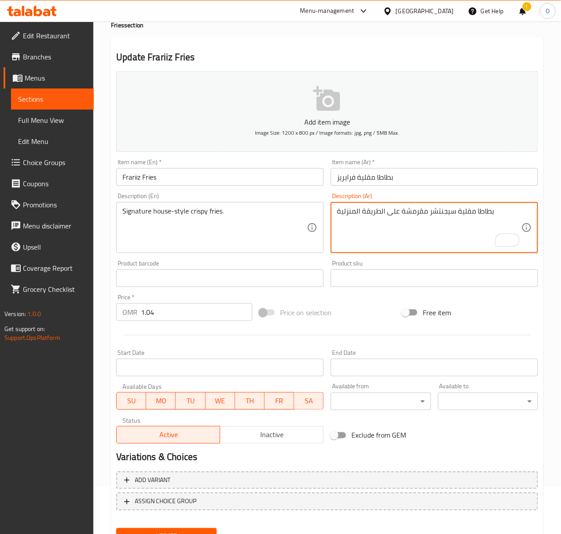
scroll to position [87, 0]
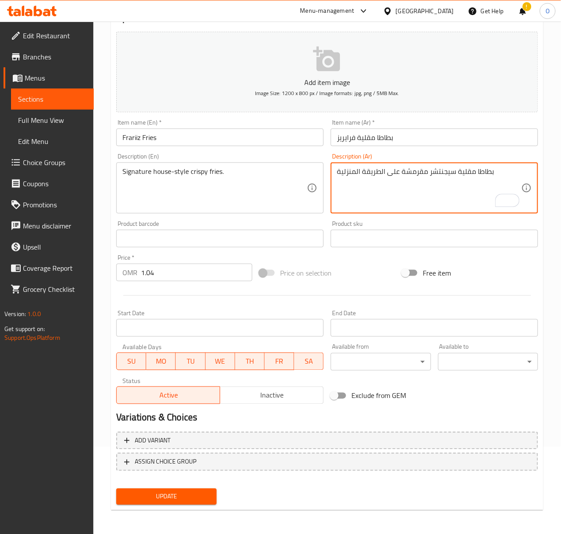
type textarea "بطاطا مقلية سيجنتشر مقرمشة على الطريقة المنزلية"
click at [161, 494] on span "Update" at bounding box center [166, 497] width 86 height 11
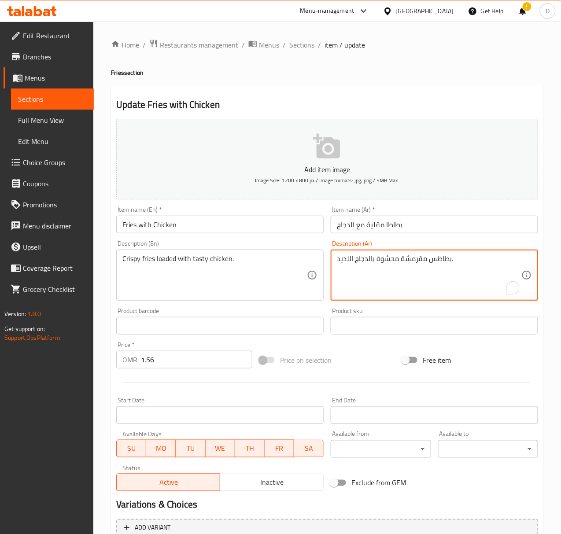
click at [385, 263] on textarea "بطاطس مقرمشة محشوة بالدجاج اللذيذ." at bounding box center [429, 276] width 185 height 42
type textarea "بطاطس مقرمشة لودد بالدجاج اللذيذ."
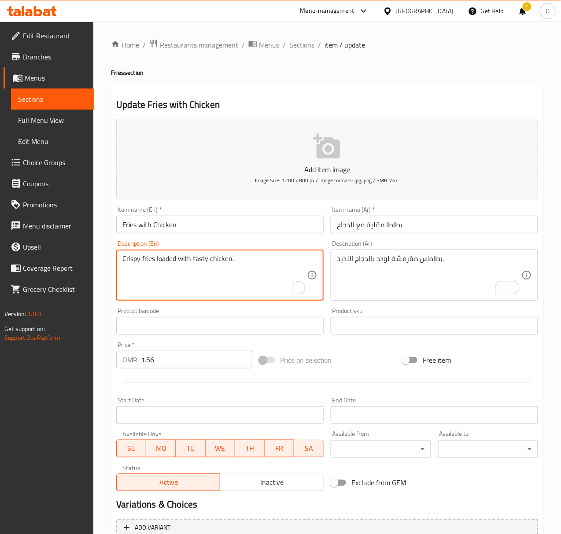
click at [203, 260] on textarea "Crispy fries loaded with tasty chicken." at bounding box center [214, 276] width 185 height 42
type textarea "Crispy fries loaded with chicken."
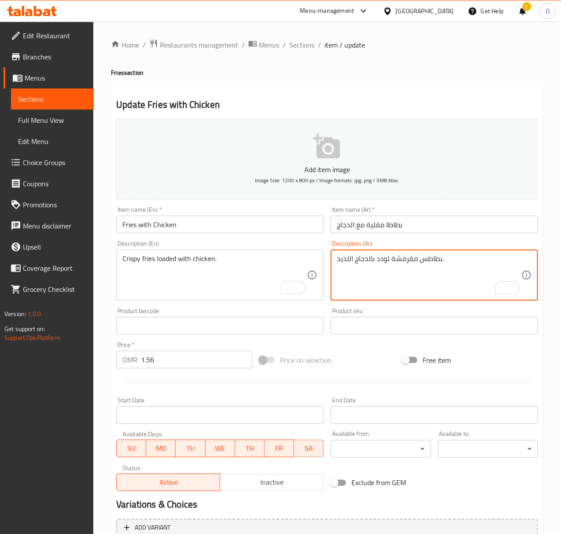
click at [350, 256] on textarea "بطاطس مقرمشة لودد بالدجاج اللذيذ." at bounding box center [429, 276] width 185 height 42
click at [300, 235] on div "Item name (En)   * Fries with Chicken Item name (En) *" at bounding box center [220, 220] width 215 height 34
type textarea "بطاطا مقلية مقرمشة لودد بالدجاج."
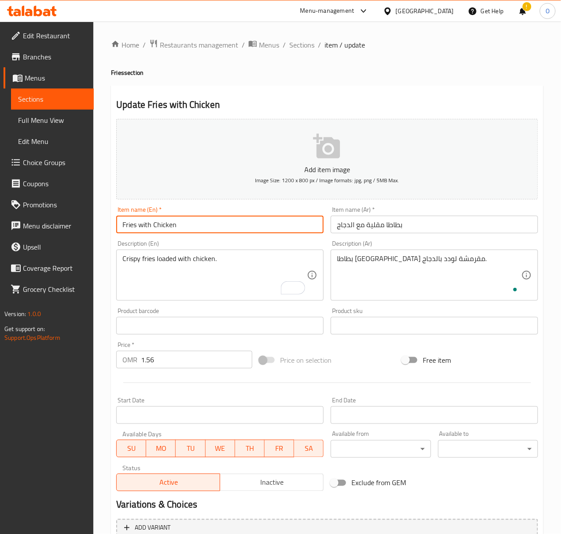
click at [295, 227] on input "Fries with Chicken" at bounding box center [220, 225] width 208 height 18
click at [138, 228] on input "Fries with Chicken" at bounding box center [220, 225] width 208 height 18
type input "Fries With Chicken"
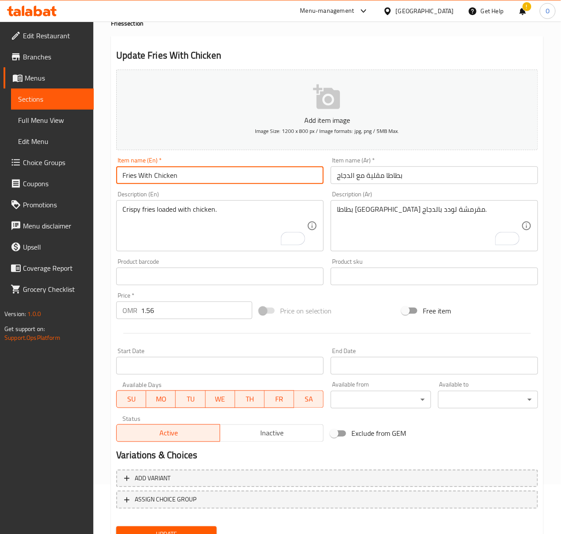
scroll to position [87, 0]
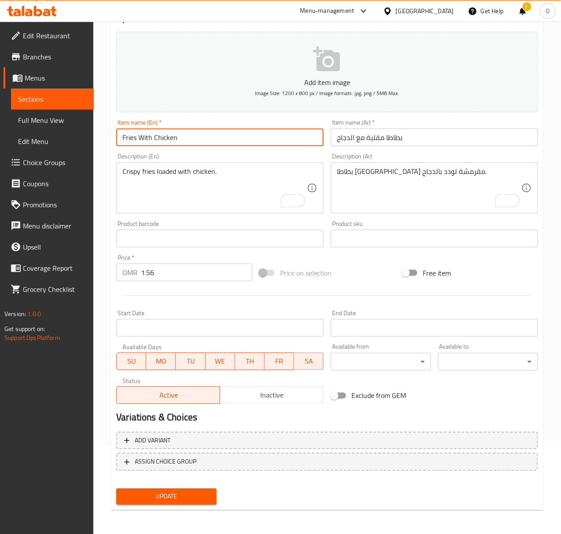
click at [156, 497] on span "Update" at bounding box center [166, 497] width 86 height 11
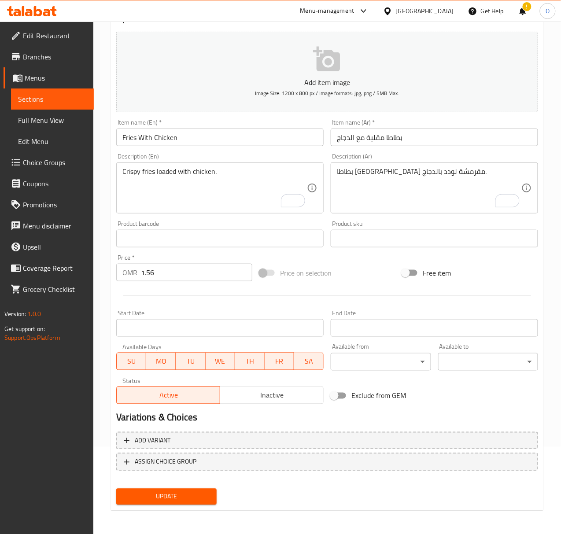
click at [145, 486] on div "Update" at bounding box center [166, 497] width 107 height 23
click at [145, 492] on span "Update" at bounding box center [166, 497] width 86 height 11
click at [145, 489] on button "Update" at bounding box center [166, 497] width 100 height 16
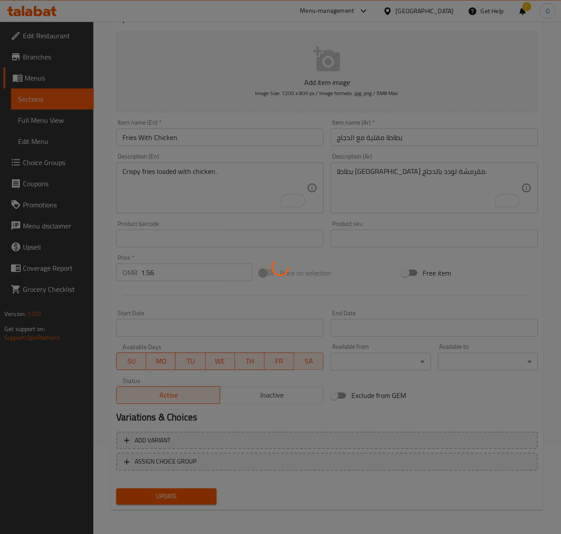
click at [145, 489] on div at bounding box center [280, 267] width 561 height 534
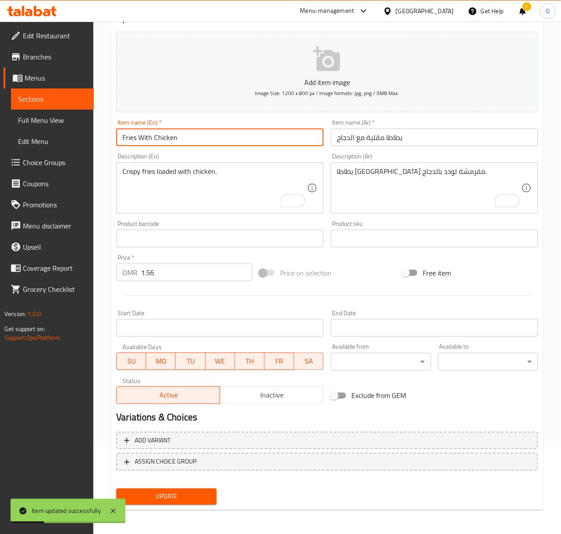
click at [141, 138] on input "Fries With Chicken" at bounding box center [220, 138] width 208 height 18
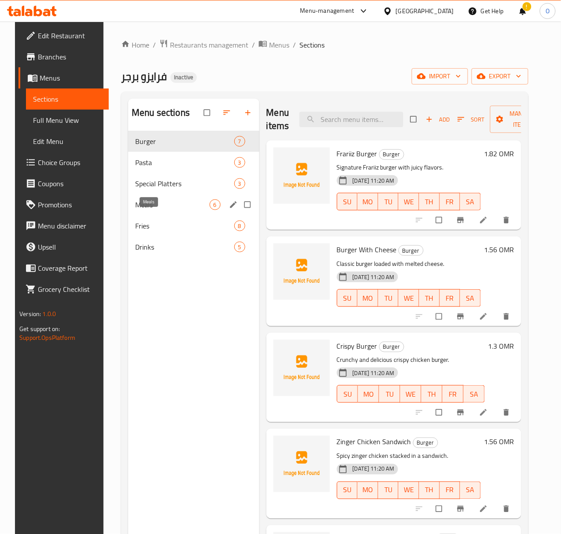
click at [166, 210] on span "Meals" at bounding box center [172, 205] width 74 height 11
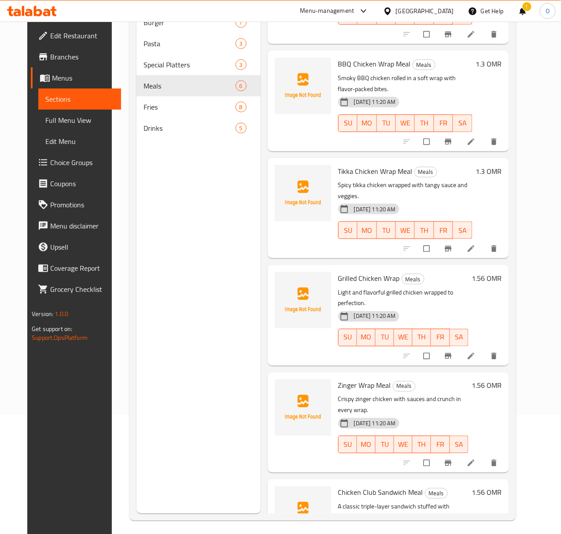
scroll to position [124, 0]
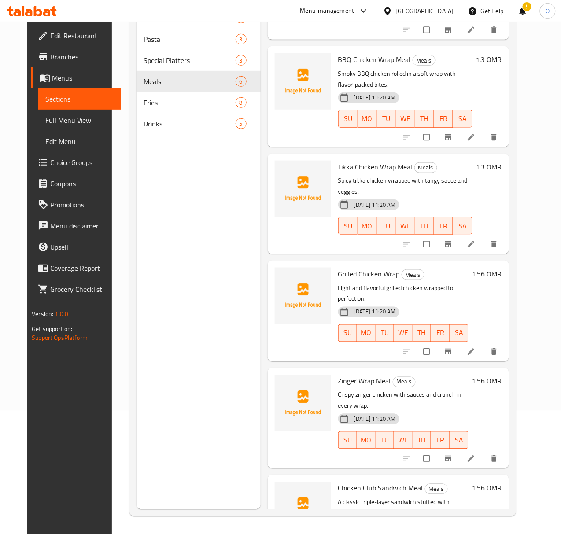
click at [344, 375] on span "Zinger Wrap Meal" at bounding box center [364, 381] width 53 height 13
copy h6 "Meal"
click at [485, 345] on li at bounding box center [472, 352] width 25 height 14
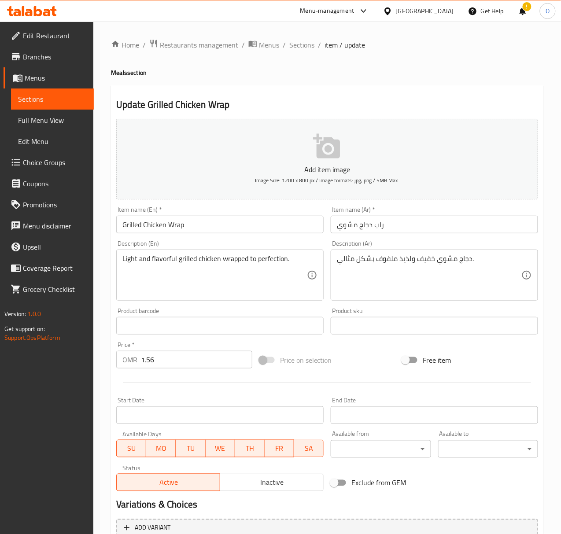
click at [242, 228] on input "Grilled Chicken Wrap" at bounding box center [220, 225] width 208 height 18
paste input "Meal"
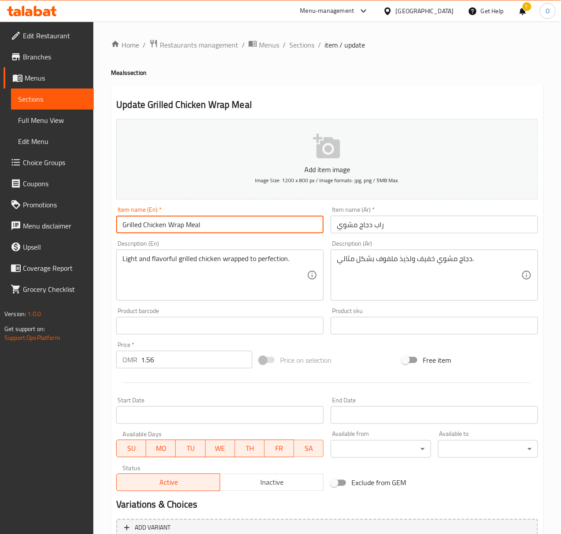
type input "Grilled Chicken Wrap Meal"
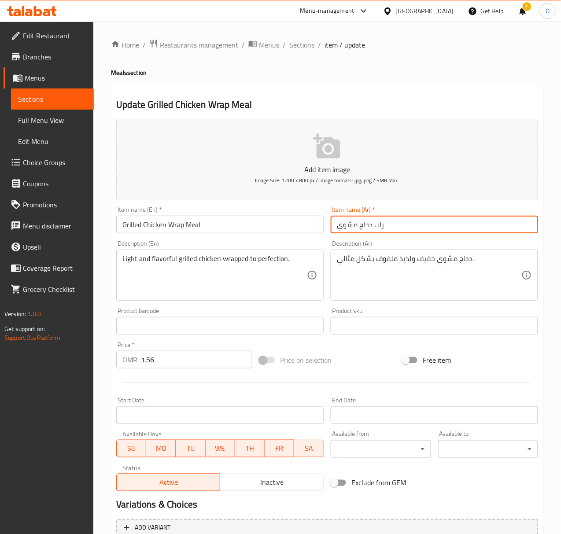
click at [341, 228] on input "راب دجاج مشوي" at bounding box center [435, 225] width 208 height 18
click at [339, 228] on input "راب دجاج مشوي" at bounding box center [435, 225] width 208 height 18
type input "وجبة راب دجاج مشوي"
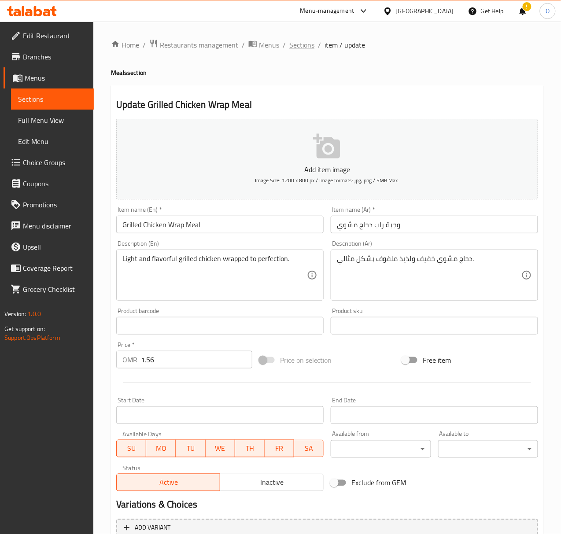
click at [302, 42] on span "Sections" at bounding box center [301, 45] width 25 height 11
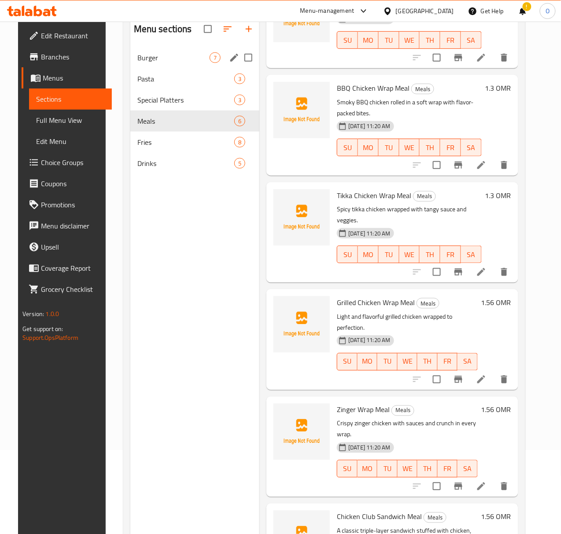
scroll to position [65, 0]
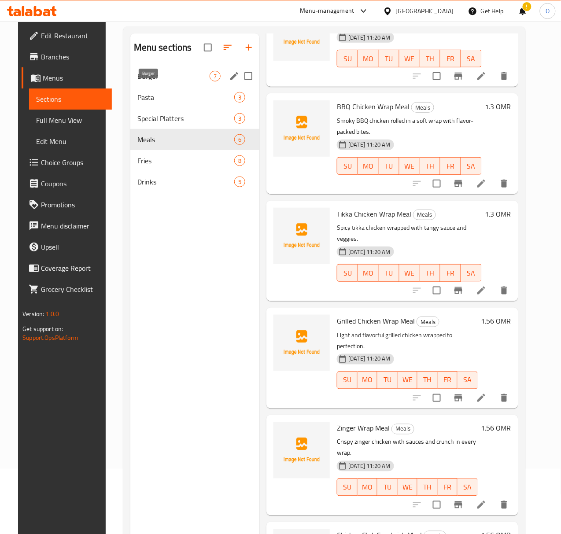
click at [161, 82] on span "Burger" at bounding box center [173, 76] width 73 height 11
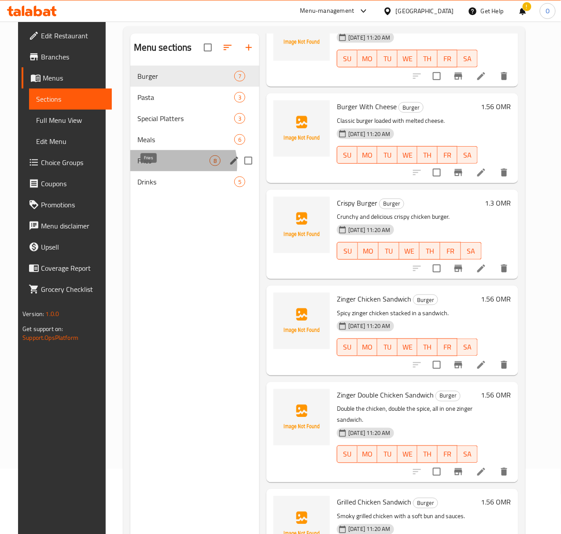
click at [165, 166] on span "Fries" at bounding box center [173, 161] width 73 height 11
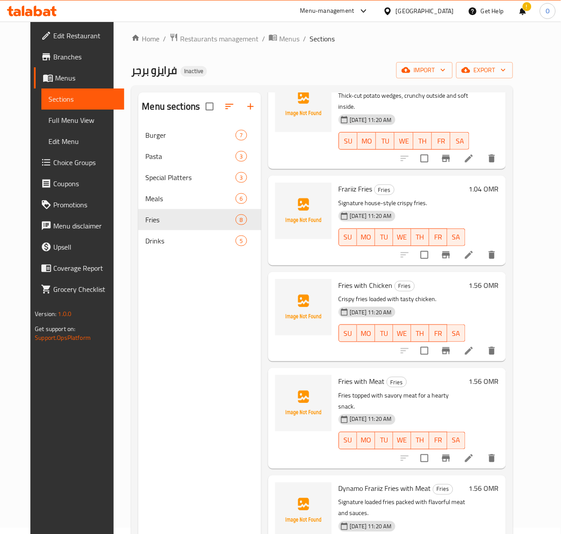
scroll to position [271, 0]
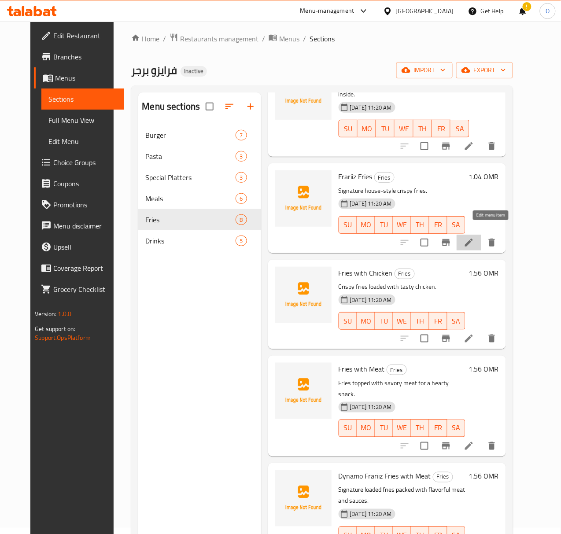
click at [475, 237] on icon at bounding box center [469, 242] width 11 height 11
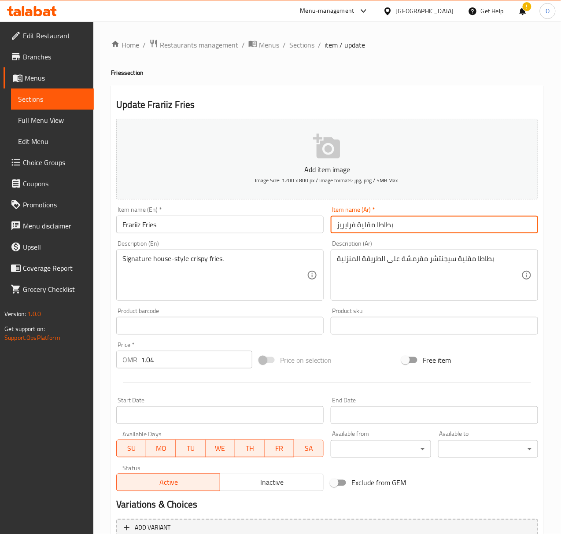
click at [344, 230] on input "بطاطا مقلية فرايريز" at bounding box center [435, 225] width 208 height 18
click at [343, 230] on input "بطاطا مقلية فرايريز" at bounding box center [435, 225] width 208 height 18
click at [345, 229] on input "بطاطا مقلية فرايريز" at bounding box center [435, 225] width 208 height 18
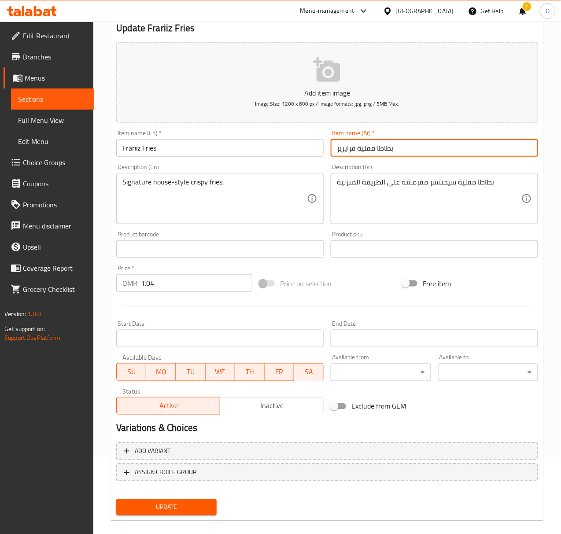
scroll to position [87, 0]
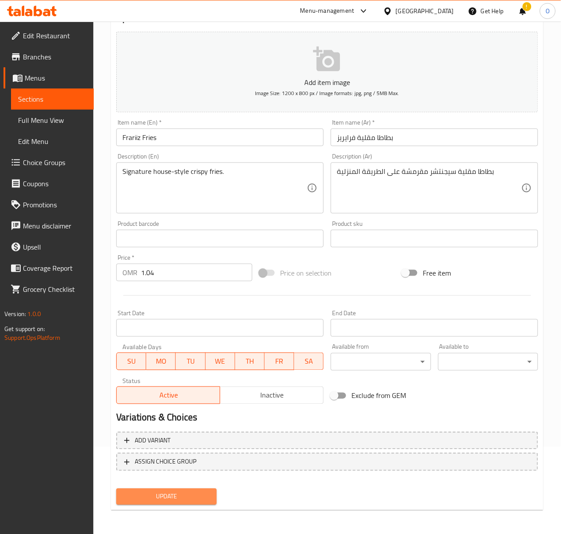
click at [191, 498] on span "Update" at bounding box center [166, 497] width 86 height 11
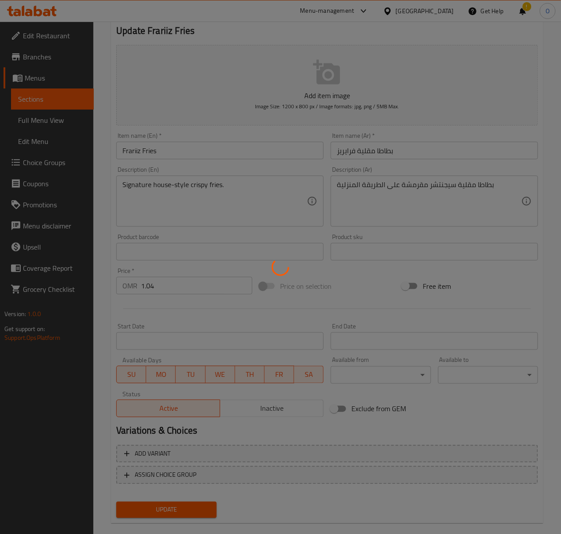
scroll to position [0, 0]
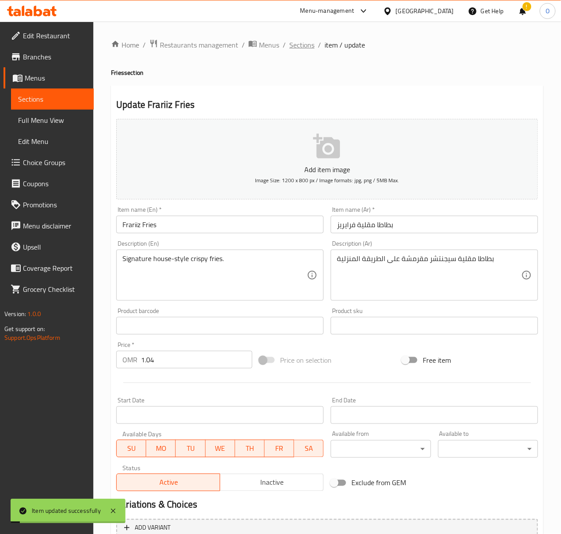
click at [307, 50] on span "Sections" at bounding box center [301, 45] width 25 height 11
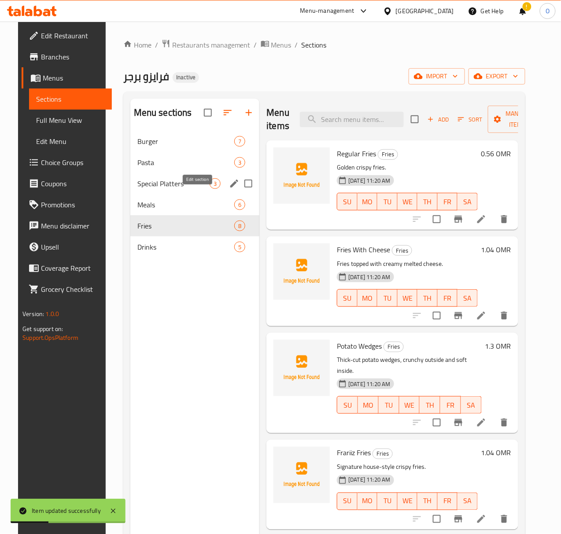
click at [230, 188] on icon "edit" at bounding box center [234, 184] width 8 height 8
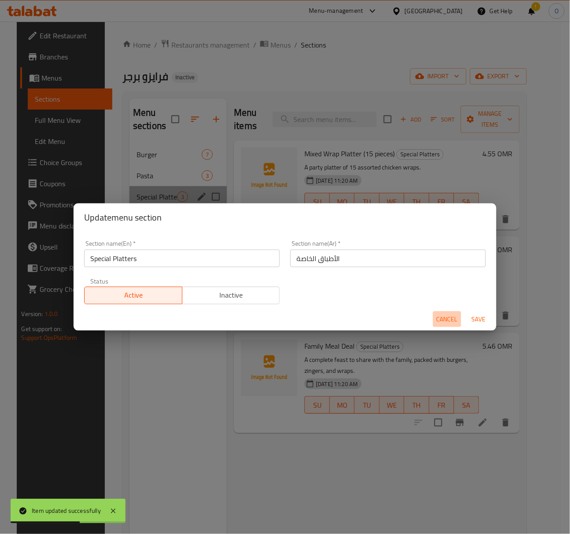
click at [435, 317] on button "Cancel" at bounding box center [447, 319] width 28 height 16
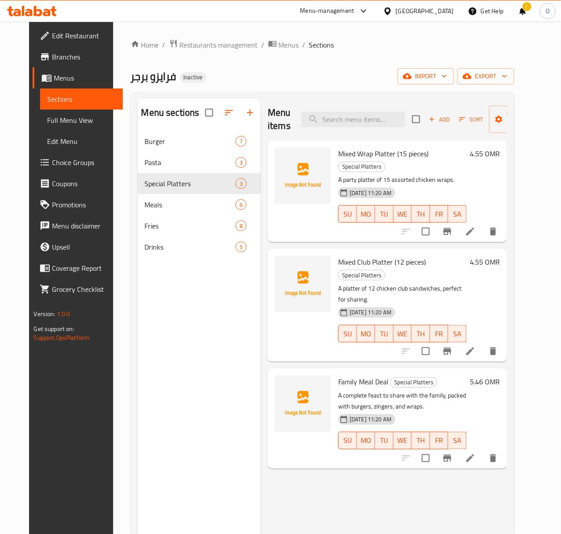
drag, startPoint x: 506, startPoint y: 222, endPoint x: 496, endPoint y: 220, distance: 9.9
click at [245, 118] on icon "button" at bounding box center [250, 113] width 11 height 11
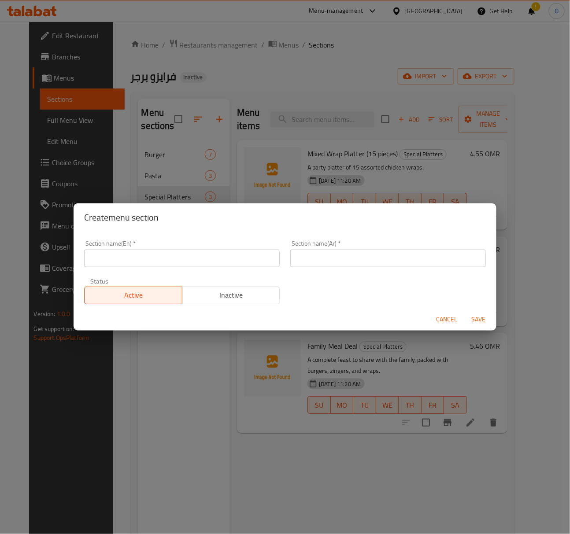
click at [168, 265] on input "text" at bounding box center [182, 259] width 196 height 18
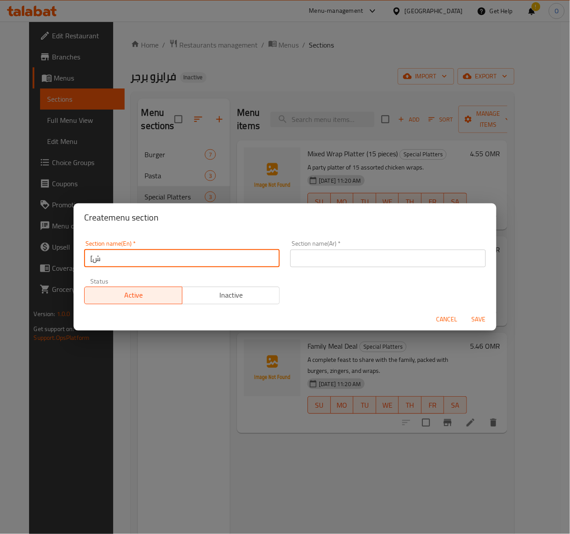
type input "["
type input "Family Meal Deal"
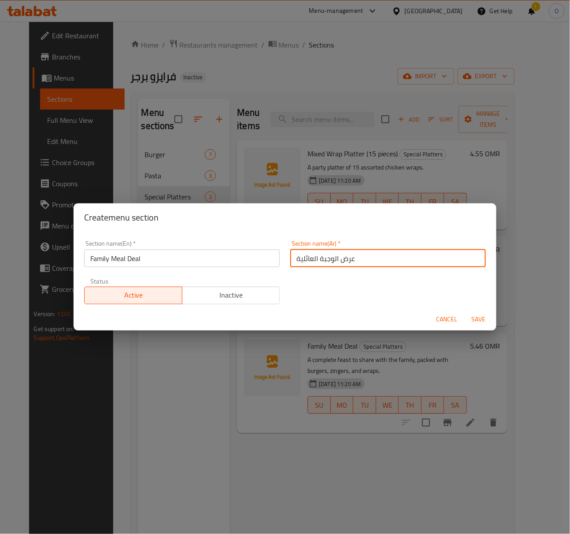
type input "عرض الوجبة العائلية"
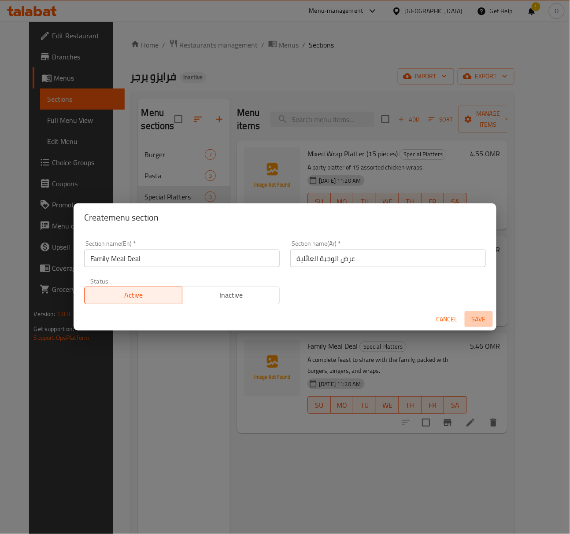
click at [471, 318] on span "Save" at bounding box center [478, 319] width 21 height 11
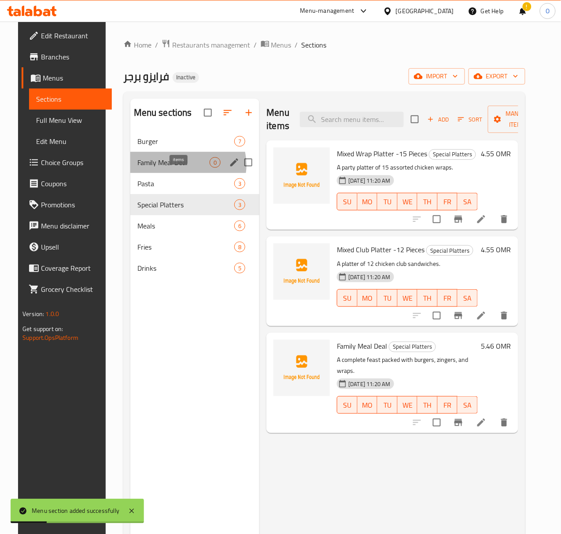
click at [210, 167] on span "0" at bounding box center [215, 163] width 10 height 8
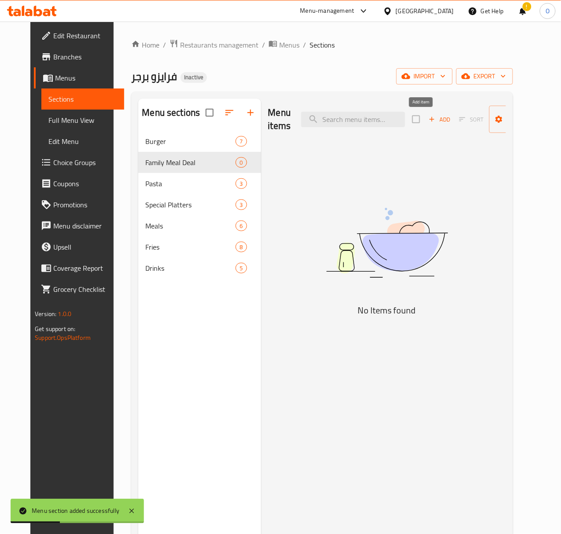
click at [433, 122] on span "Add" at bounding box center [440, 120] width 24 height 10
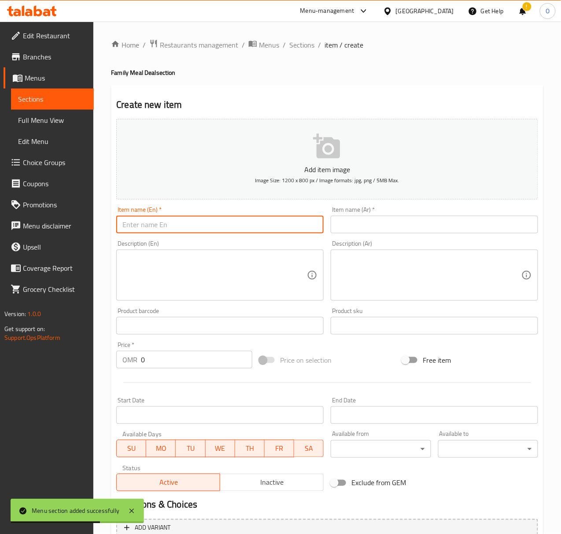
click at [137, 233] on input "text" at bounding box center [220, 225] width 208 height 18
paste input "1 Frariiz, 2 Zingers, 9 Wrap Sandwiches"
click at [147, 229] on input "1 Frariiz, 2 Zingers, 9 Wrap Sandwiches" at bounding box center [220, 225] width 208 height 18
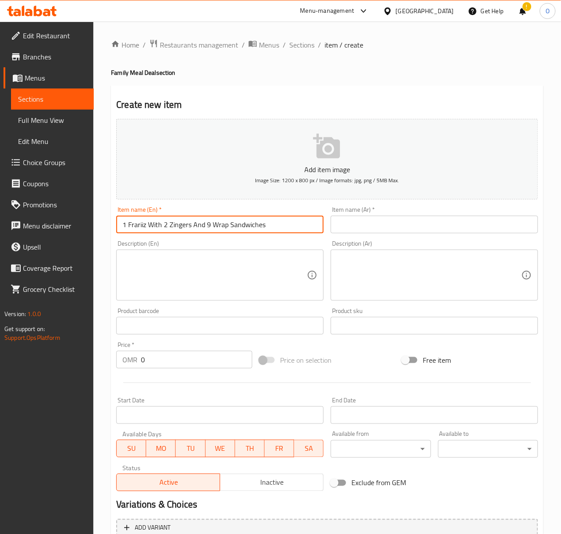
type input "1 Frariiz With 2 Zingers And 9 Wrap Sandwiches"
click at [348, 221] on input "text" at bounding box center [435, 225] width 208 height 18
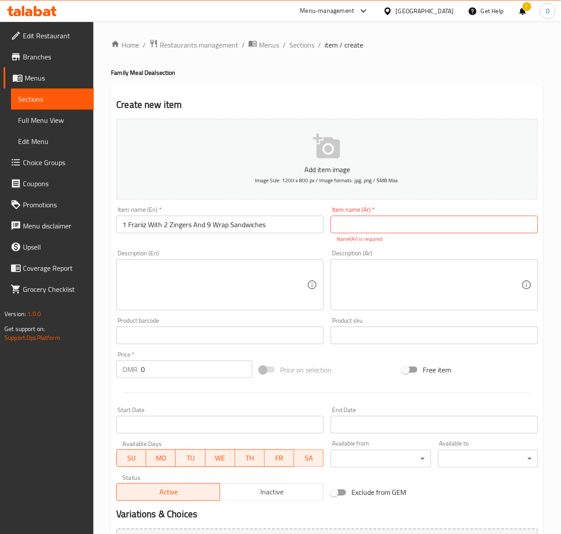
click at [205, 291] on textarea at bounding box center [214, 285] width 185 height 42
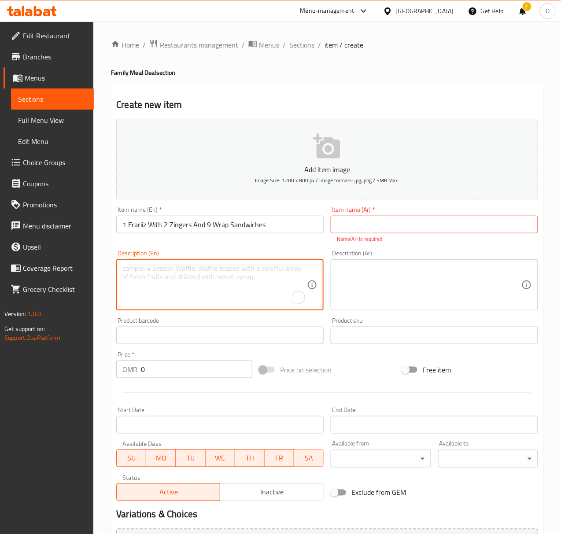
paste textarea "A complete feast to share with the family, packed with burgers, zingers, and wr…"
type textarea "A complete feast to share with the family, packed with burgers, zingers, and wr…"
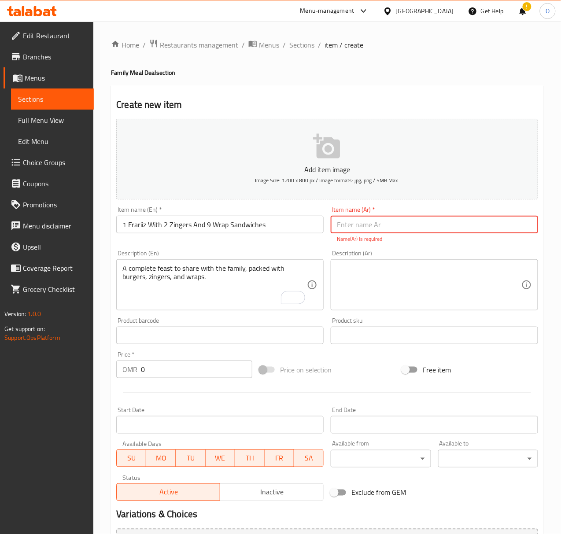
click at [391, 230] on input "text" at bounding box center [435, 225] width 208 height 18
type input "1"
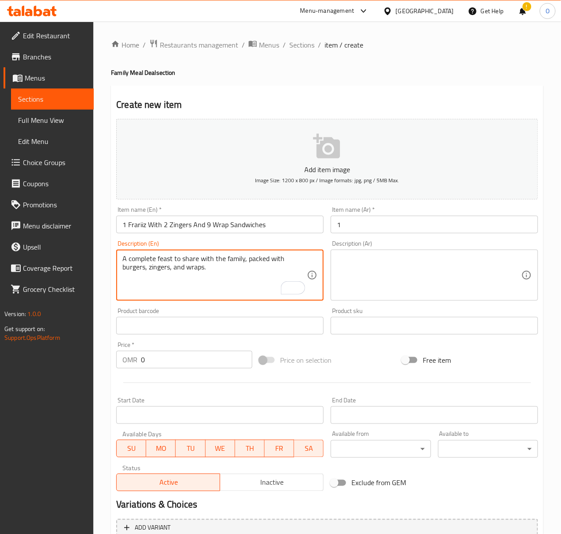
click at [231, 269] on textarea "A complete feast to share with the family, packed with burgers, zingers, and wr…" at bounding box center [214, 276] width 185 height 42
paste textarea "packed with burgers, zingers, and wraps."
type textarea "A complete feast packed with burgers, zingers, and wraps."
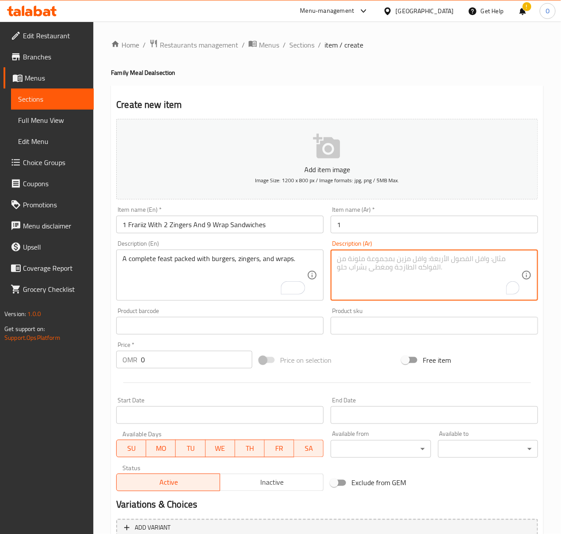
paste textarea "وليمة كاملة مليئة بالبرجر، الزنجر و الراب."
type textarea "وليمة كاملة مليئة بالبرجر، الزنجر و الراب."
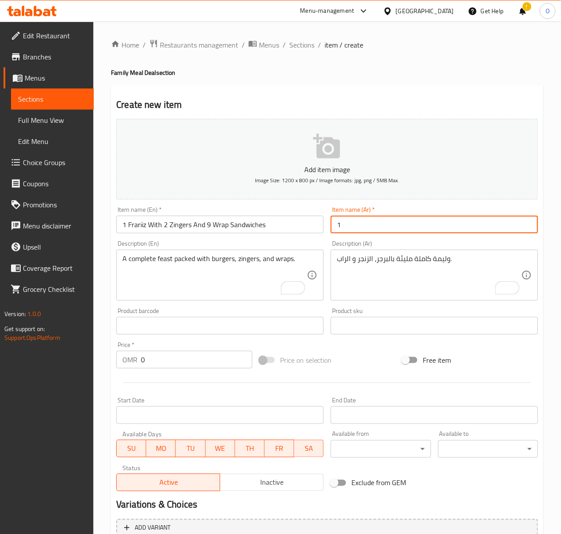
click at [356, 226] on input "1" at bounding box center [435, 225] width 208 height 18
paste input "فرايريز"
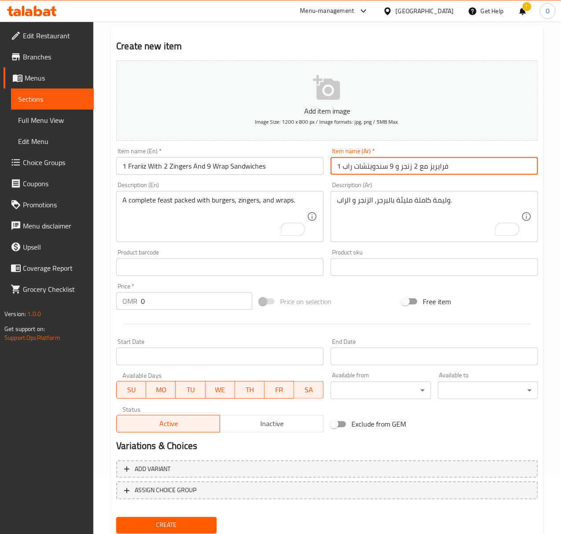
scroll to position [87, 0]
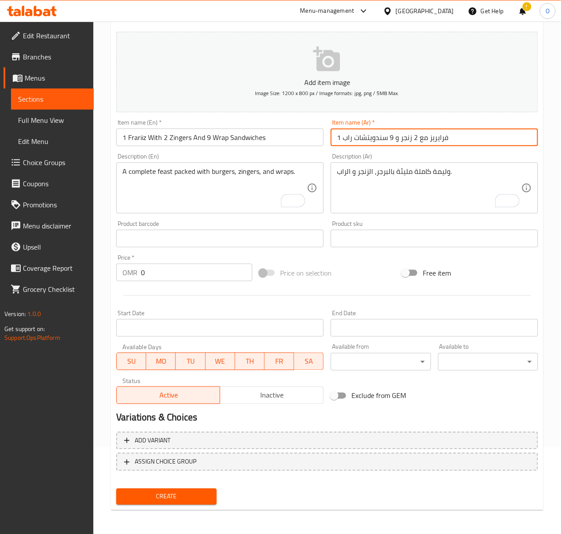
type input "1 فرايريز مع 2 زنجر و 9 سندويتشات راب"
click at [1, 325] on footer "Version: 1.0.0 Get support on: Support.OpsPlatform" at bounding box center [47, 326] width 94 height 45
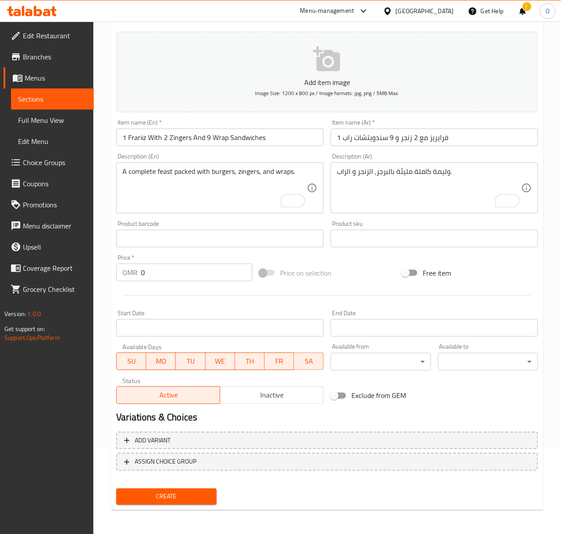
click at [152, 280] on input "0" at bounding box center [196, 273] width 111 height 18
paste input "5.46"
type input "5.46"
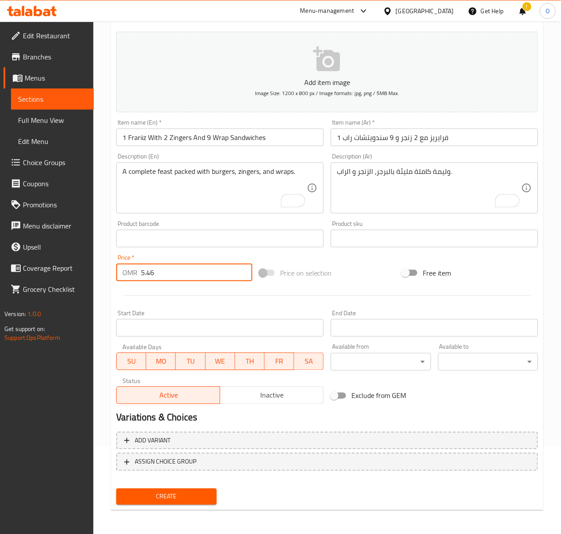
click at [148, 490] on button "Create" at bounding box center [166, 497] width 100 height 16
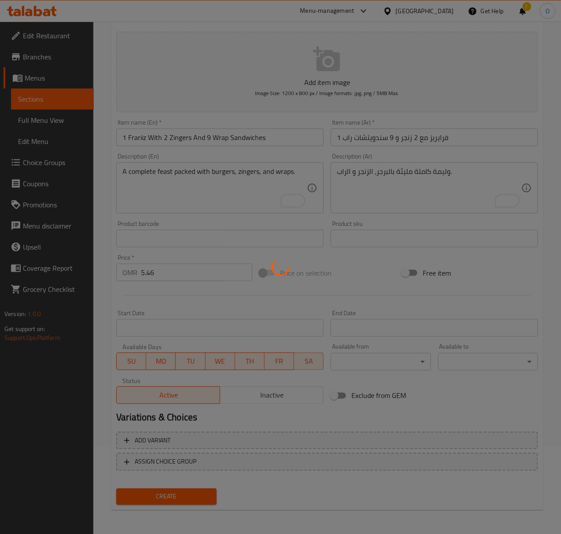
type input "0"
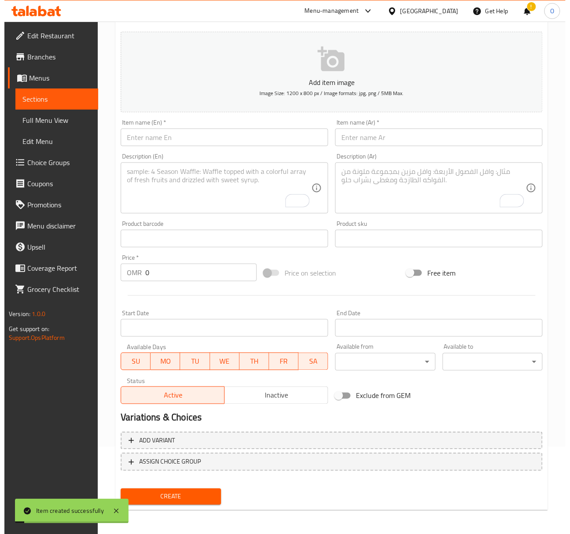
scroll to position [0, 0]
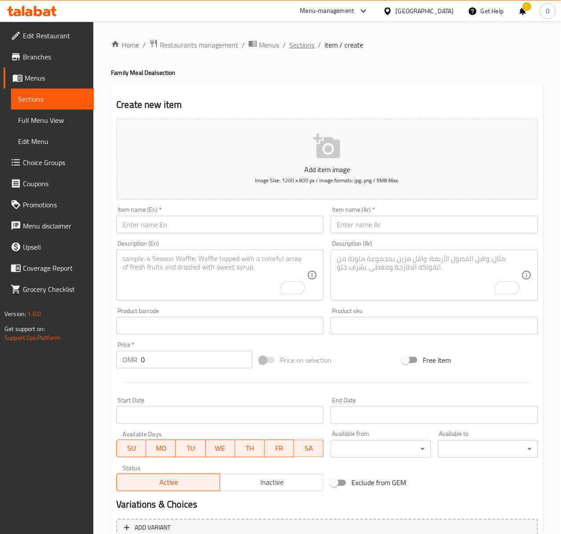
click at [307, 47] on span "Sections" at bounding box center [301, 45] width 25 height 11
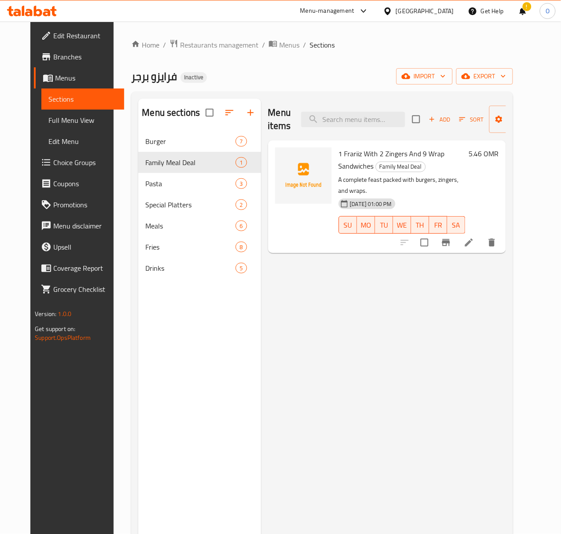
click at [404, 288] on div "Menu items Add Sort Manage items 1 Frariiz With 2 Zingers And 9 Wrap Sandwiches…" at bounding box center [383, 366] width 245 height 534
drag, startPoint x: 66, startPoint y: 117, endPoint x: 555, endPoint y: 266, distance: 511.4
click at [66, 117] on span "Full Menu View" at bounding box center [82, 120] width 69 height 11
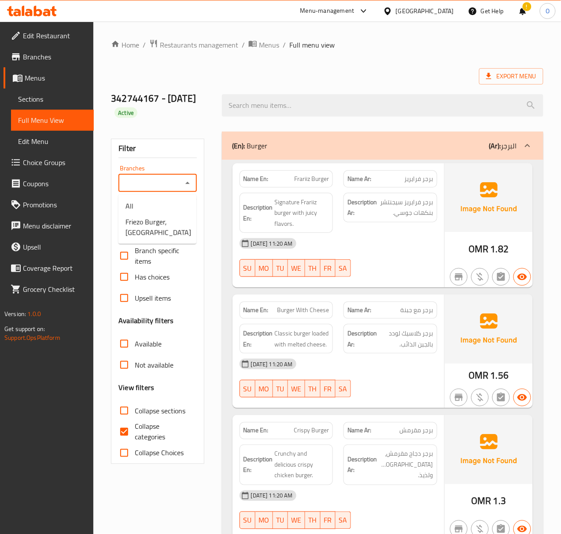
click at [165, 182] on input "Branches" at bounding box center [150, 183] width 58 height 12
click at [156, 237] on span "Friezo Burger, Jalan bani buali" at bounding box center [159, 227] width 66 height 21
type input "Friezo Burger, Jalan bani buali"
click at [151, 438] on span "Collapse categories" at bounding box center [162, 432] width 55 height 21
click at [135, 438] on input "Collapse categories" at bounding box center [124, 432] width 21 height 21
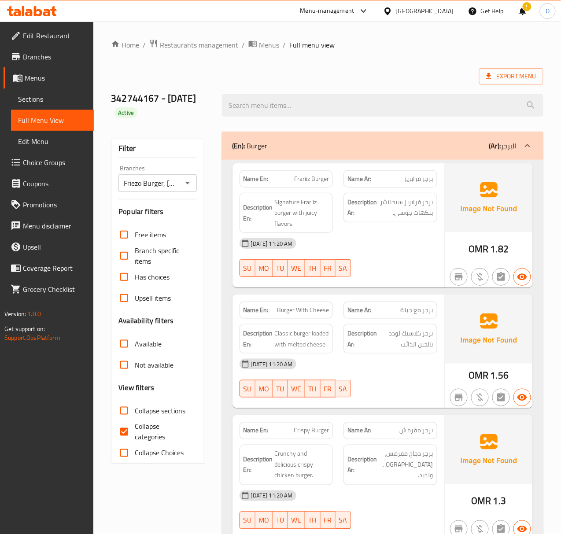
checkbox input "false"
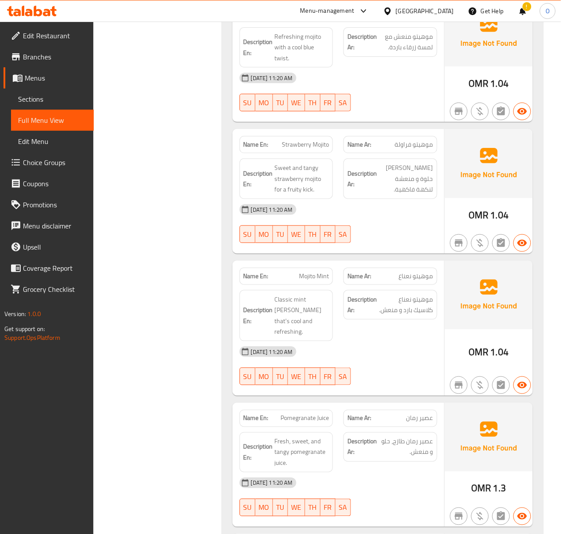
scroll to position [4131, 0]
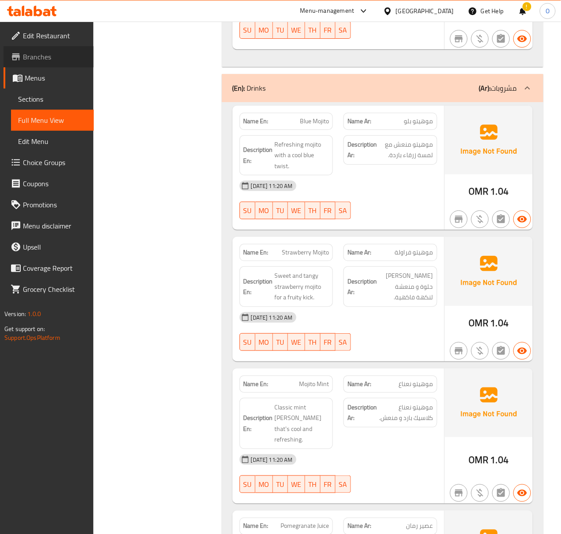
click at [29, 53] on span "Branches" at bounding box center [55, 57] width 64 height 11
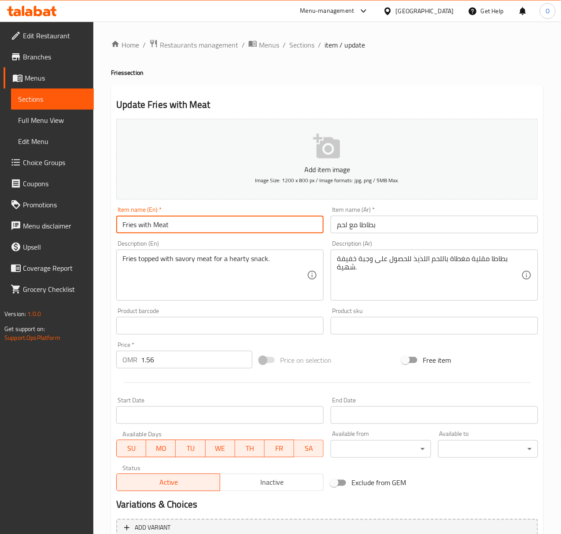
click at [143, 219] on input "Fries with Meat" at bounding box center [220, 225] width 208 height 18
paste input "With"
type input "Fries With Meat"
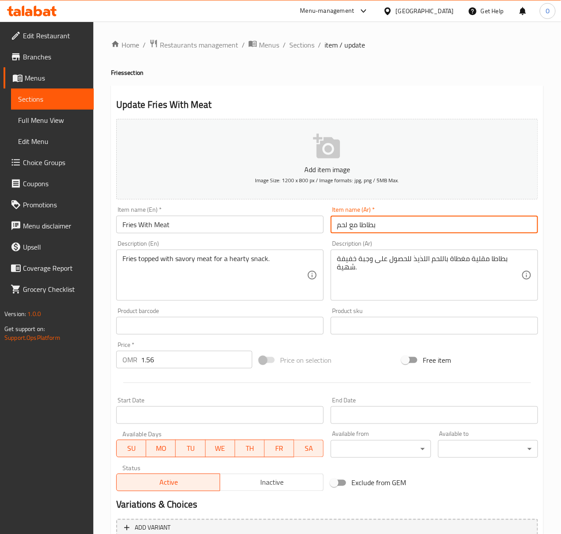
click at [358, 226] on input "بطاطا مع لحم" at bounding box center [435, 225] width 208 height 18
type input "بطاطا مقلية مع لحم"
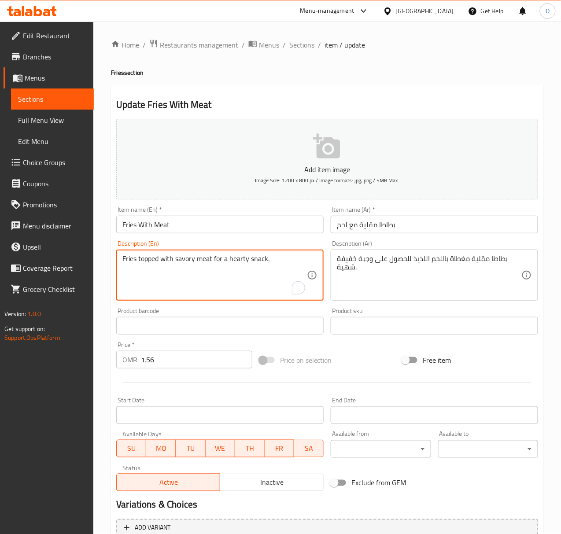
click at [229, 260] on textarea "Fries topped with savory meat for a hearty snack." at bounding box center [214, 276] width 185 height 42
drag, startPoint x: 212, startPoint y: 260, endPoint x: 260, endPoint y: 264, distance: 47.8
click at [260, 264] on textarea "Fries topped with savory meat for a snack." at bounding box center [214, 276] width 185 height 42
type textarea "Fries topped with savory meat."
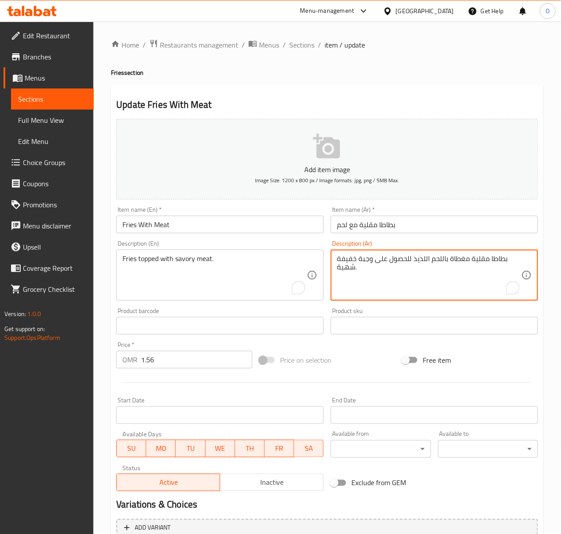
click at [422, 259] on textarea "بطاطا مقلية مغطاة باللحم اللذيذ للحصول على وجبة خفيفة شهية." at bounding box center [429, 276] width 185 height 42
drag, startPoint x: 411, startPoint y: 261, endPoint x: 403, endPoint y: 308, distance: 47.9
click at [403, 308] on div "Add item image Image Size: 1200 x 800 px / Image formats: jpg, png / 5MB Max. I…" at bounding box center [327, 305] width 429 height 380
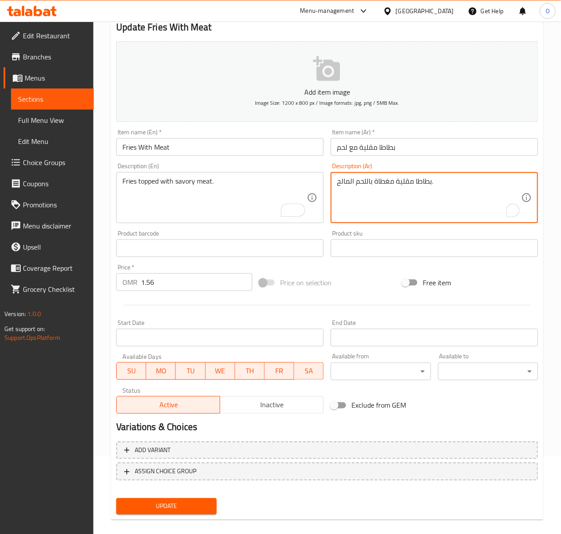
scroll to position [87, 0]
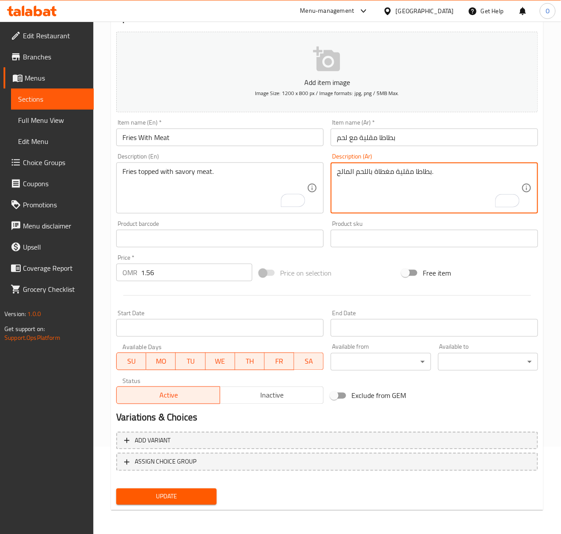
type textarea "بطاطا مقلية مغطاة باللحم المالح."
click at [201, 495] on span "Update" at bounding box center [166, 497] width 86 height 11
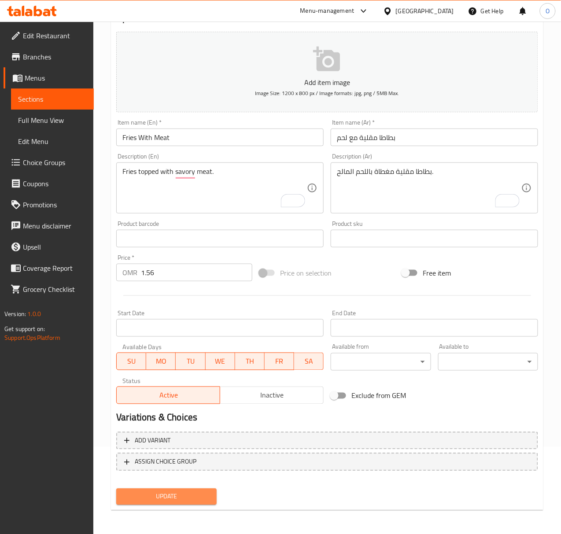
click at [182, 492] on span "Update" at bounding box center [166, 497] width 86 height 11
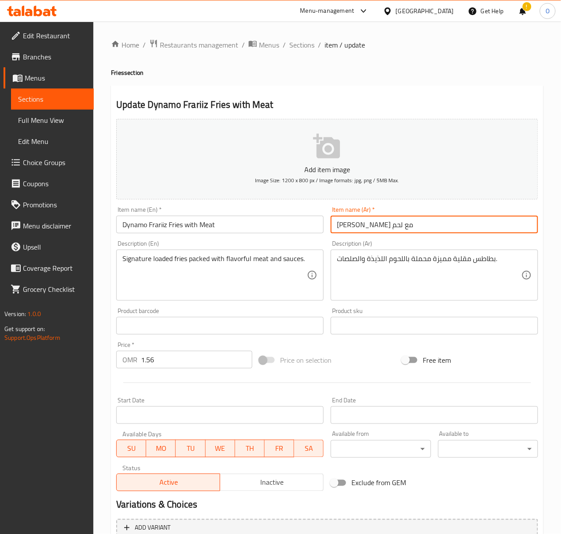
click at [333, 226] on input "دينامو فرايز مع لحم" at bounding box center [435, 225] width 208 height 18
type input "بطاطا مقلية دينامو فرايز مع لحم"
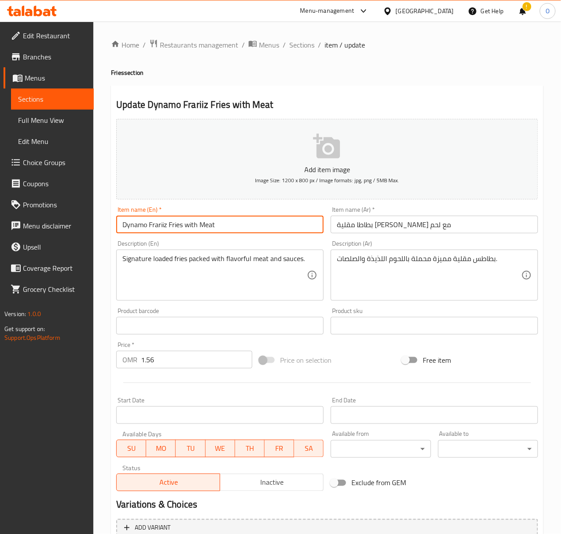
click at [187, 228] on input "Dynamo Frariiz Fries with Meat" at bounding box center [220, 225] width 208 height 18
paste input "With"
type input "Dynamo Frariiz Fries With Meat"
click at [362, 226] on input "بطاطا مقلية دينامو فرايز مع لحم" at bounding box center [435, 225] width 208 height 18
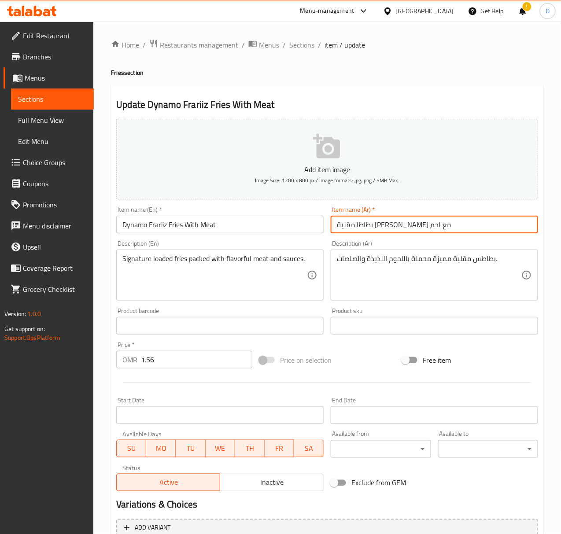
click at [370, 230] on input "بطاطا مقلية دينامو فرايرز مع لحم" at bounding box center [435, 225] width 208 height 18
paste input "يز"
type input "بطاطا مقلية دينامو فرايريز مع لحم"
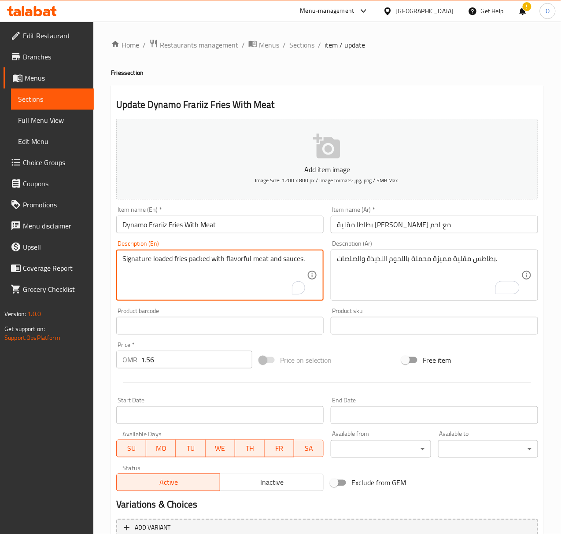
drag, startPoint x: 152, startPoint y: 258, endPoint x: 187, endPoint y: 252, distance: 34.8
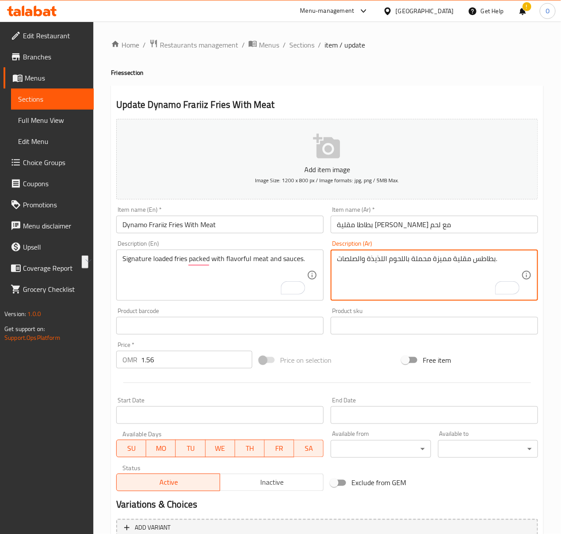
drag, startPoint x: 455, startPoint y: 258, endPoint x: 496, endPoint y: 260, distance: 41.5
paste textarea "لودد فرايز"
click at [441, 258] on textarea "لودد فرايز مميزة محملة باللحوم اللذيذة والصلصات." at bounding box center [429, 276] width 185 height 42
click at [393, 262] on textarea "لودد فرايز سيجنتشر محملة باللحوم اللذيذة والصلصات." at bounding box center [429, 276] width 185 height 42
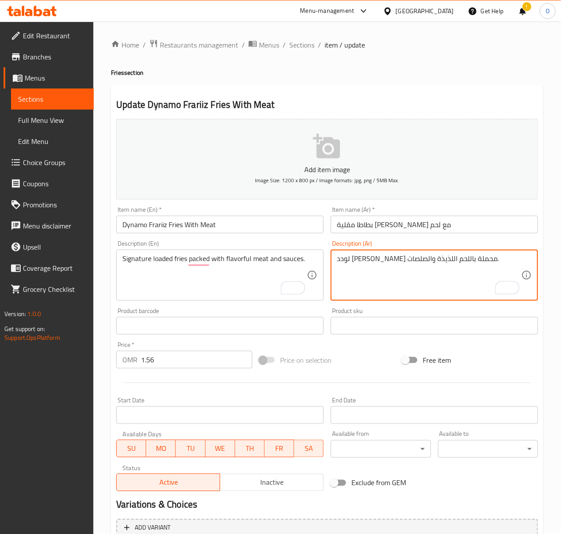
type textarea "لودد فرايز سيجنتشر محملة باللحم اللذيذة والصلصات."
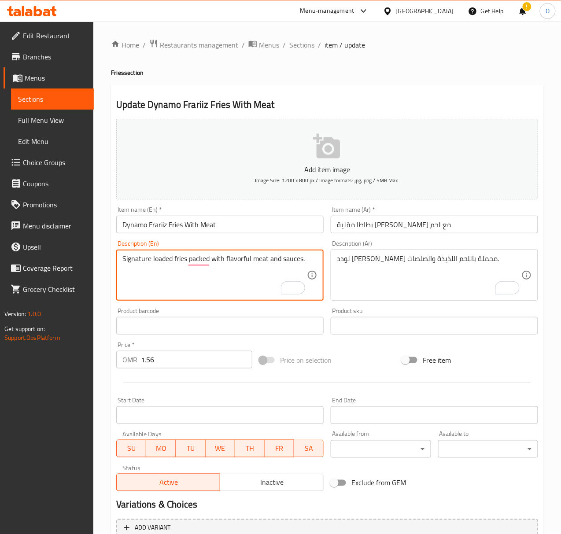
click at [247, 260] on textarea "Signature loaded fries packed with flavorful meat and sauces." at bounding box center [214, 276] width 185 height 42
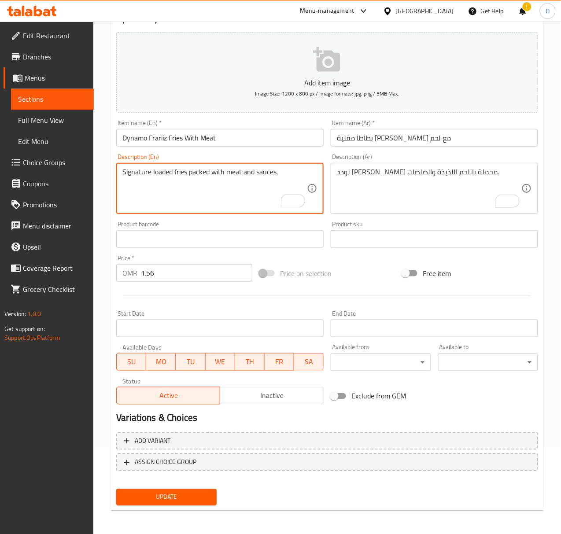
scroll to position [87, 0]
type textarea "Signature loaded fries packed with meat and sauces."
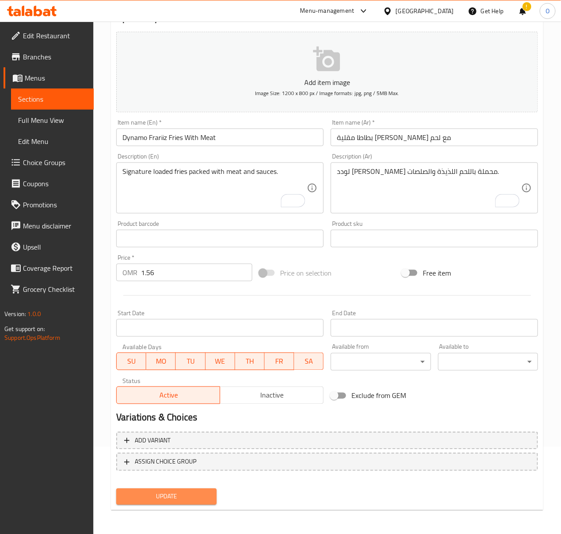
click at [154, 499] on span "Update" at bounding box center [166, 497] width 86 height 11
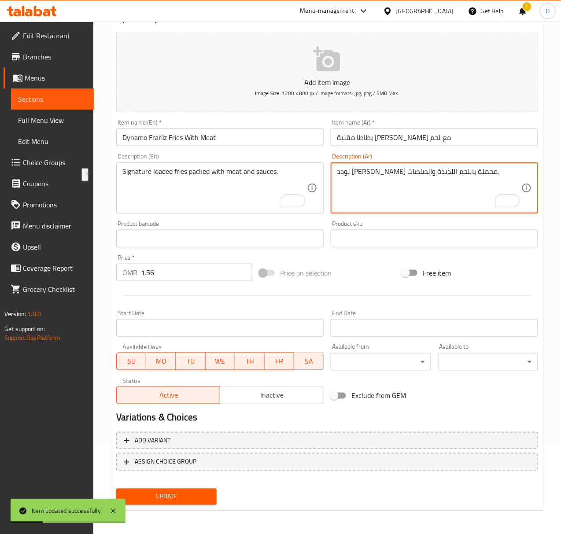
drag, startPoint x: 426, startPoint y: 173, endPoint x: 485, endPoint y: 167, distance: 59.0
click at [386, 166] on div "لودد فرايز سيجنتشر محملة باللحم اللذيذة والصلصات. Description (Ar)" at bounding box center [435, 188] width 208 height 51
click at [383, 171] on textarea "لودد فرايز سيجنتشر محملة باللحم اللذيذة والصلصات." at bounding box center [429, 188] width 185 height 42
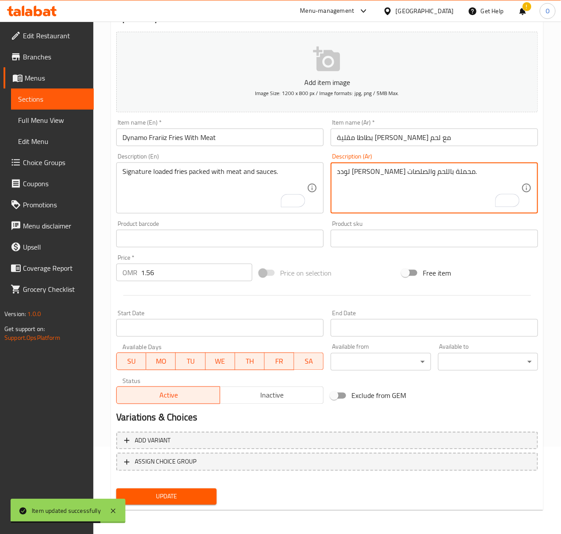
type textarea "لودد فرايز سيجنتشر محملة باللحم والصلصات."
click at [182, 495] on span "Update" at bounding box center [166, 497] width 86 height 11
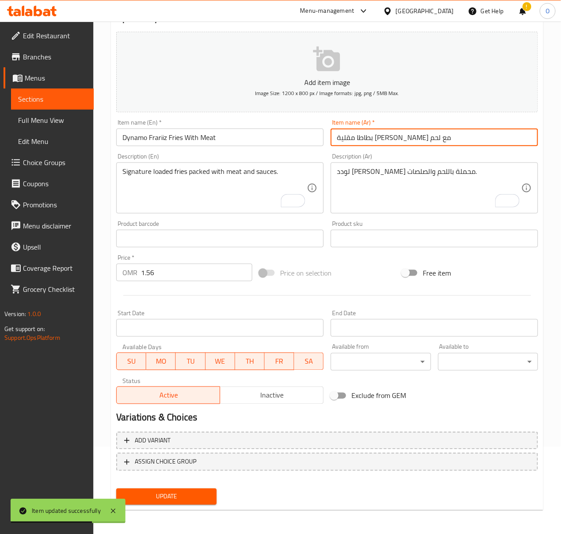
click at [375, 143] on input "بطاطا مقلية دينامو فرايريز مع لحم" at bounding box center [435, 138] width 208 height 18
drag, startPoint x: 347, startPoint y: 140, endPoint x: 459, endPoint y: 122, distance: 113.4
click at [459, 122] on div "Item name (Ar)   * بطاطا مقلية دينامو فرايريز مع لحم Item name (Ar) *" at bounding box center [435, 132] width 208 height 27
click at [186, 138] on input "Dynamo Frariiz Fries With Meat" at bounding box center [220, 138] width 208 height 18
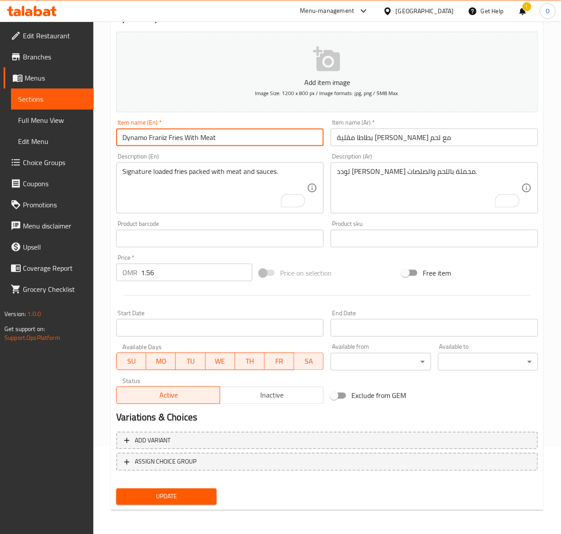
click at [186, 138] on input "Dynamo Frariiz Fries With Meat" at bounding box center [220, 138] width 208 height 18
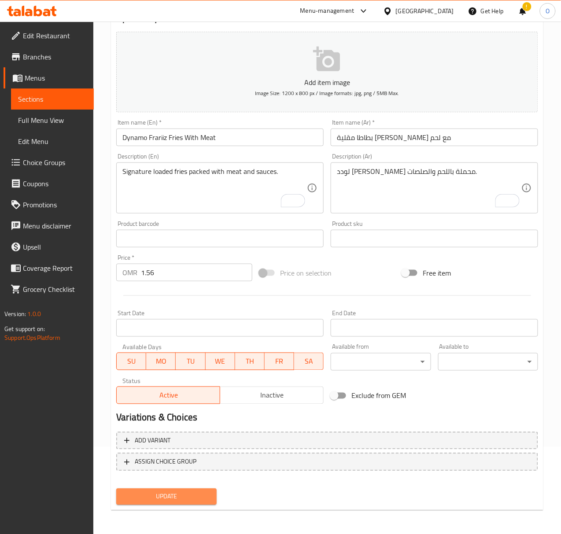
click at [140, 494] on span "Update" at bounding box center [166, 497] width 86 height 11
click at [182, 490] on button "Update" at bounding box center [166, 497] width 100 height 16
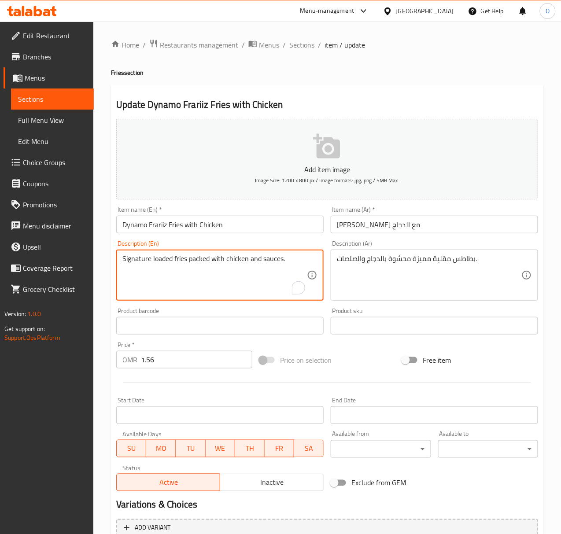
click at [243, 260] on textarea "Signature loaded fries packed with chicken and sauces." at bounding box center [214, 276] width 185 height 42
click at [205, 291] on textarea "Signature loaded fries packed with chicken and sauces." at bounding box center [214, 276] width 185 height 42
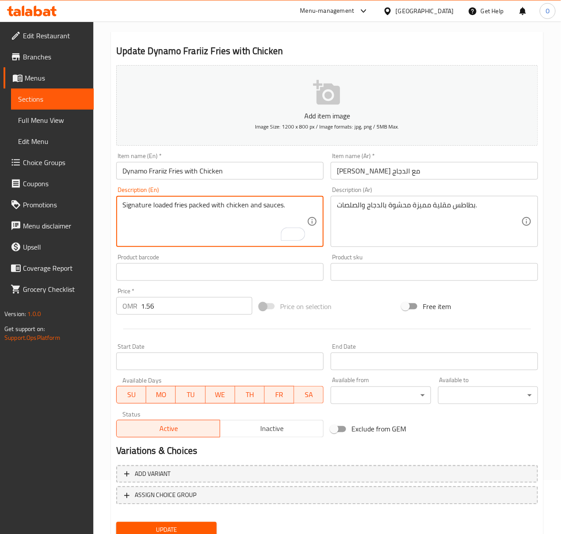
scroll to position [87, 0]
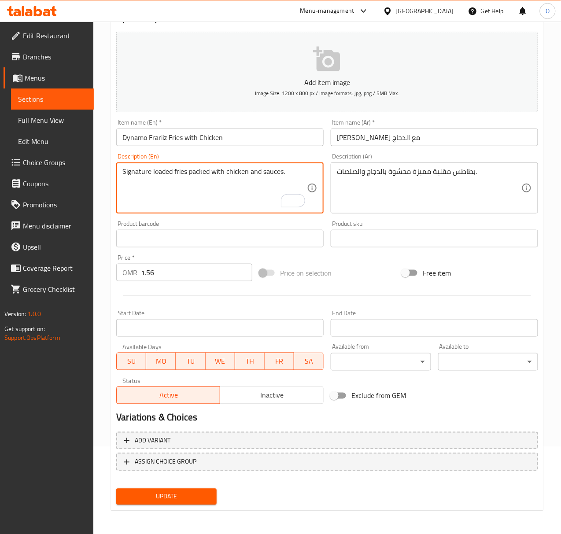
click at [168, 490] on button "Update" at bounding box center [166, 497] width 100 height 16
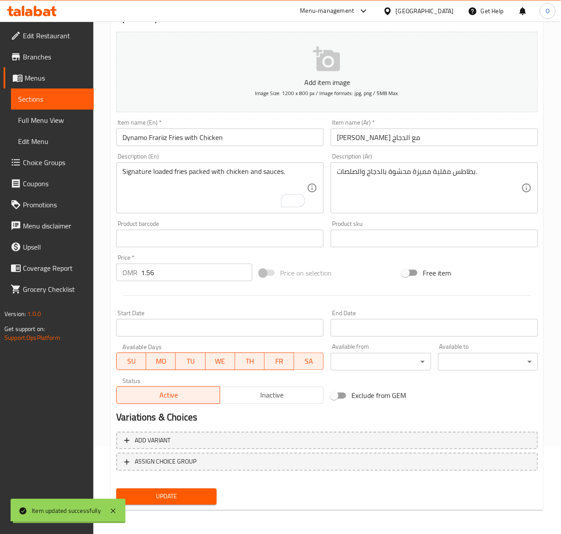
click at [195, 166] on div "Signature loaded fries packed with chicken and sauces. Description (En)" at bounding box center [220, 188] width 208 height 51
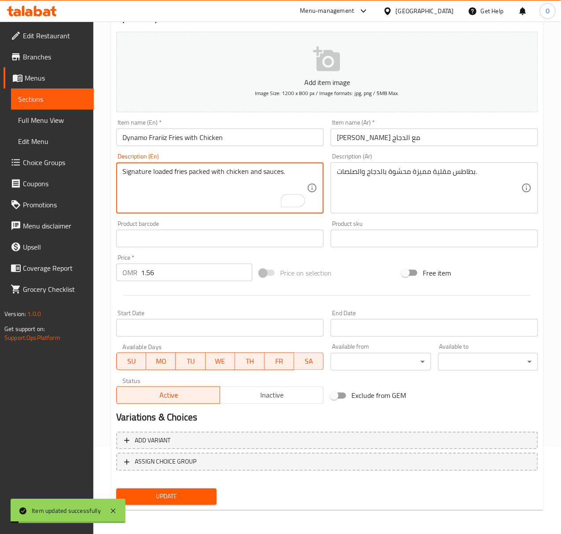
click at [195, 168] on textarea "Signature loaded fries packed with chicken and sauces." at bounding box center [214, 188] width 185 height 42
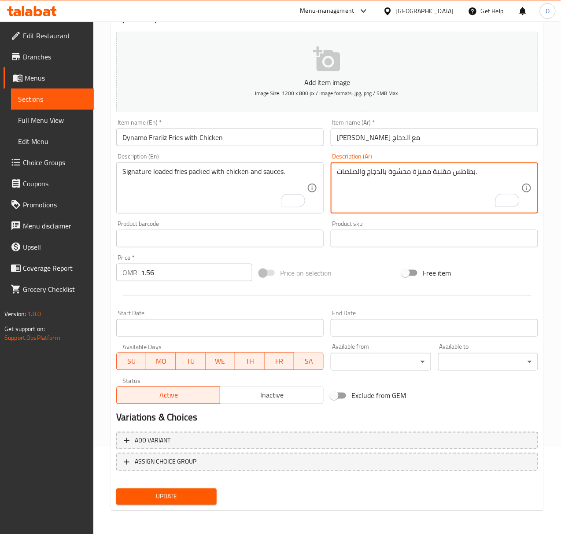
drag, startPoint x: 412, startPoint y: 171, endPoint x: 476, endPoint y: 171, distance: 64.3
paste textarea "لودد [PERSON_NAME]"
click at [392, 171] on textarea "لودد [PERSON_NAME] محشوة بالدجاج والصلصات." at bounding box center [429, 188] width 185 height 42
type textarea "لودد [PERSON_NAME] محملة بالدجاج والصلصات."
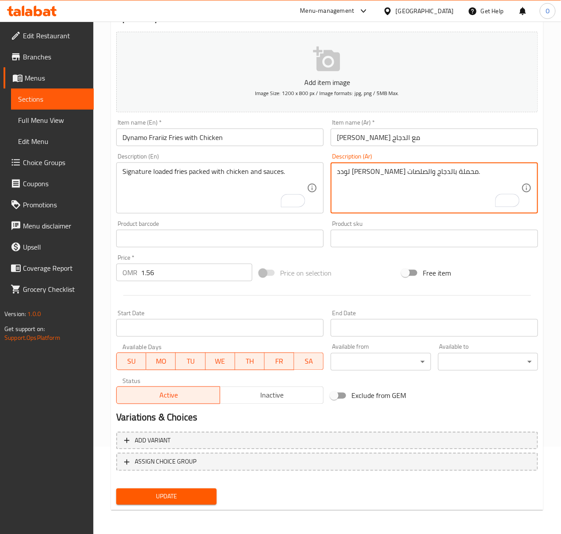
click at [189, 494] on span "Update" at bounding box center [166, 497] width 86 height 11
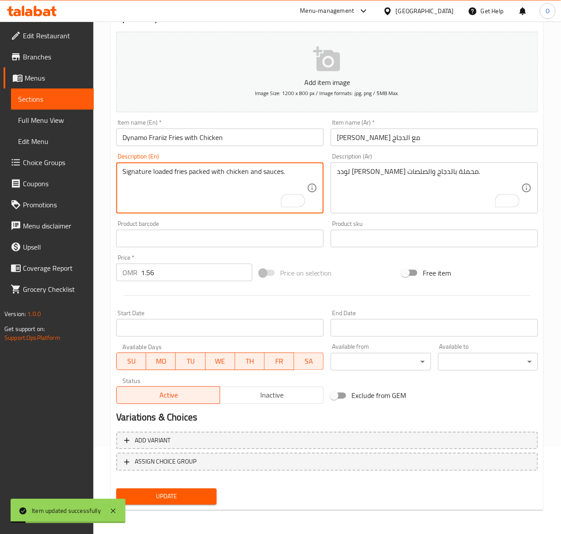
click at [197, 169] on textarea "Signature loaded fries packed with chicken and sauces." at bounding box center [214, 188] width 185 height 42
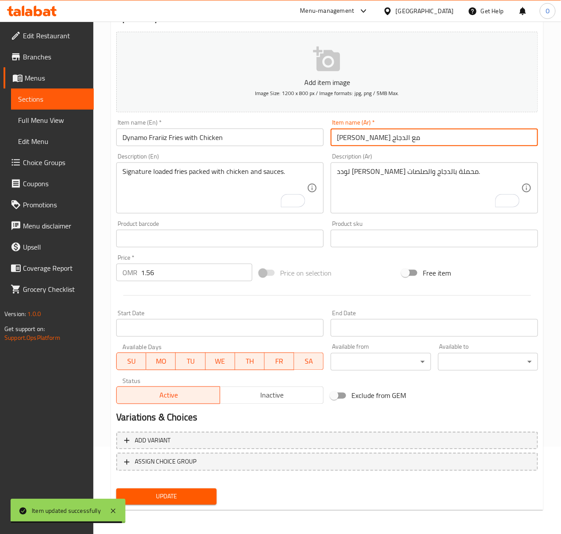
drag, startPoint x: 355, startPoint y: 141, endPoint x: 452, endPoint y: 145, distance: 97.0
click at [452, 145] on input "[PERSON_NAME] مع الدجاج" at bounding box center [435, 138] width 208 height 18
paste input "طاطا مقلية [PERSON_NAME]"
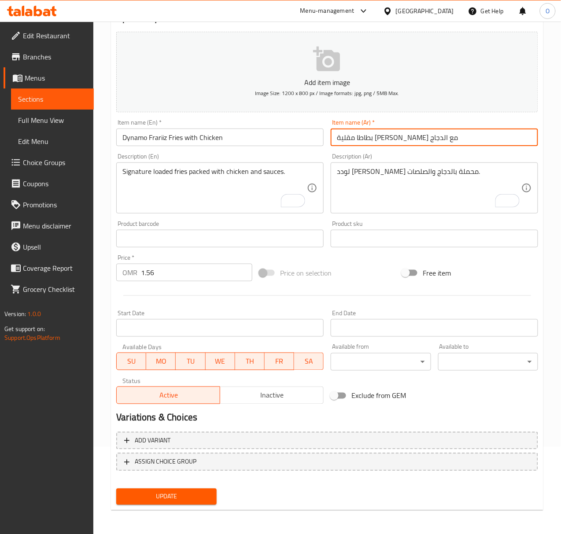
type input "بطاطا مقلية [PERSON_NAME] مع الدجاج"
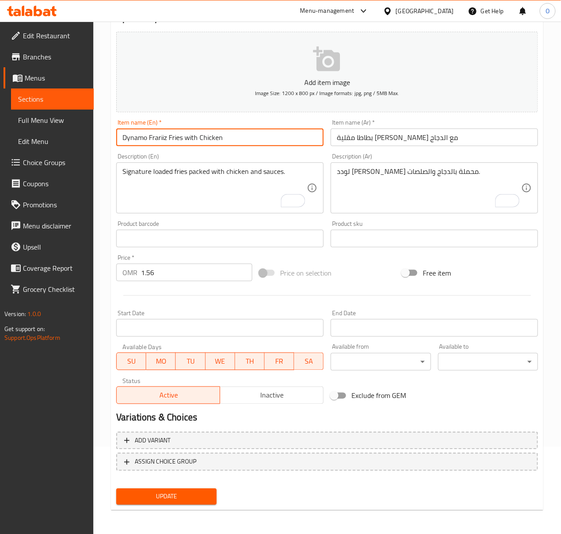
click at [192, 136] on input "Dynamo Frariiz Fries with Chicken" at bounding box center [220, 138] width 208 height 18
paste input "W"
type input "Dynamo Frariiz Fries With Chicken"
click at [161, 501] on span "Update" at bounding box center [166, 497] width 86 height 11
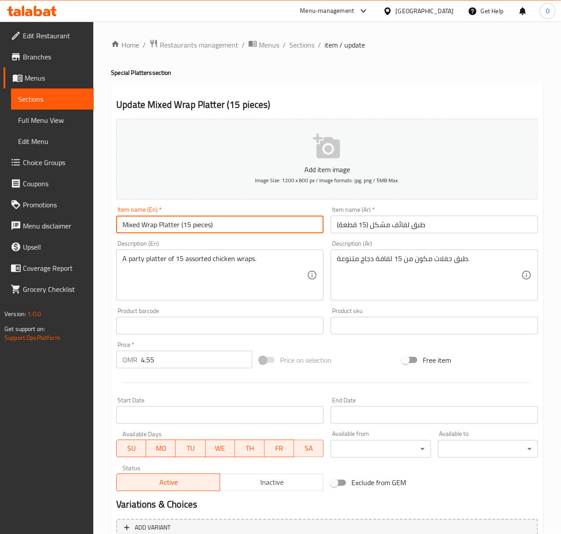
click at [182, 226] on input "Mixed Wrap Platter (15 pieces)" at bounding box center [220, 225] width 208 height 18
drag, startPoint x: 178, startPoint y: 225, endPoint x: 187, endPoint y: 226, distance: 9.4
click at [187, 226] on input "Mixed Wrap Platter -15 Pieces" at bounding box center [220, 225] width 208 height 18
click at [187, 228] on input "Mixed Wrap Platter -15 Pieces" at bounding box center [220, 225] width 208 height 18
drag, startPoint x: 180, startPoint y: 228, endPoint x: 237, endPoint y: 219, distance: 57.6
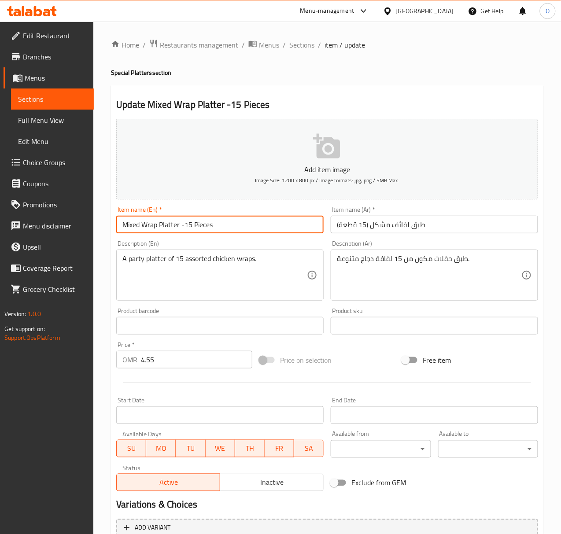
click at [237, 219] on input "Mixed Wrap Platter -15 Pieces" at bounding box center [220, 225] width 208 height 18
type input "Mixed Wrap Platter -15 Pieces"
click at [237, 238] on div "Description (En) A party platter of 15 assorted chicken wraps. Description (En)" at bounding box center [220, 270] width 215 height 67
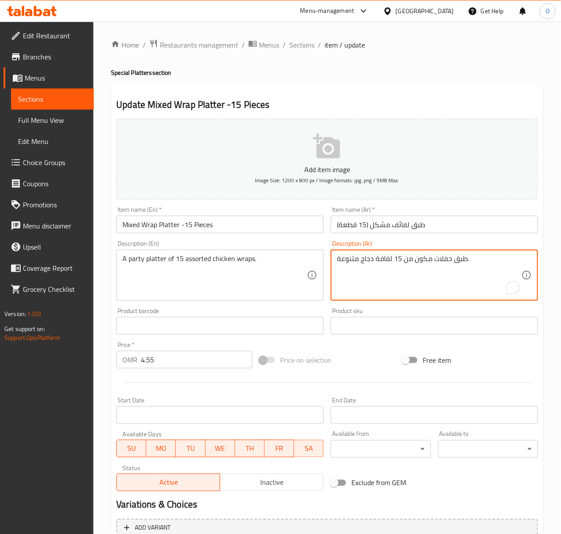
click at [450, 261] on textarea "طبق حفلات مكون من 15 لفافة دجاج متنوعة." at bounding box center [429, 276] width 185 height 42
click at [424, 277] on textarea "طبق حفلات مكون من 15 لفافة دجاج متنوعة." at bounding box center [429, 276] width 185 height 42
click at [438, 262] on textarea "طبق حفلات مكون من 15 لفافة دجاج متنوعة." at bounding box center [429, 276] width 185 height 42
click at [439, 262] on textarea "طبق حفلات مكون من 15 لفافة دجاج متنوعة." at bounding box center [429, 276] width 185 height 42
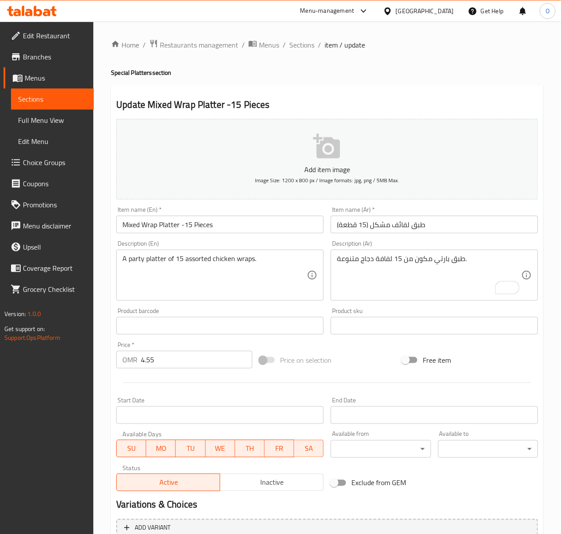
click at [383, 254] on div "طبق بارتي مكون من 15 لفافة دجاج متنوعة. Description (Ar)" at bounding box center [435, 275] width 208 height 51
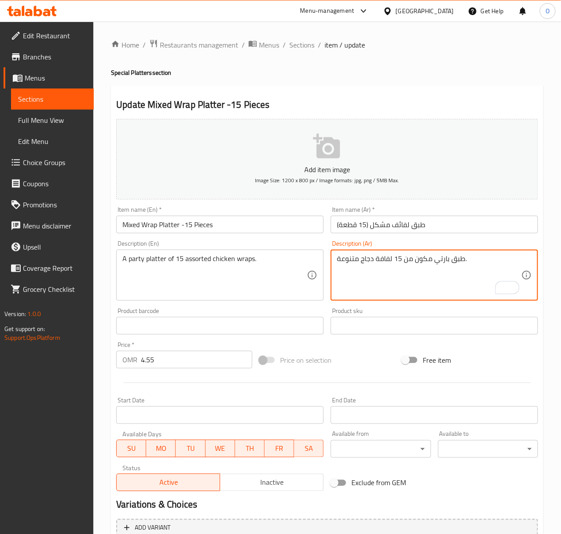
click at [383, 254] on div "طبق بارتي مكون من 15 لفافة دجاج متنوعة. Description (Ar)" at bounding box center [435, 275] width 208 height 51
click at [383, 260] on textarea "طبق بارتي مكون من 15 لفافة دجاج متنوعة." at bounding box center [429, 276] width 185 height 42
click at [458, 263] on textarea "طبق بارتي مكون من 15 راب دجاج متنوعة." at bounding box center [429, 276] width 185 height 42
click at [455, 261] on textarea "طبق بارتي مكون من 15 راب دجاج متنوعة." at bounding box center [429, 276] width 185 height 42
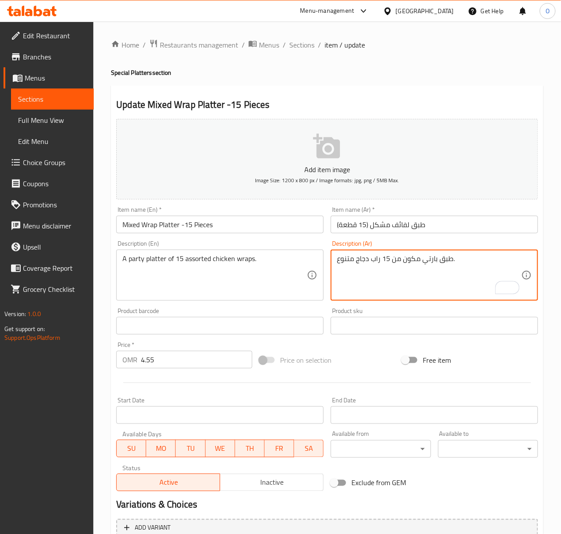
type textarea "طبق بارتي مكون من 15 راب دجاج متنوع."
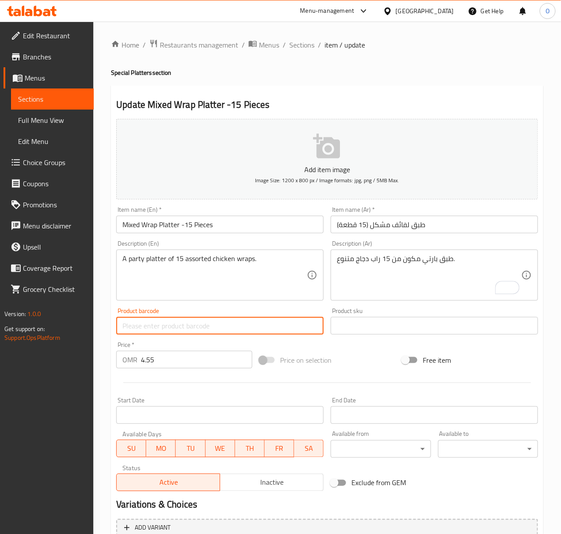
click at [405, 226] on input "طبق لفائف مشكل (15 قطعة)" at bounding box center [435, 225] width 208 height 18
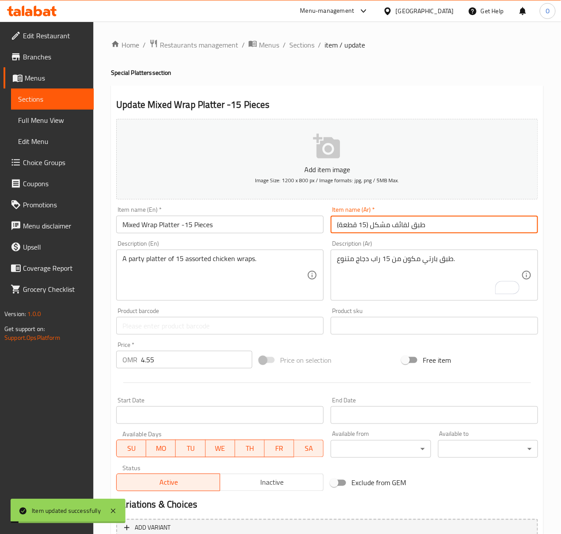
click at [405, 226] on input "طبق لفائف مشكل (15 قطعة)" at bounding box center [435, 225] width 208 height 18
click at [362, 226] on input "طبق راب مشكل (15 قطعة)" at bounding box center [435, 225] width 208 height 18
click at [360, 228] on input "طبق راب مشكل (15 قطعة)" at bounding box center [435, 225] width 208 height 18
drag, startPoint x: 417, startPoint y: 226, endPoint x: 460, endPoint y: 234, distance: 44.5
click at [460, 234] on input "طبق راب مشكل - 15 قطعة)" at bounding box center [435, 225] width 208 height 18
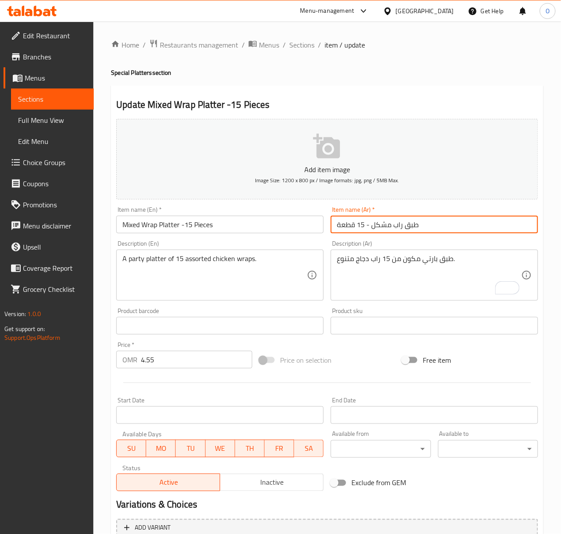
type input "طبق راب مشكل - 15 قطعة"
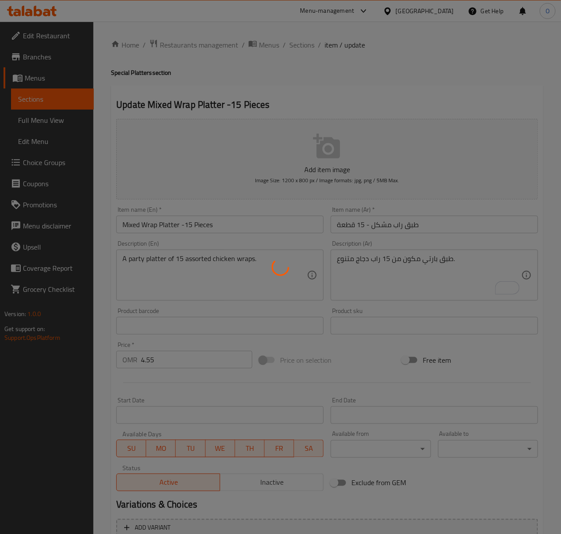
click at [370, 227] on div at bounding box center [280, 267] width 561 height 534
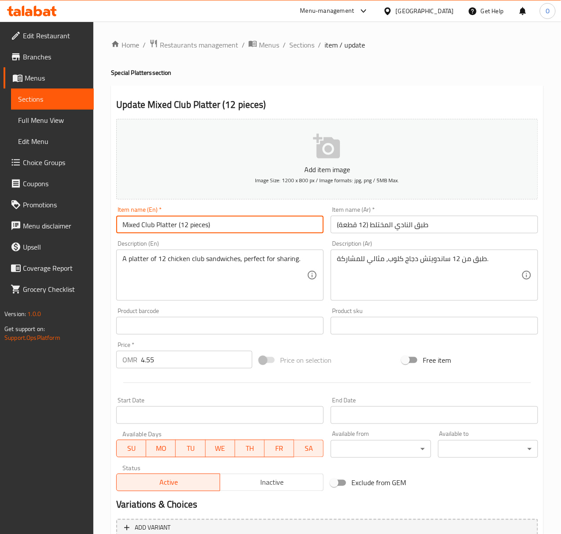
drag, startPoint x: 177, startPoint y: 228, endPoint x: 217, endPoint y: 222, distance: 40.5
click at [217, 222] on input "Mixed Club Platter (12 pieces)" at bounding box center [220, 225] width 208 height 18
paste input "-15 Pieces"
click at [187, 226] on input "Mixed Club Platter -15 Pieces" at bounding box center [220, 225] width 208 height 18
type input "Mixed Club Platter -12 Pieces"
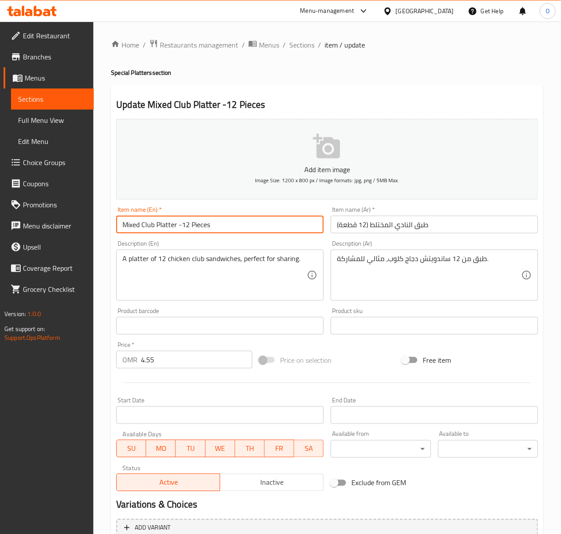
click at [399, 226] on input "طبق النادي المختلط (12 قطعة)" at bounding box center [435, 225] width 208 height 18
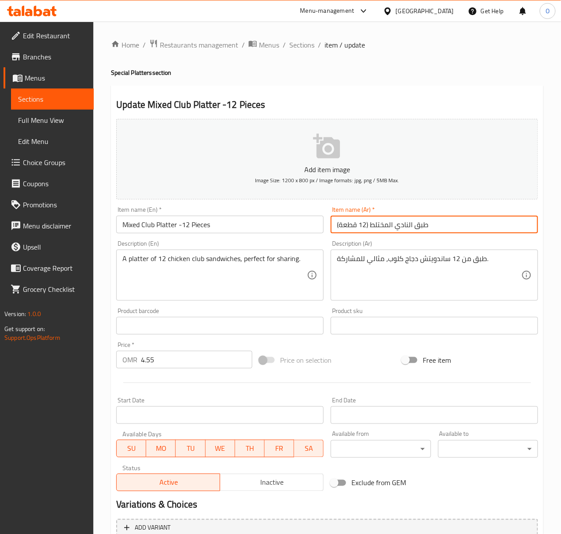
click at [399, 226] on input "طبق النادي المختلط (12 قطعة)" at bounding box center [435, 225] width 208 height 18
click at [386, 222] on input "طبق كلوب المختلط (12 قطعة)" at bounding box center [435, 225] width 208 height 18
click at [359, 226] on input "طبق كلوب مشكل (12 قطعة)" at bounding box center [435, 225] width 208 height 18
drag, startPoint x: 424, startPoint y: 228, endPoint x: 430, endPoint y: 224, distance: 7.7
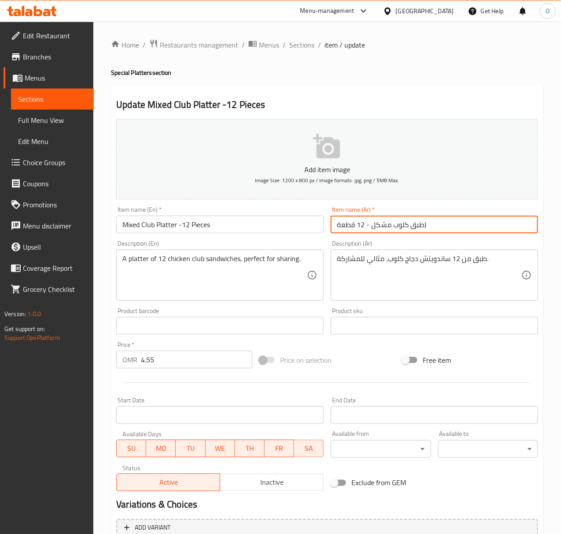
click at [430, 224] on input "طبق كلوب مشكل - 12 قطعة)" at bounding box center [435, 225] width 208 height 18
type input "طبق كلوب مشكل - 12 قطعة"
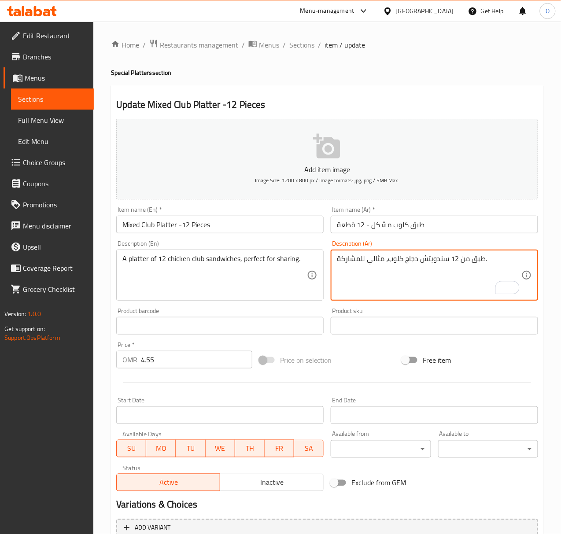
click at [419, 259] on textarea "طبق من 12 سندويتش دجاج كلوب، مثالي للمشاركة." at bounding box center [429, 276] width 185 height 42
click at [389, 259] on textarea "طبق من 12 سندويتش دجاج كلوب، مثالي للمشاركة." at bounding box center [429, 276] width 185 height 42
click at [393, 260] on textarea "طبق من 12 سندويتش دجاج كلوب، مثالي للمشاركة." at bounding box center [429, 276] width 185 height 42
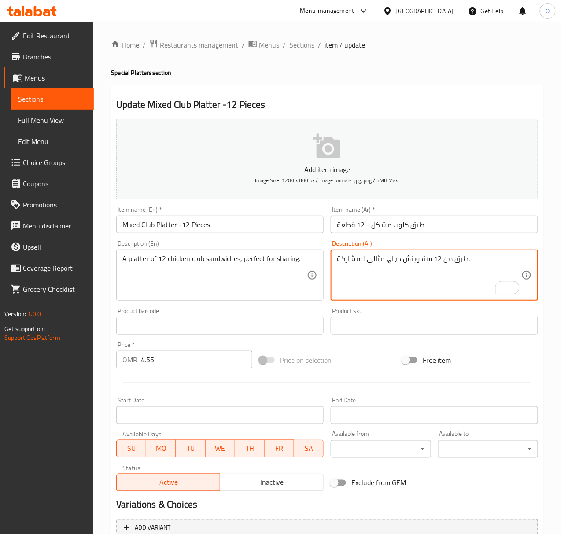
paste textarea "كلوب"
type textarea "طبق من 12 سندويتش كلوب دجاج، مثالي للمشاركة."
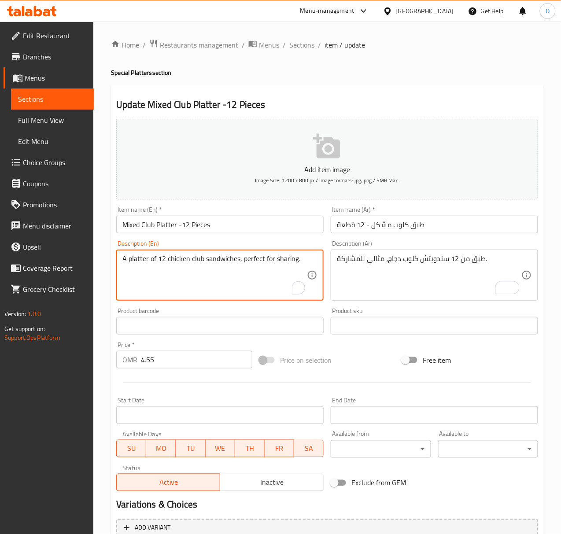
drag, startPoint x: 238, startPoint y: 260, endPoint x: 311, endPoint y: 267, distance: 72.6
type textarea "A platter of 12 chicken club sandwiches."
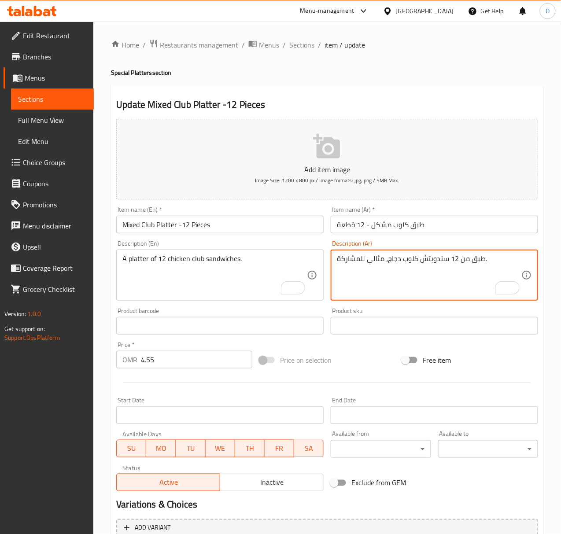
drag, startPoint x: 388, startPoint y: 256, endPoint x: 294, endPoint y: 264, distance: 94.2
type textarea "طبق من 12 سندويتش كلوب دجاج."
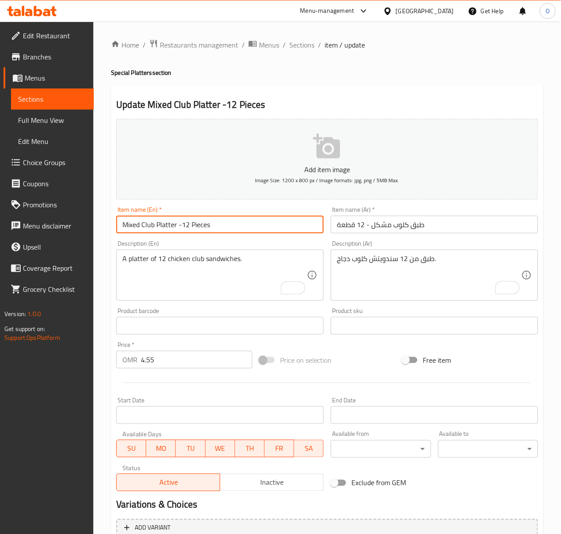
click at [240, 221] on input "Mixed Club Platter -12 Pieces" at bounding box center [220, 225] width 208 height 18
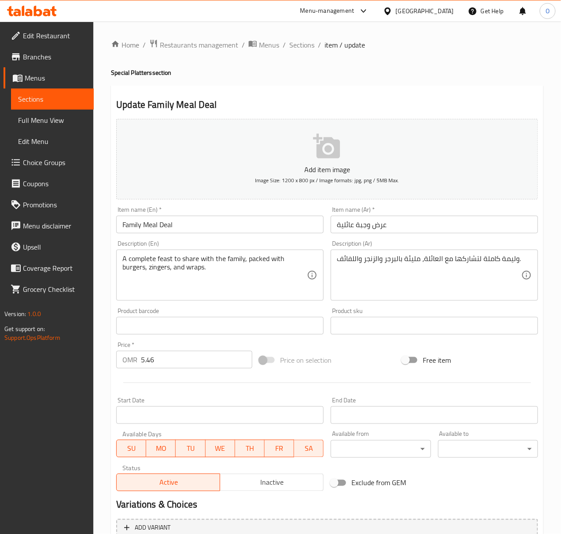
click at [380, 226] on input "عرض وجبة عائلية" at bounding box center [435, 225] width 208 height 18
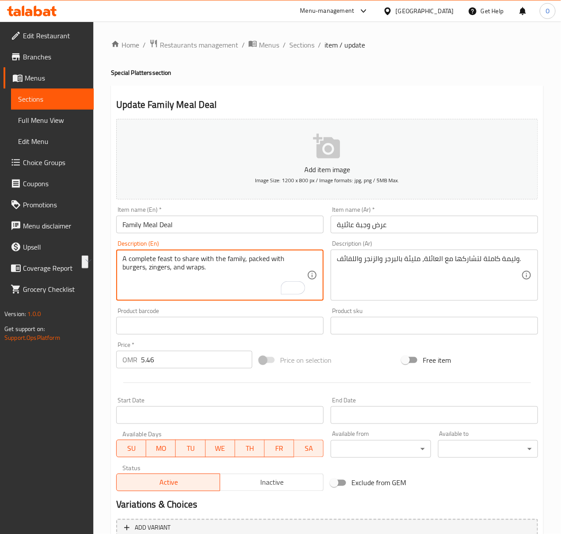
drag, startPoint x: 173, startPoint y: 259, endPoint x: 248, endPoint y: 258, distance: 74.9
click at [248, 258] on textarea "A complete feast to share with the family, packed with burgers, zingers, and wr…" at bounding box center [214, 276] width 185 height 42
type textarea "A complete feast packed with burgers, zingers, and wraps."
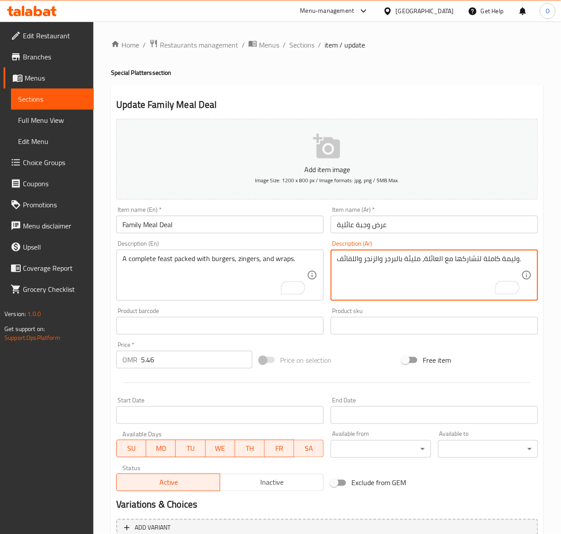
drag, startPoint x: 422, startPoint y: 263, endPoint x: 481, endPoint y: 265, distance: 59.5
click at [382, 261] on textarea "وليمة كاملة مليئة بالبرجر والزنجر واللفائف." at bounding box center [429, 276] width 185 height 42
drag, startPoint x: 380, startPoint y: 261, endPoint x: 385, endPoint y: 265, distance: 6.4
click at [385, 265] on textarea "وليمة كاملة مليئة بالبرجر والزنجر واللفائف." at bounding box center [429, 276] width 185 height 42
click at [345, 263] on textarea "وليمة كاملة مليئة بالبرجر، الزنجر واللفائف." at bounding box center [429, 276] width 185 height 42
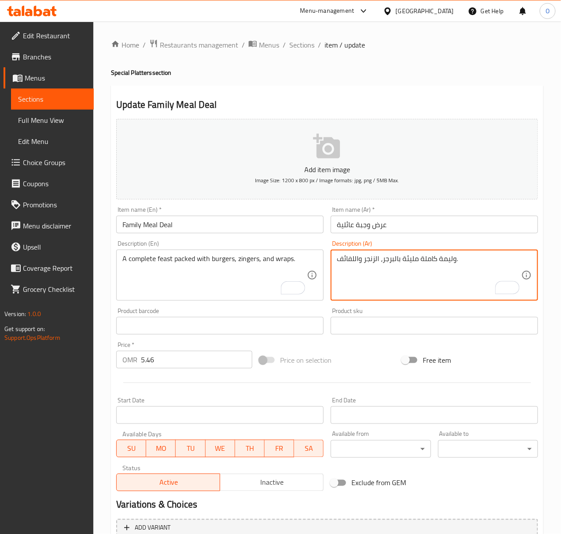
click at [345, 263] on textarea "وليمة كاملة مليئة بالبرجر، الزنجر واللفائف." at bounding box center [429, 276] width 185 height 42
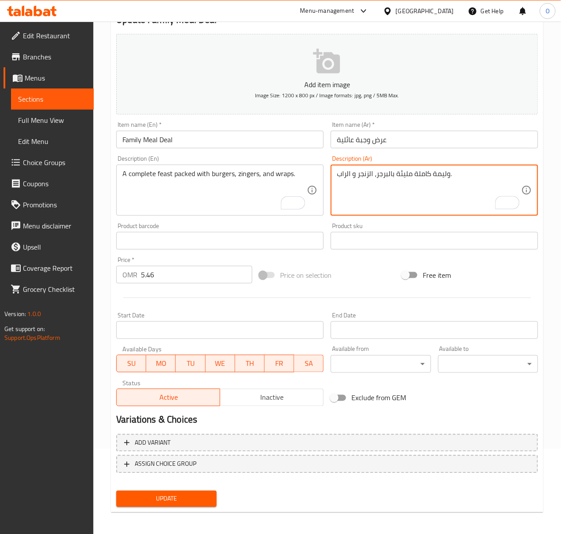
scroll to position [87, 0]
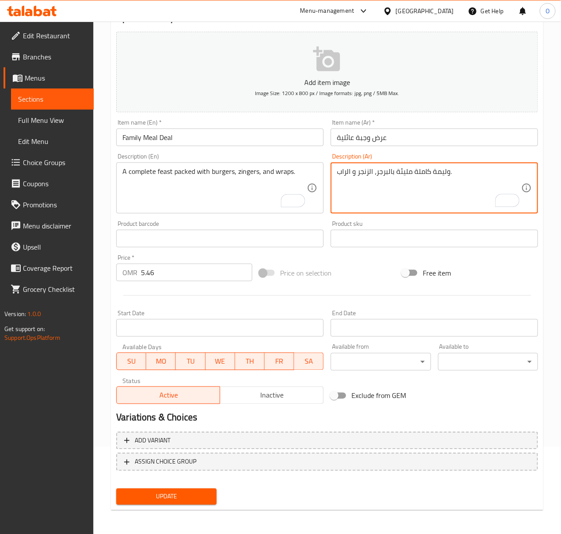
type textarea "وليمة كاملة مليئة بالبرجر، الزنجر و الراب."
click at [154, 496] on span "Update" at bounding box center [166, 497] width 86 height 11
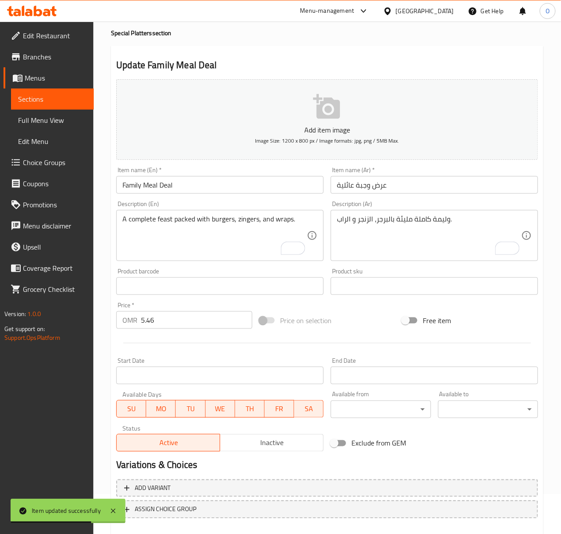
scroll to position [29, 0]
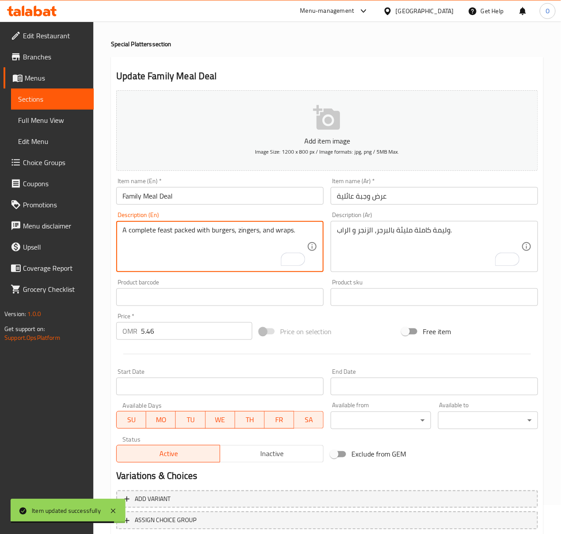
click at [263, 228] on textarea "A complete feast packed with burgers, zingers, and wraps." at bounding box center [214, 247] width 185 height 42
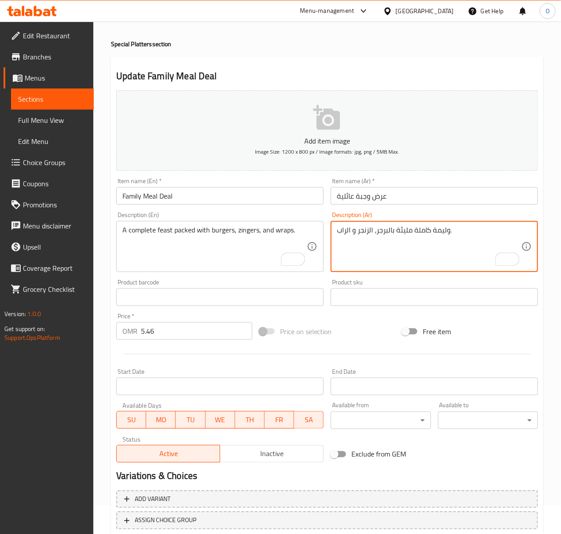
click at [443, 258] on textarea "وليمة كاملة مليئة بالبرجر، الزنجر و الراب." at bounding box center [429, 247] width 185 height 42
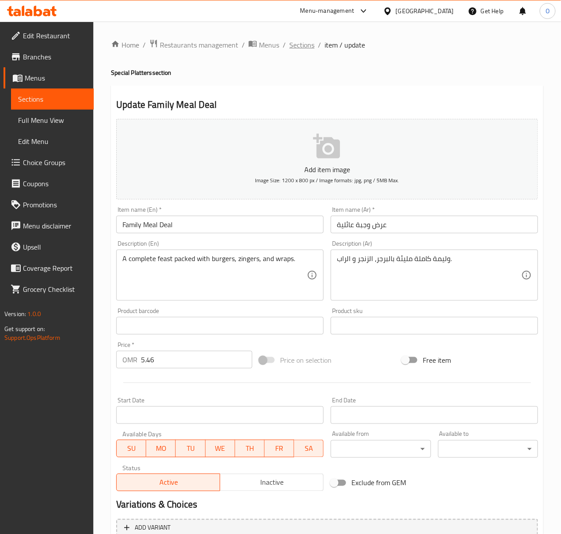
click at [308, 45] on span "Sections" at bounding box center [301, 45] width 25 height 11
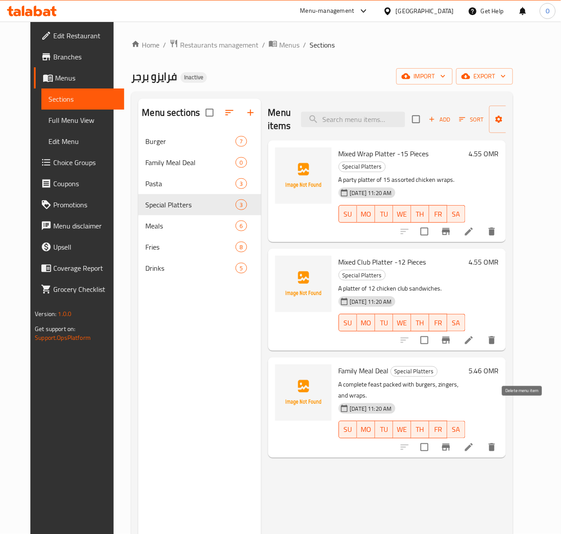
click at [497, 442] on icon "delete" at bounding box center [492, 447] width 11 height 11
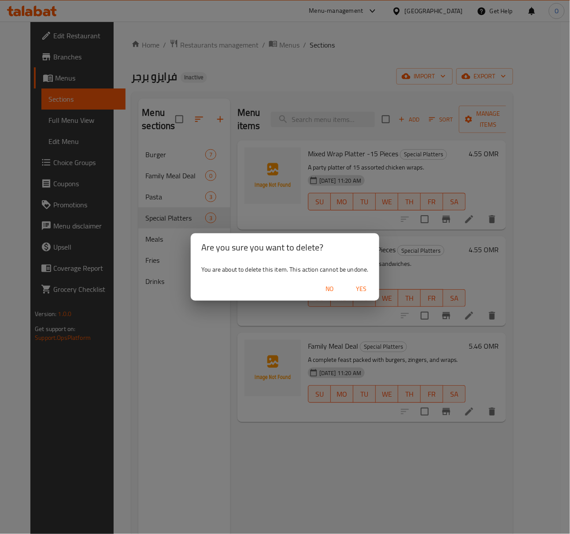
click at [369, 291] on span "Yes" at bounding box center [361, 289] width 21 height 11
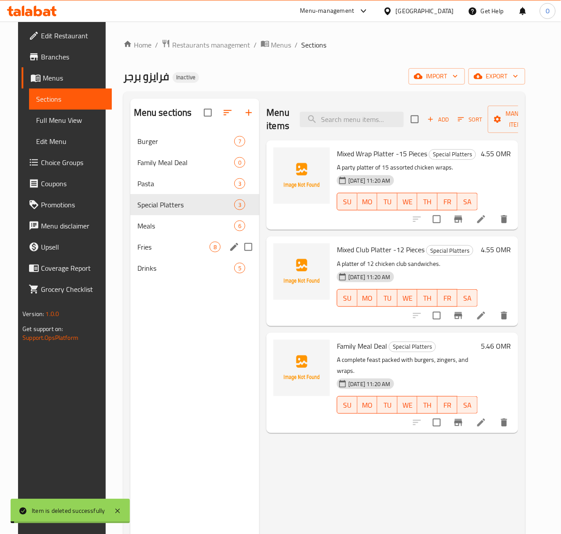
click at [159, 252] on div "Fries 8" at bounding box center [195, 247] width 130 height 21
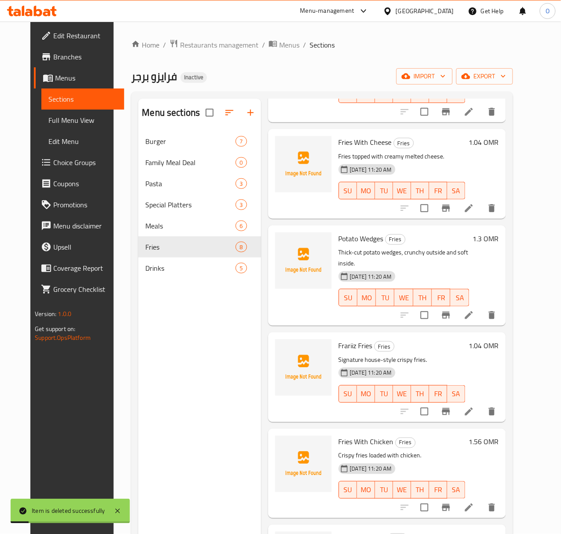
scroll to position [117, 0]
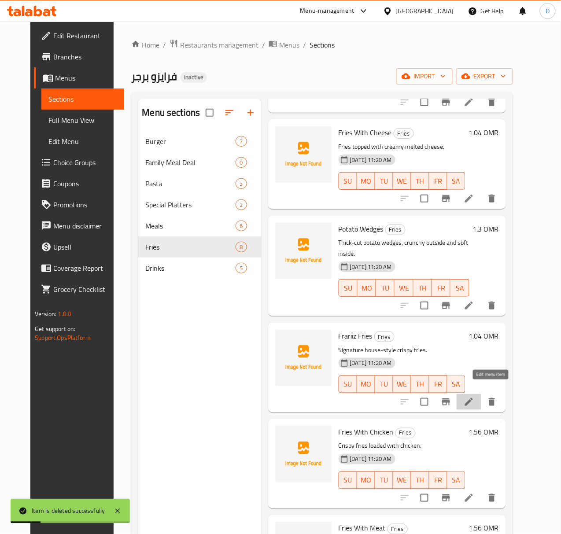
click at [475, 397] on icon at bounding box center [469, 402] width 11 height 11
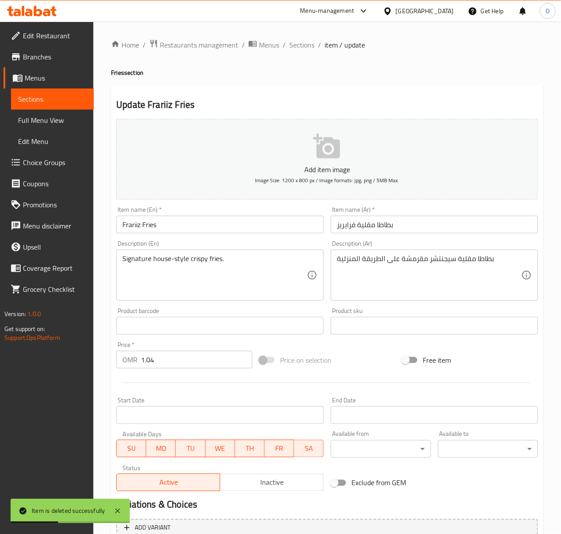
click at [346, 235] on div "Item name (Ar)   * بطاطا مقلية فرايريز Item name (Ar) *" at bounding box center [434, 220] width 215 height 34
click at [346, 226] on input "بطاطا مقلية فرايريز" at bounding box center [435, 225] width 208 height 18
click at [303, 44] on span "Sections" at bounding box center [301, 45] width 25 height 11
